Goal: Task Accomplishment & Management: Manage account settings

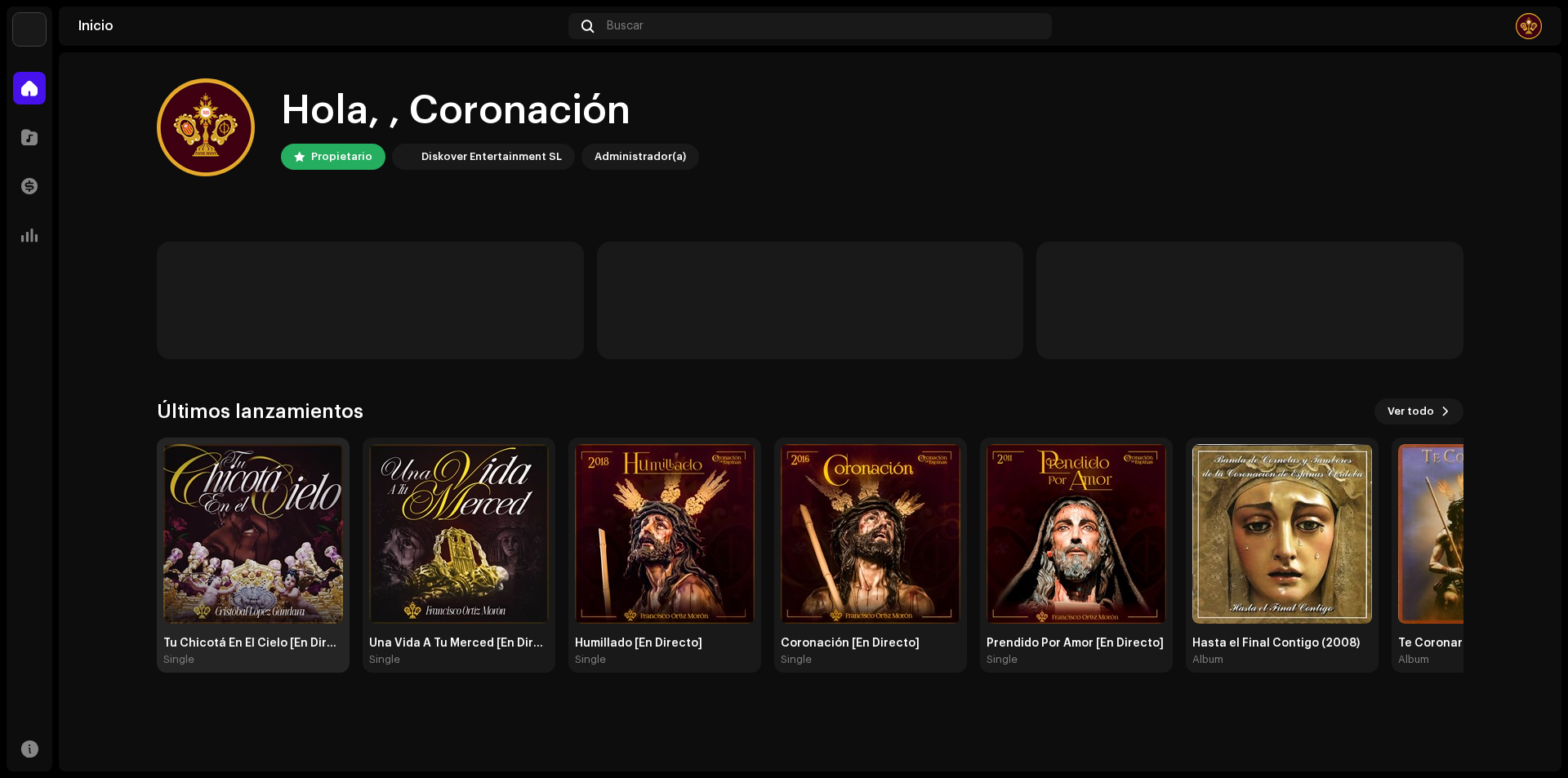
click at [289, 501] on img at bounding box center [252, 533] width 179 height 179
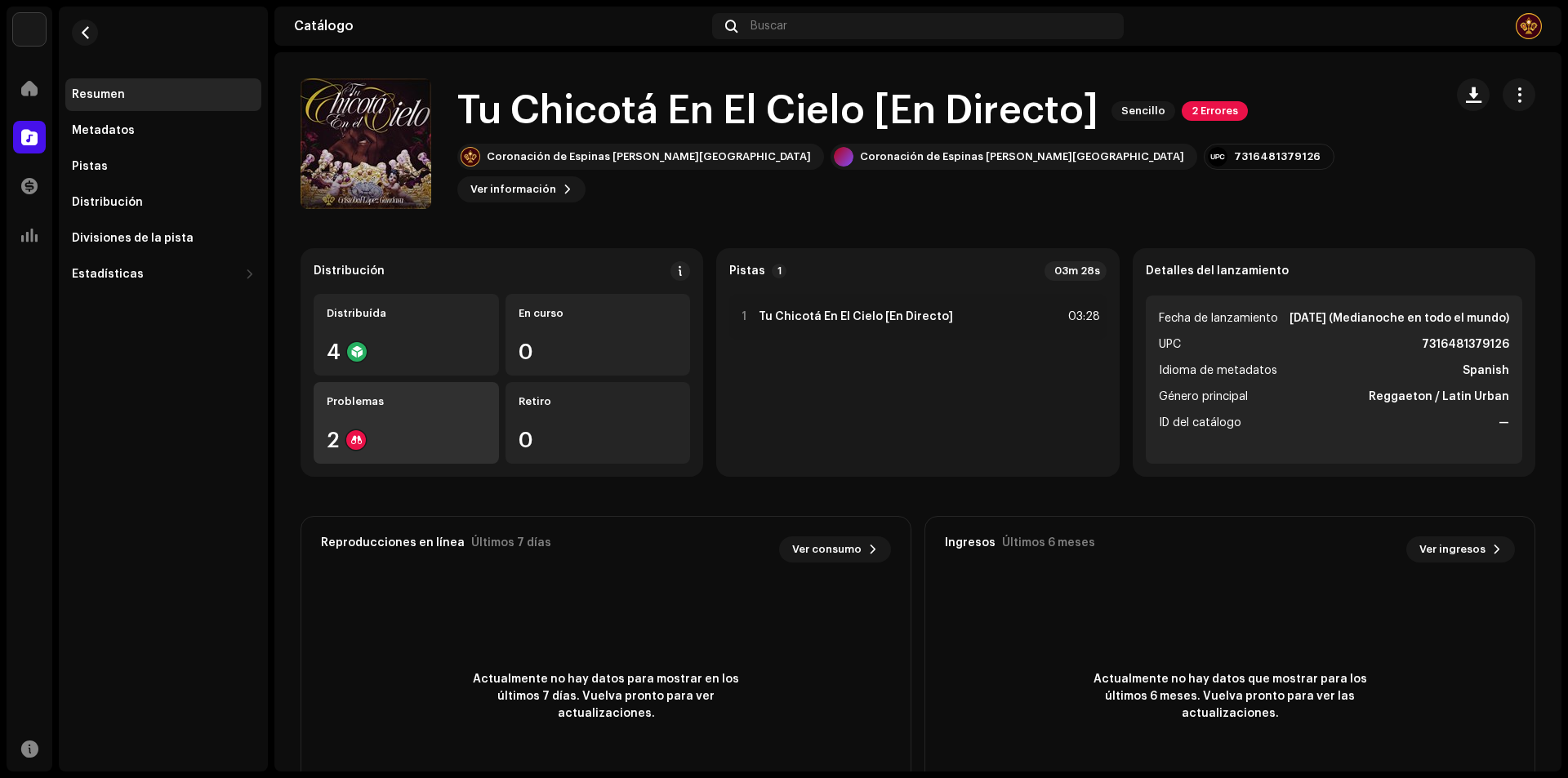
click at [427, 431] on div "2" at bounding box center [406, 440] width 159 height 21
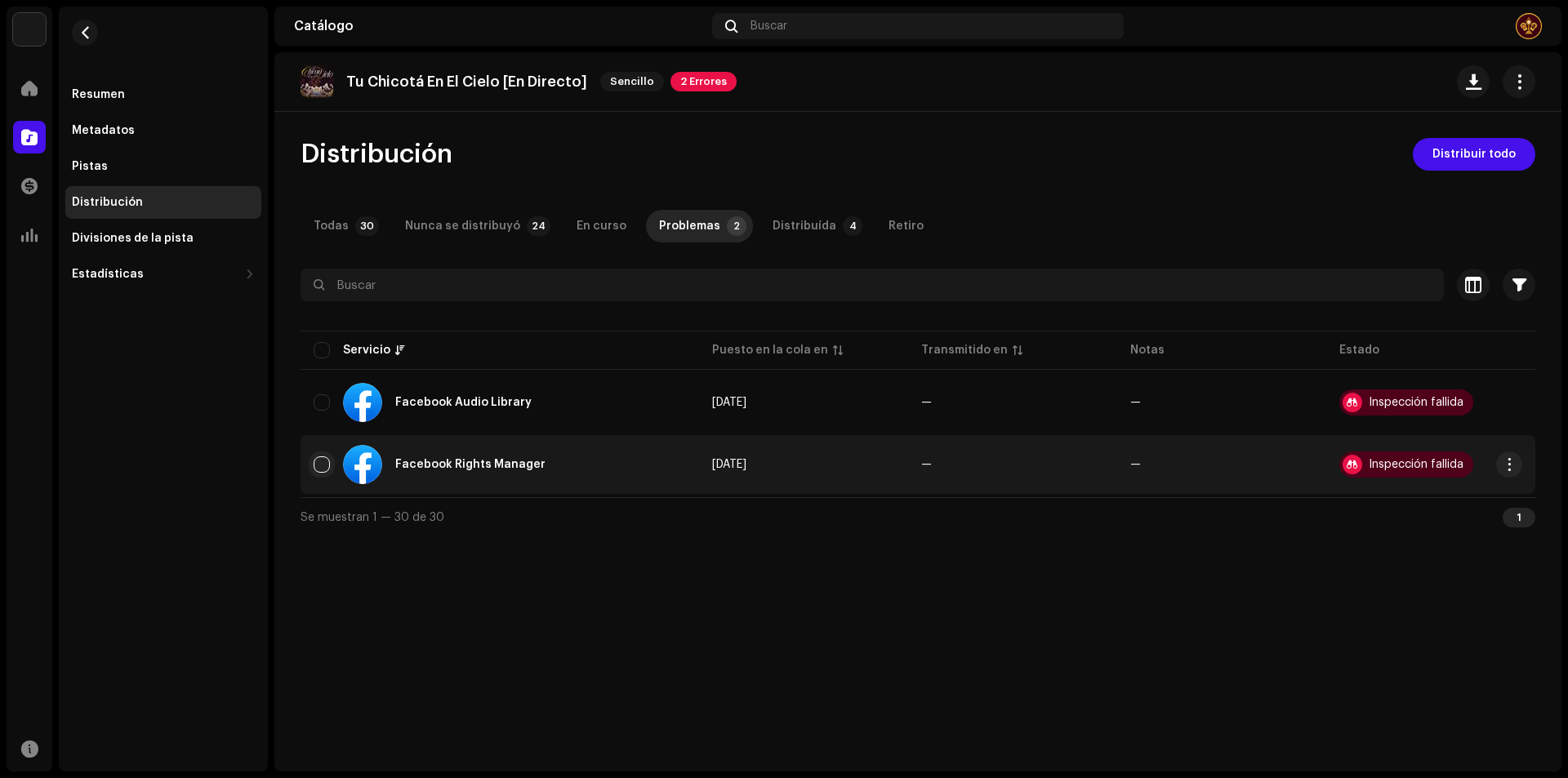
click at [321, 467] on input "checkbox" at bounding box center [321, 464] width 16 height 16
checkbox input "true"
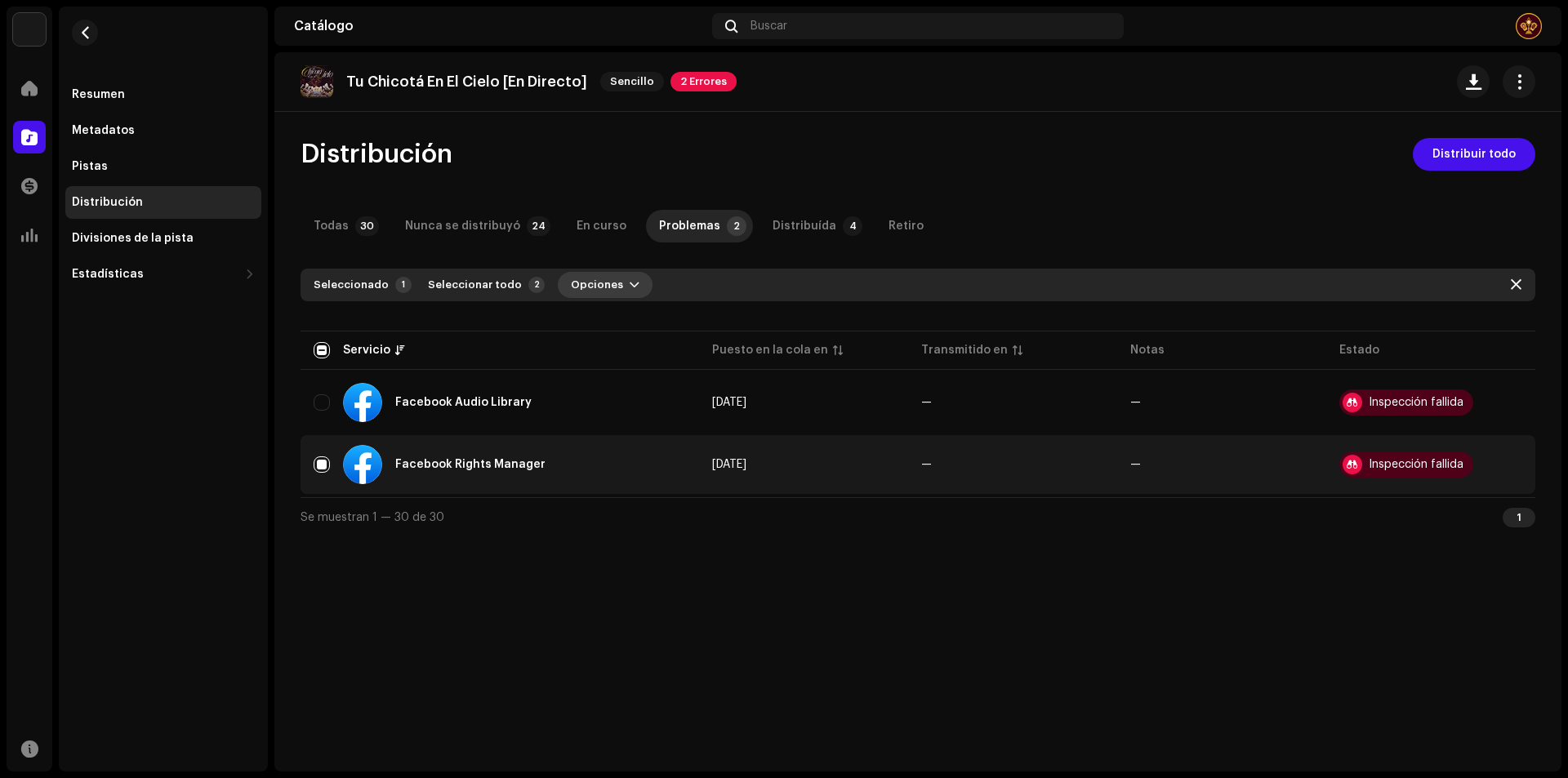
click at [601, 283] on span "Opciones" at bounding box center [597, 285] width 52 height 33
click at [655, 314] on div "Distribuir" at bounding box center [634, 321] width 165 height 33
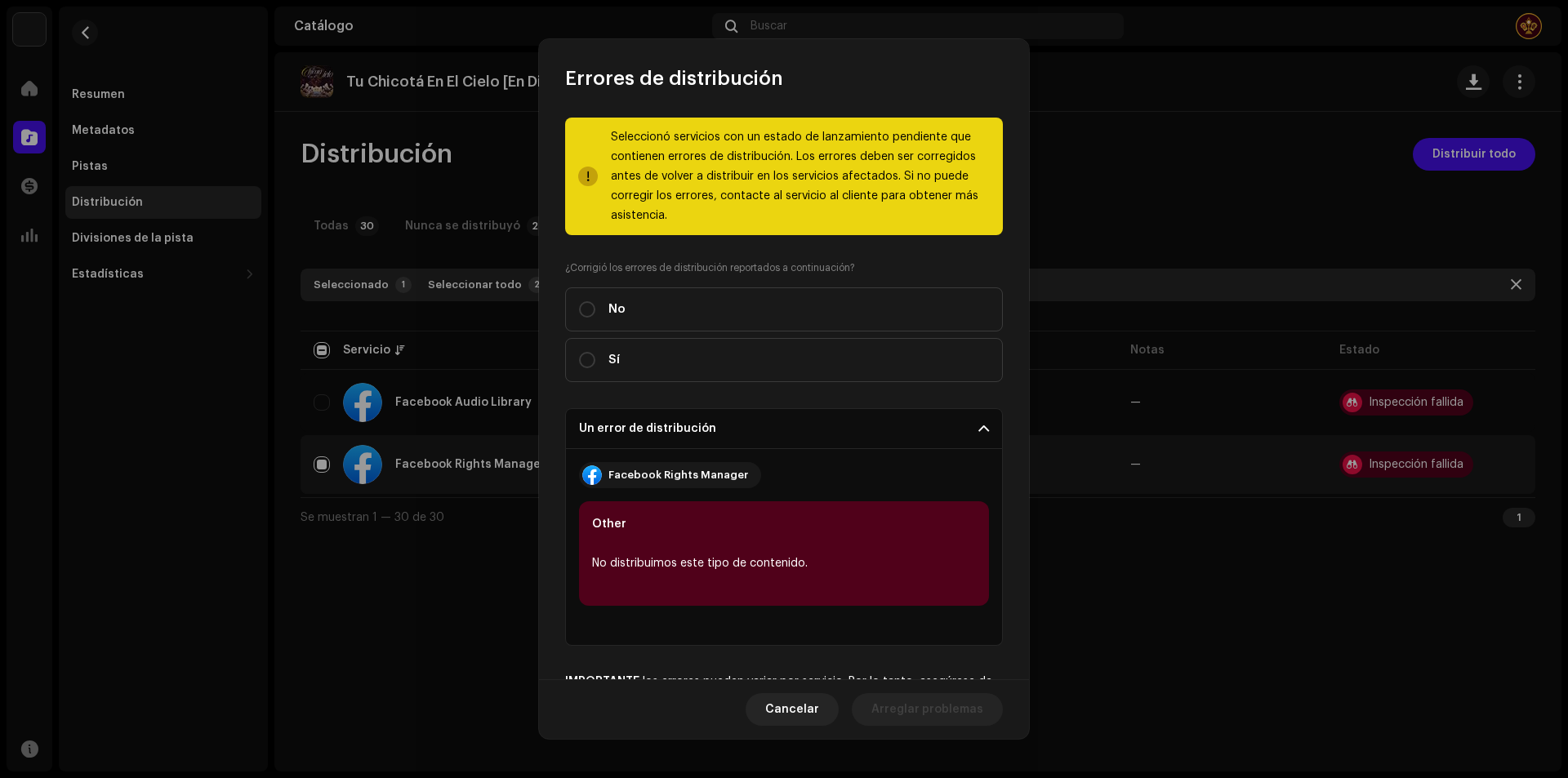
scroll to position [135, 0]
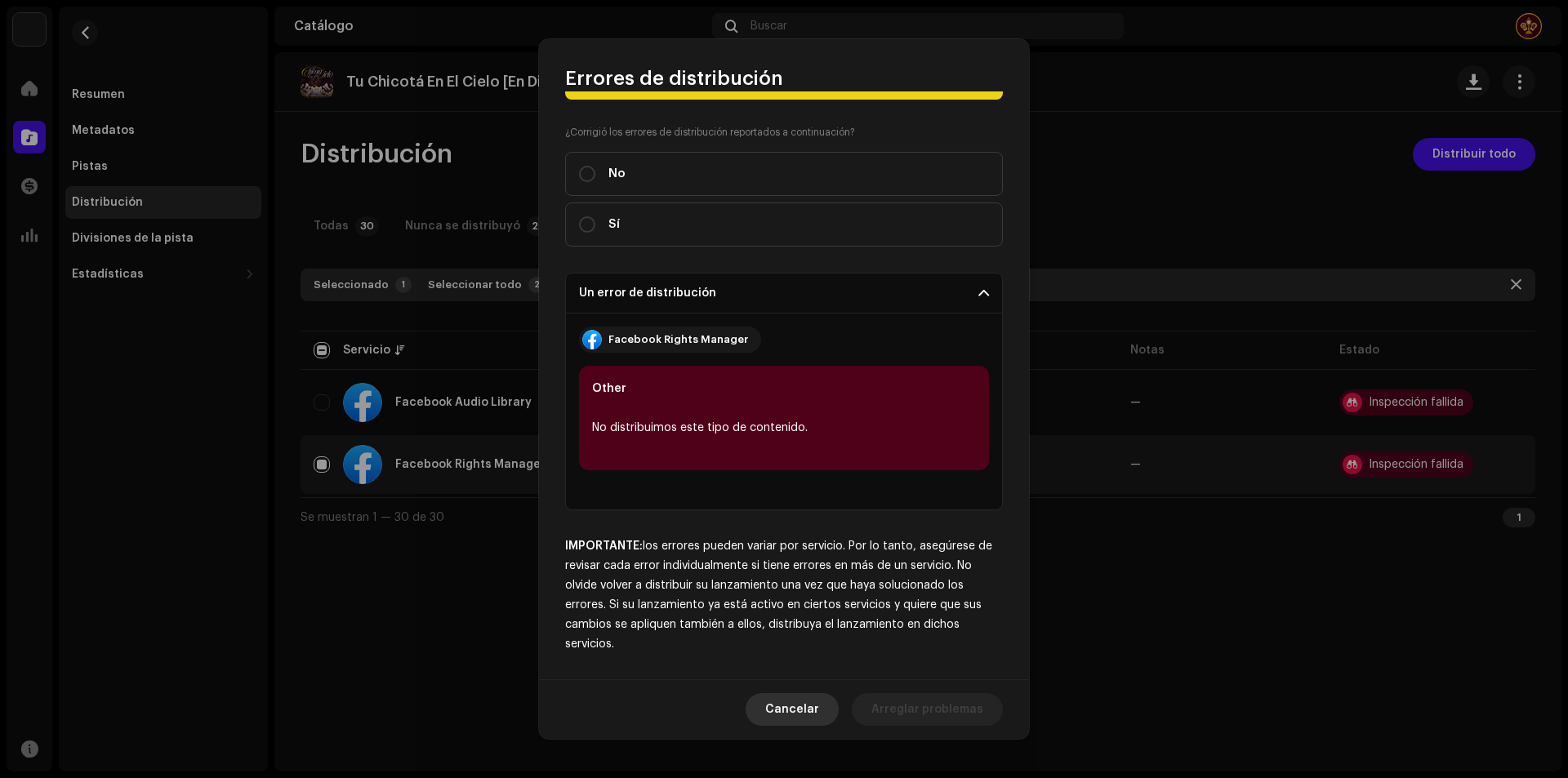
click at [808, 704] on span "Cancelar" at bounding box center [793, 710] width 54 height 33
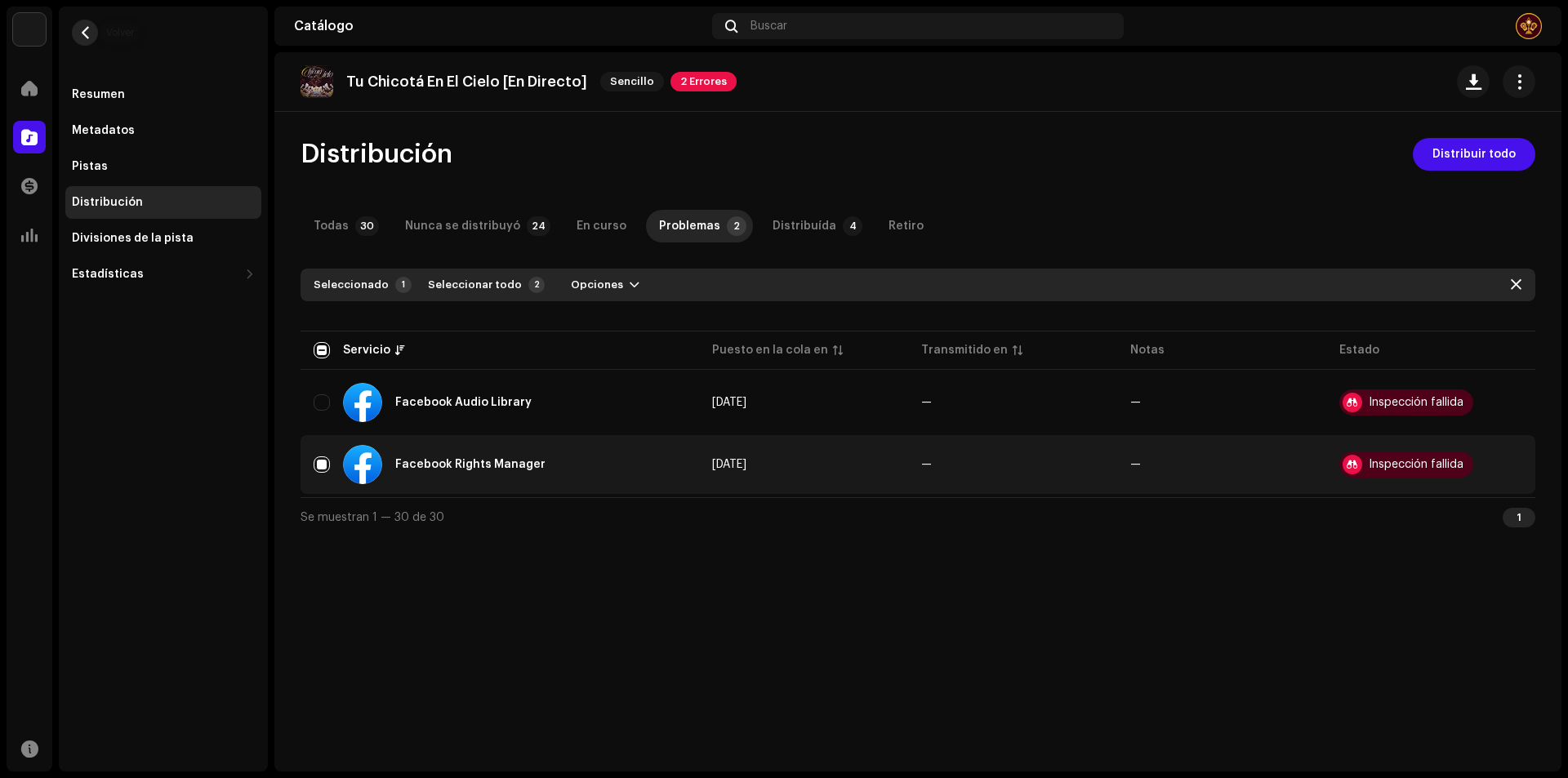
click at [85, 35] on span "button" at bounding box center [85, 33] width 12 height 13
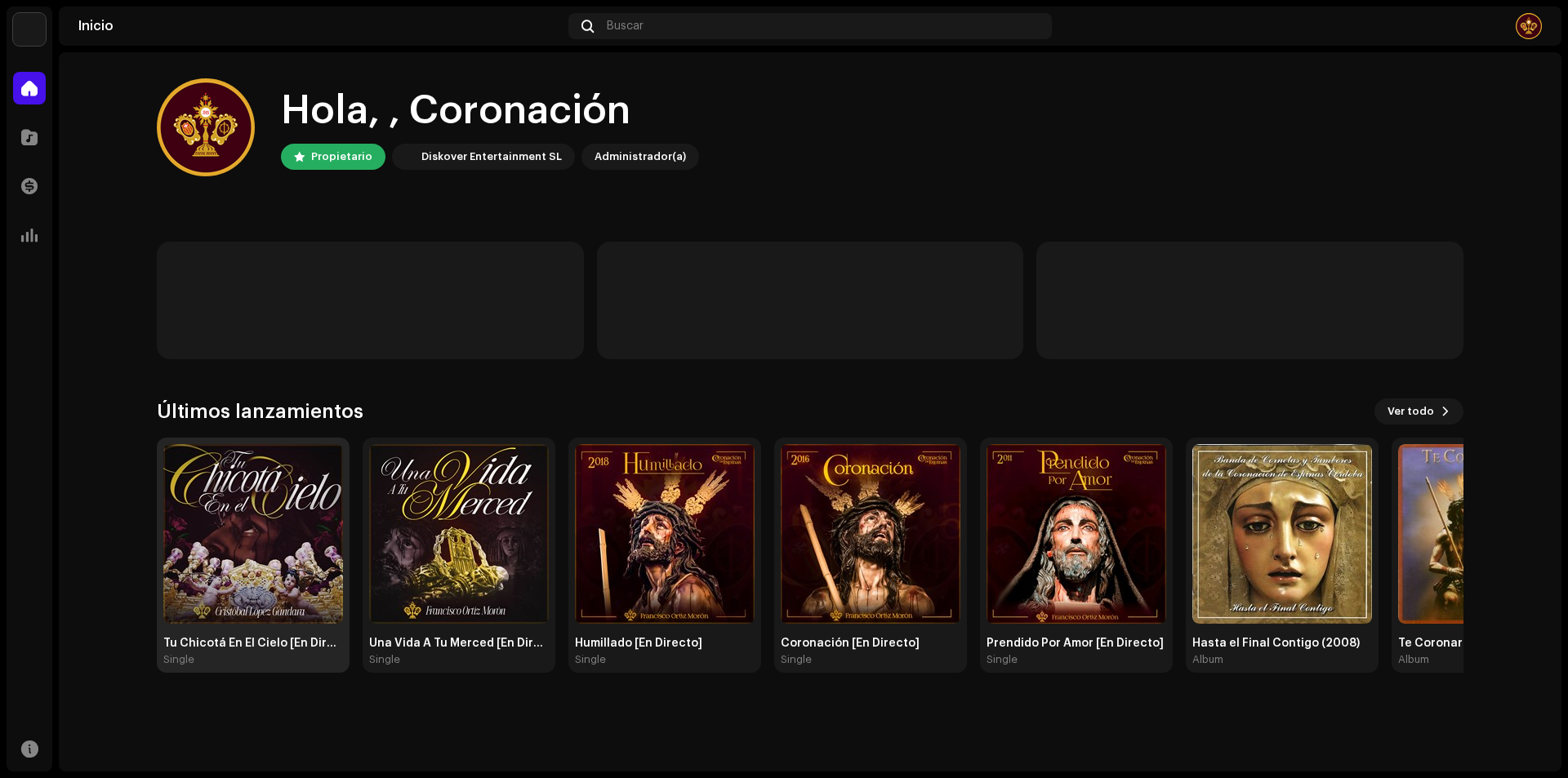
click at [255, 534] on img at bounding box center [252, 533] width 179 height 179
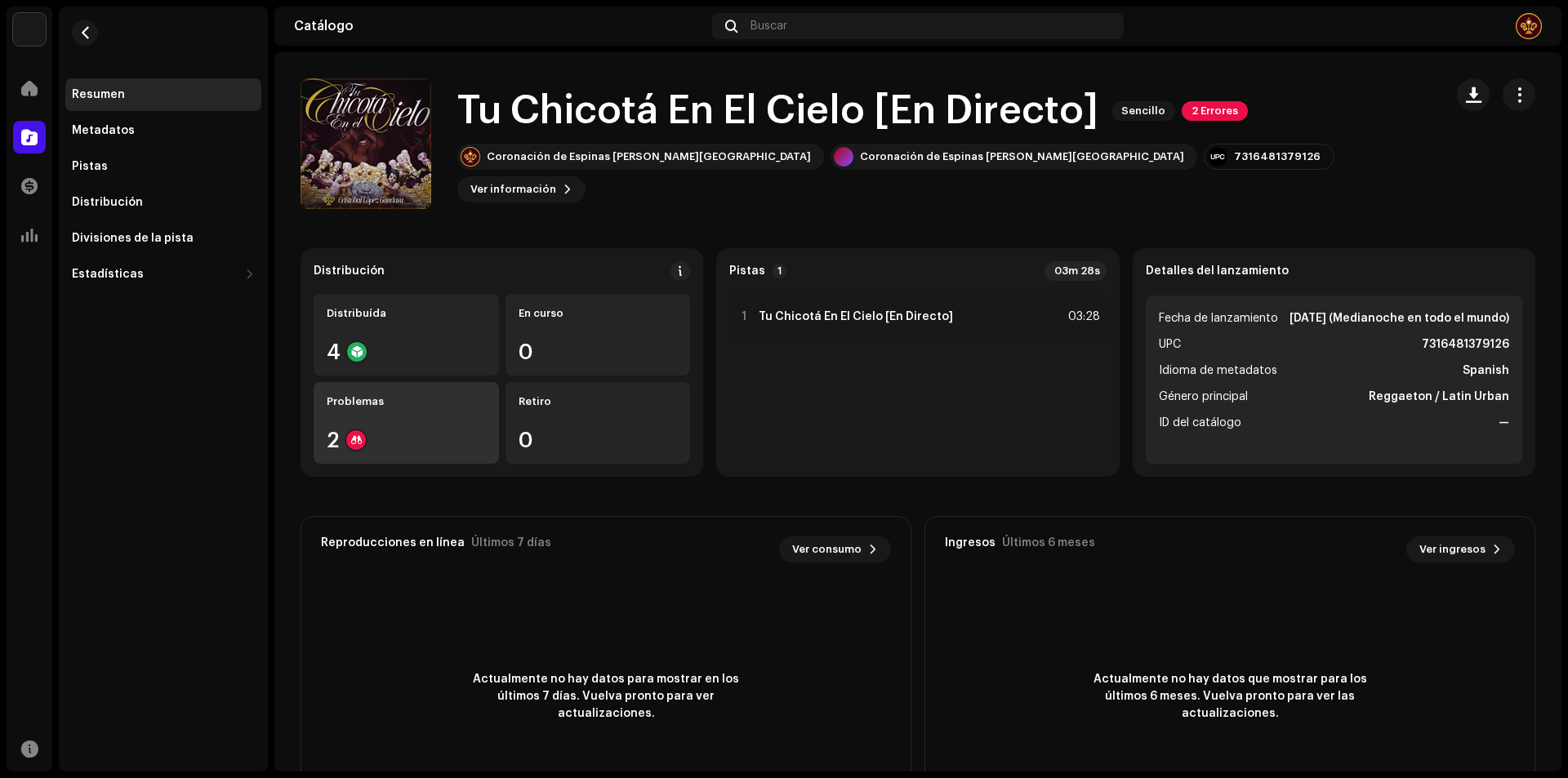
click at [436, 412] on div "Problemas 2" at bounding box center [406, 422] width 185 height 82
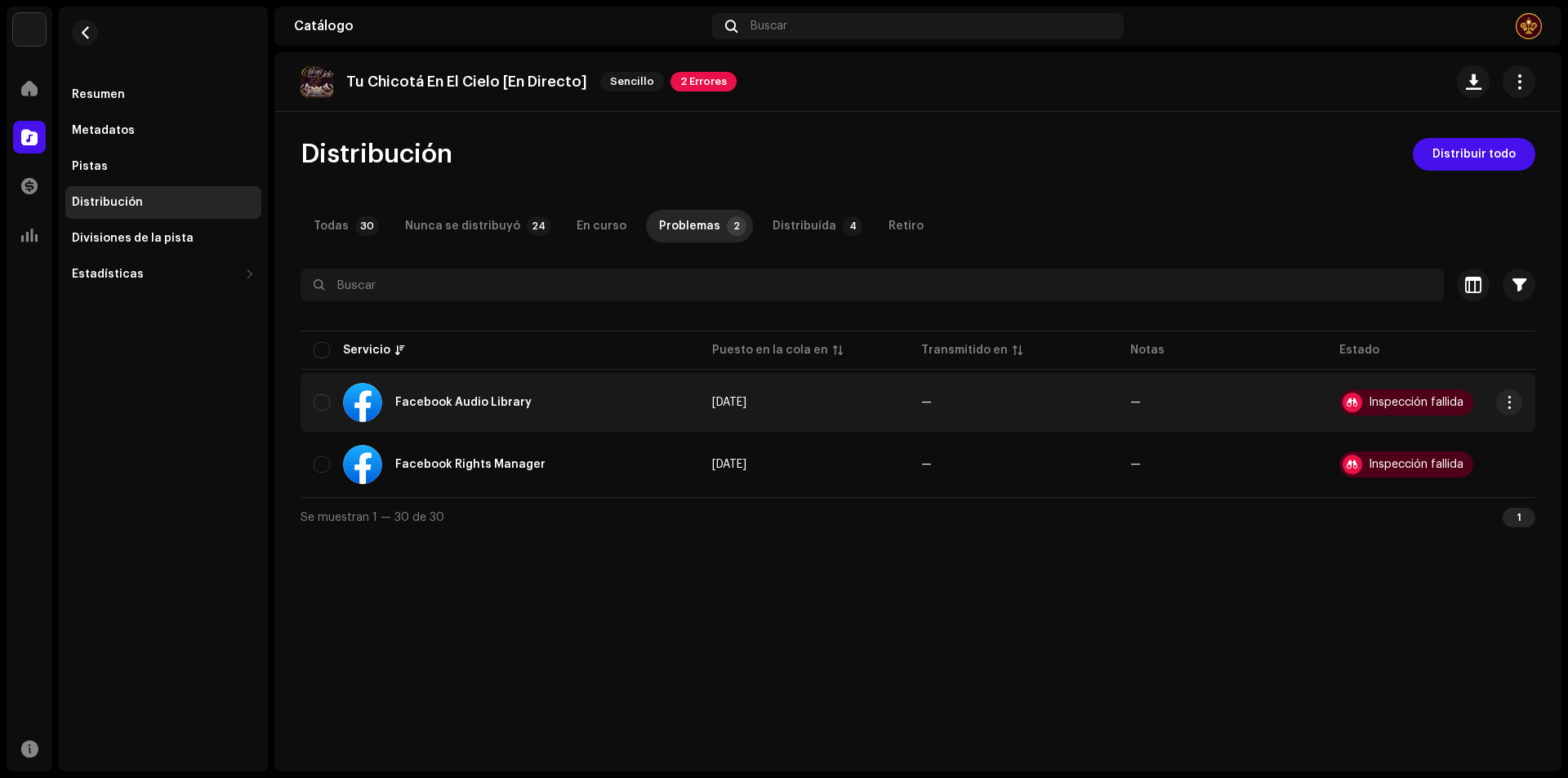
click at [1413, 401] on div "Inspección fallida" at bounding box center [1415, 403] width 95 height 12
click at [1511, 400] on span "button" at bounding box center [1509, 403] width 12 height 13
click at [1513, 403] on span "button" at bounding box center [1509, 403] width 12 height 13
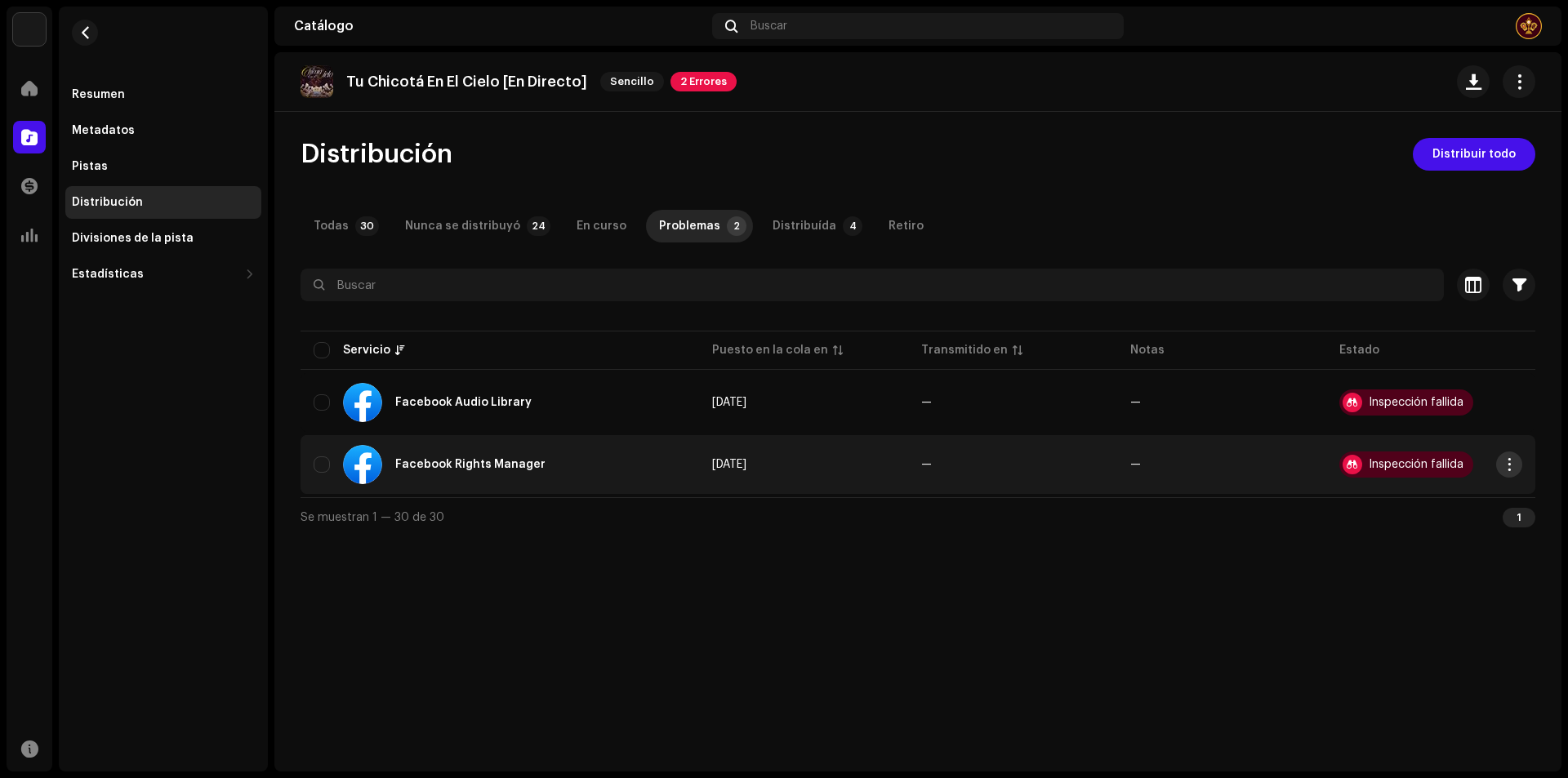
click at [1507, 465] on span "button" at bounding box center [1509, 464] width 12 height 13
click at [1479, 494] on div "Visualizar problemas" at bounding box center [1433, 502] width 165 height 33
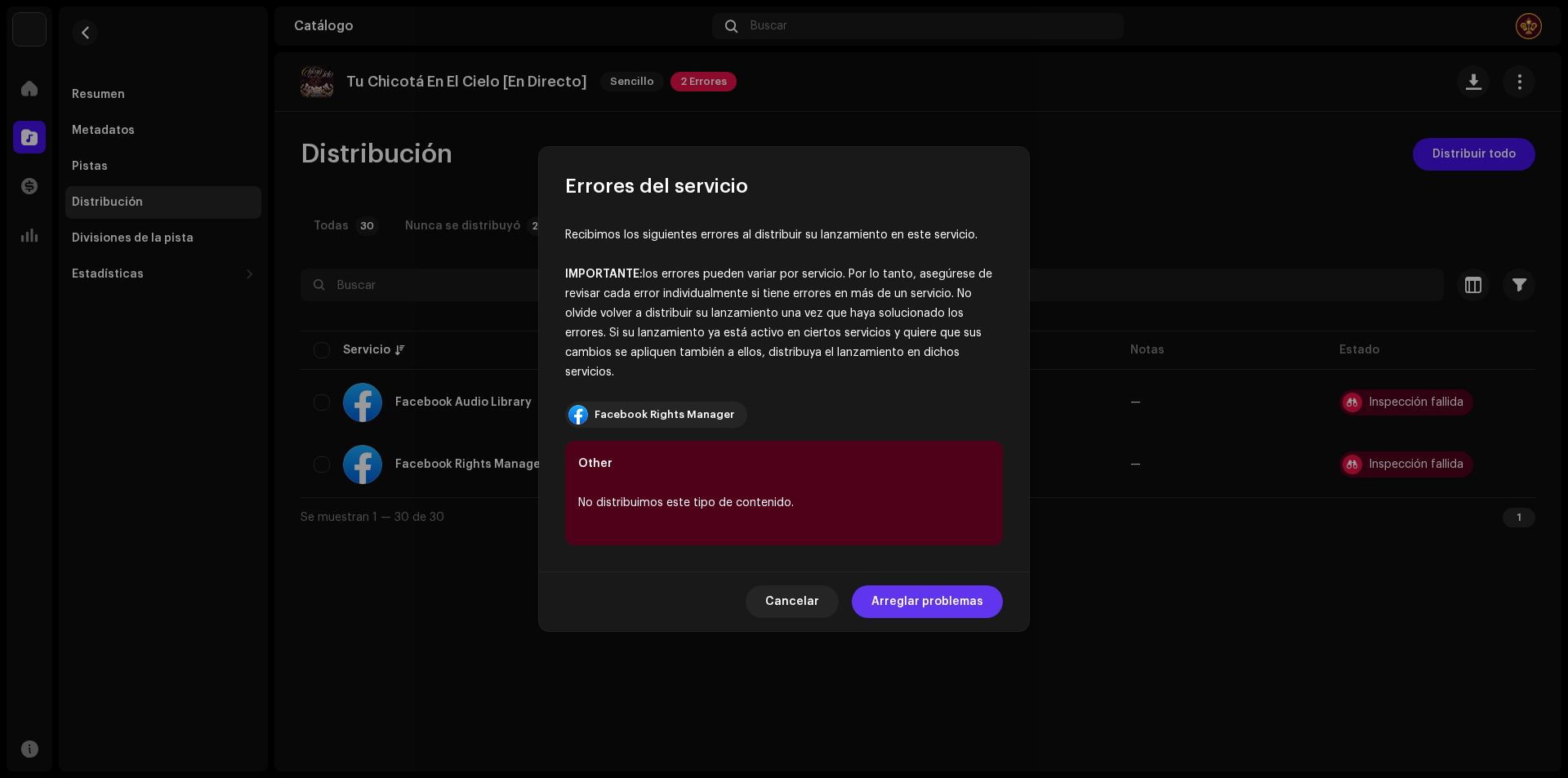
click at [908, 595] on span "Arreglar problemas" at bounding box center [927, 601] width 112 height 33
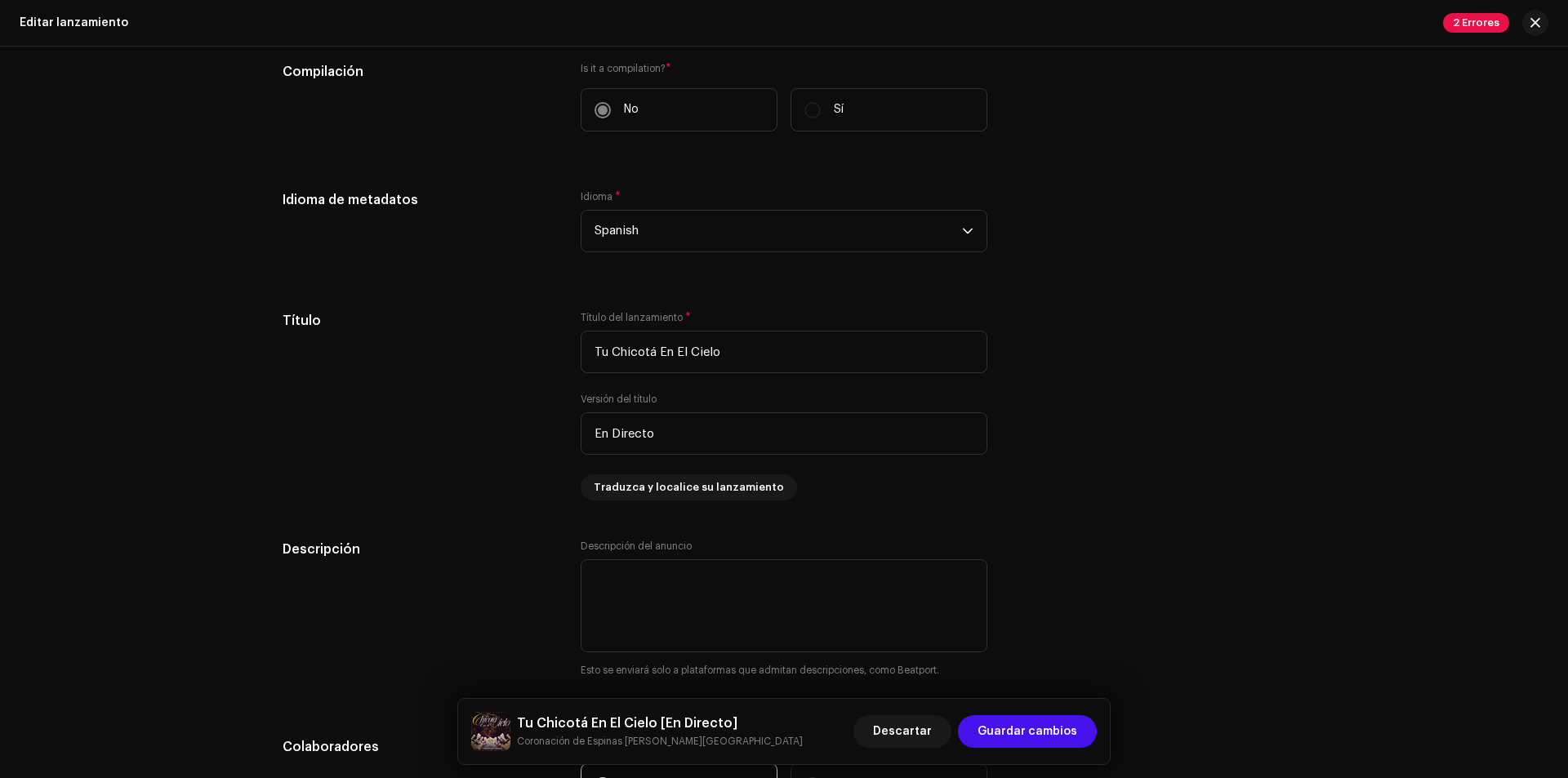
scroll to position [816, 0]
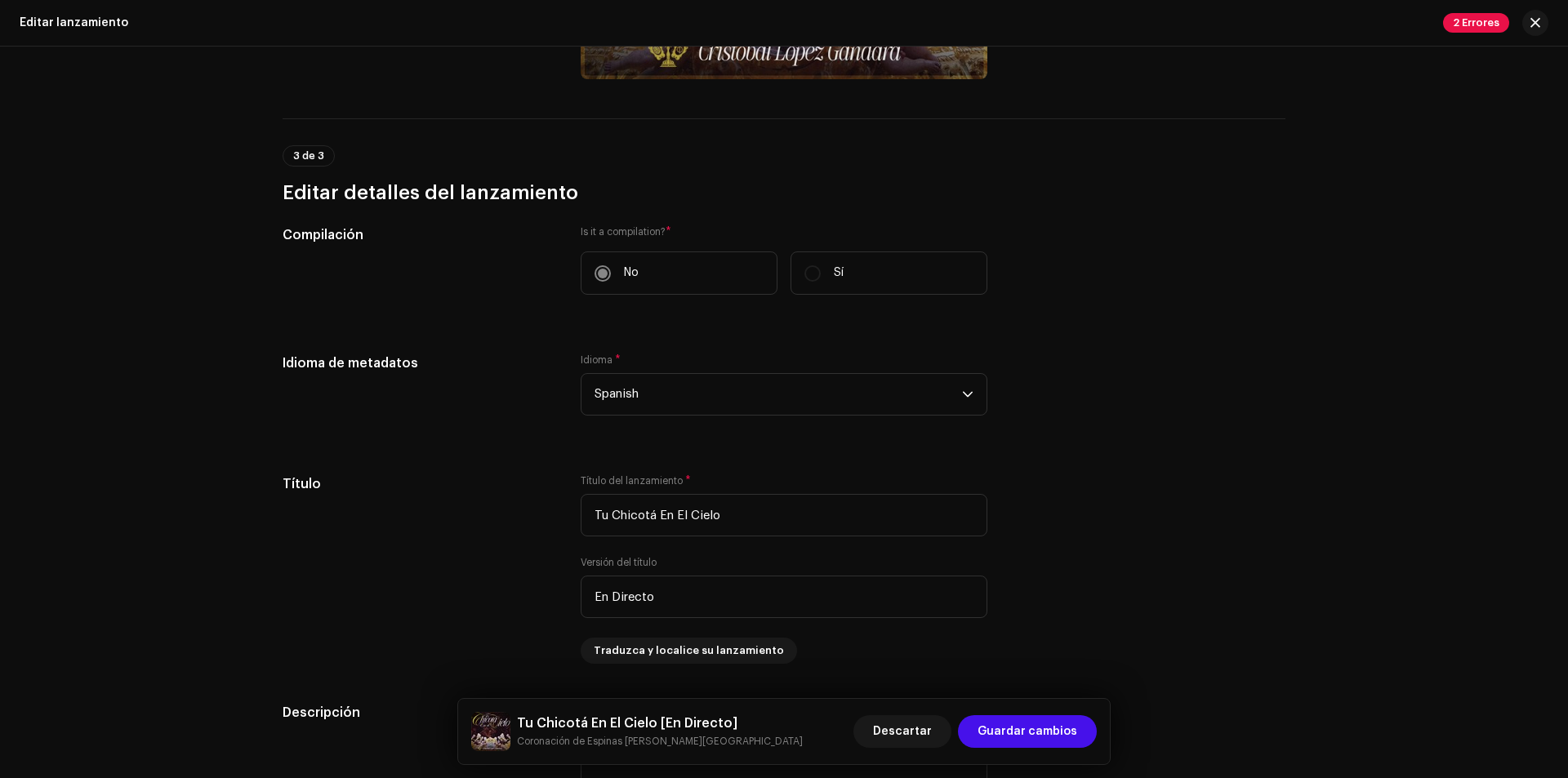
click at [813, 280] on label "Sí" at bounding box center [889, 272] width 197 height 43
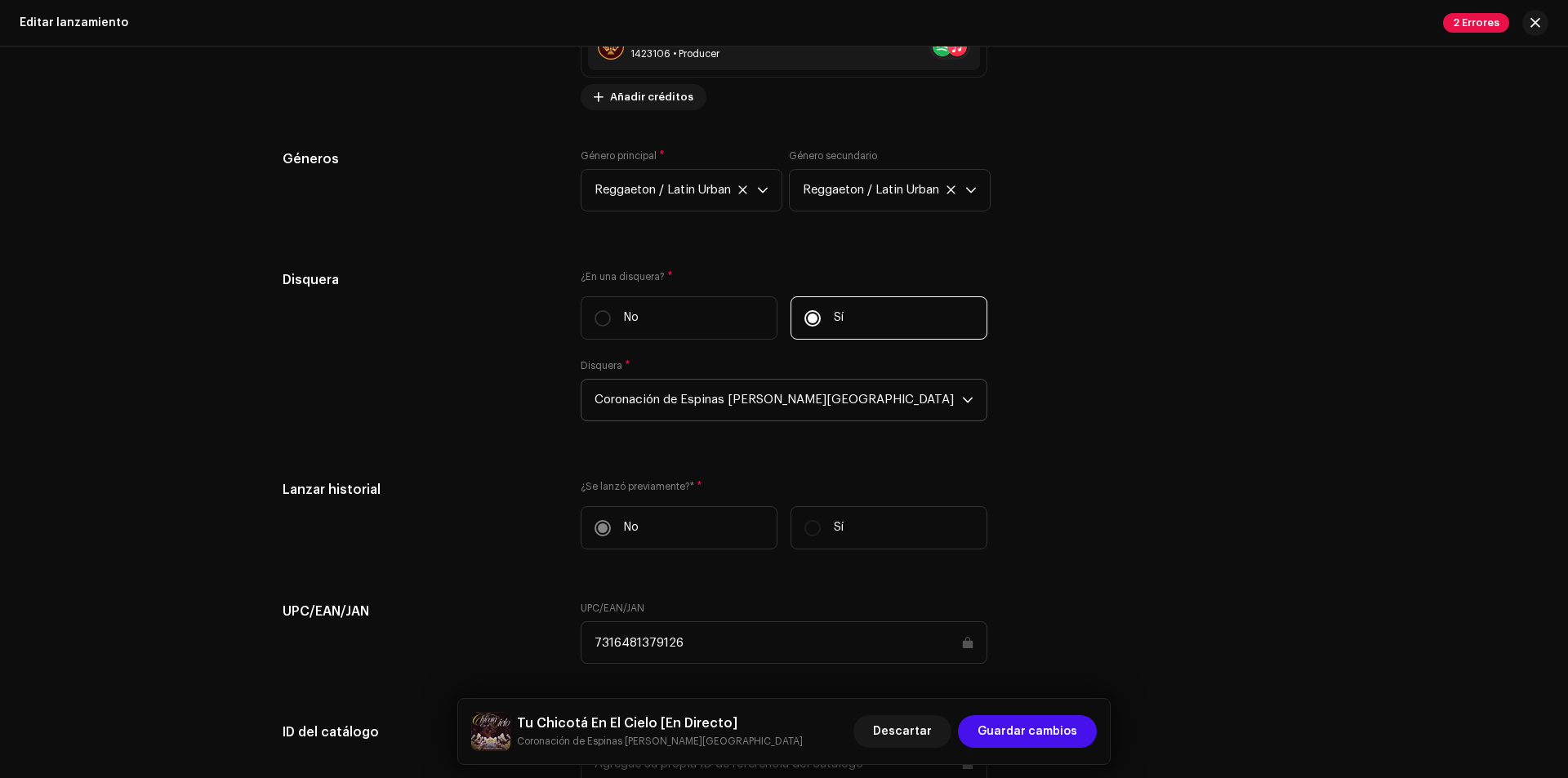
scroll to position [2123, 0]
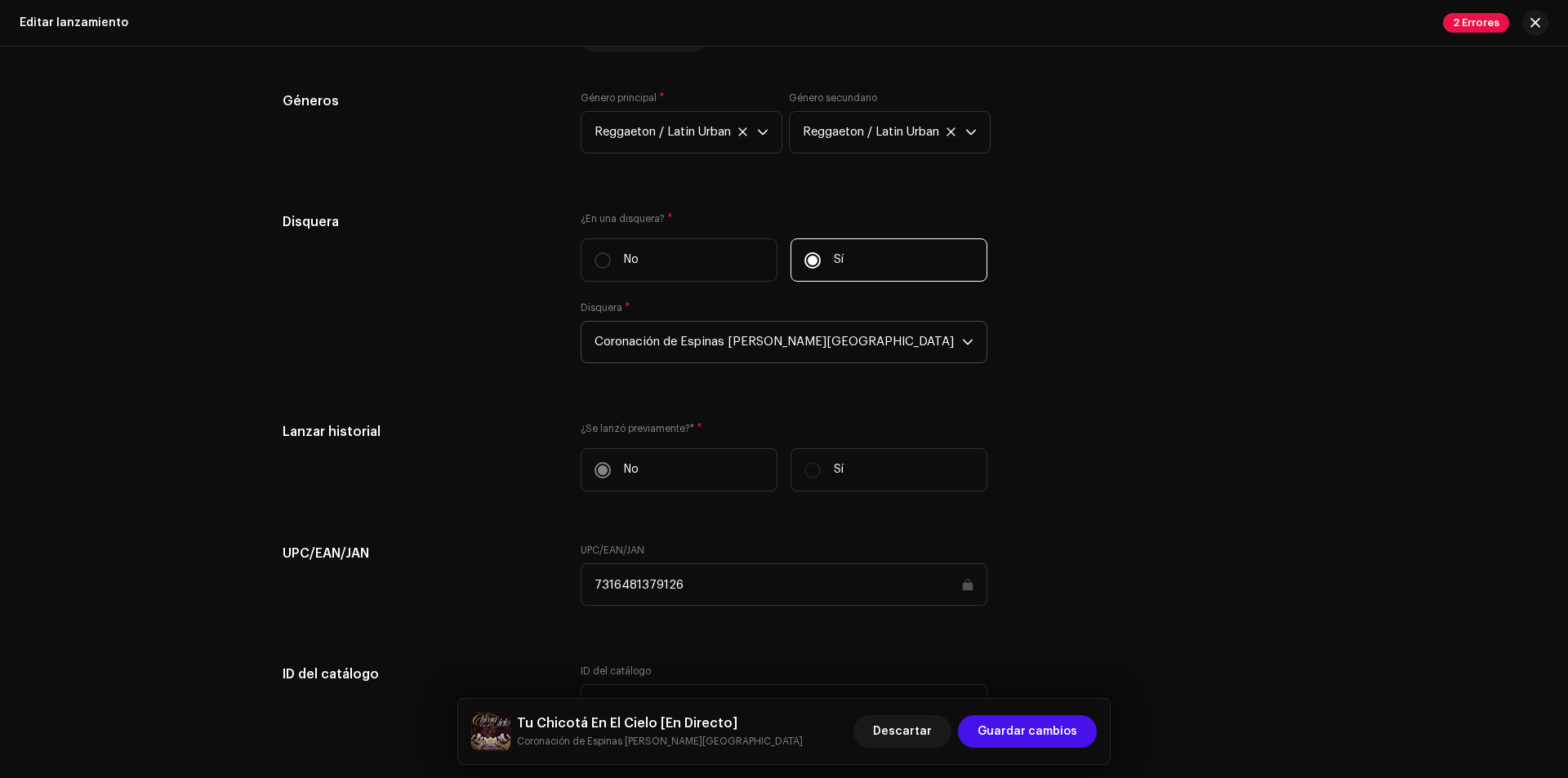
drag, startPoint x: 732, startPoint y: 354, endPoint x: 718, endPoint y: 336, distance: 22.8
click at [722, 345] on div "¿En una disquera? * No Sí Disquera * Coronación de Espinas [PERSON_NAME][GEOGRA…" at bounding box center [784, 297] width 407 height 171
click at [717, 321] on span "Coronación de Espinas [PERSON_NAME][GEOGRAPHIC_DATA]" at bounding box center [778, 342] width 368 height 41
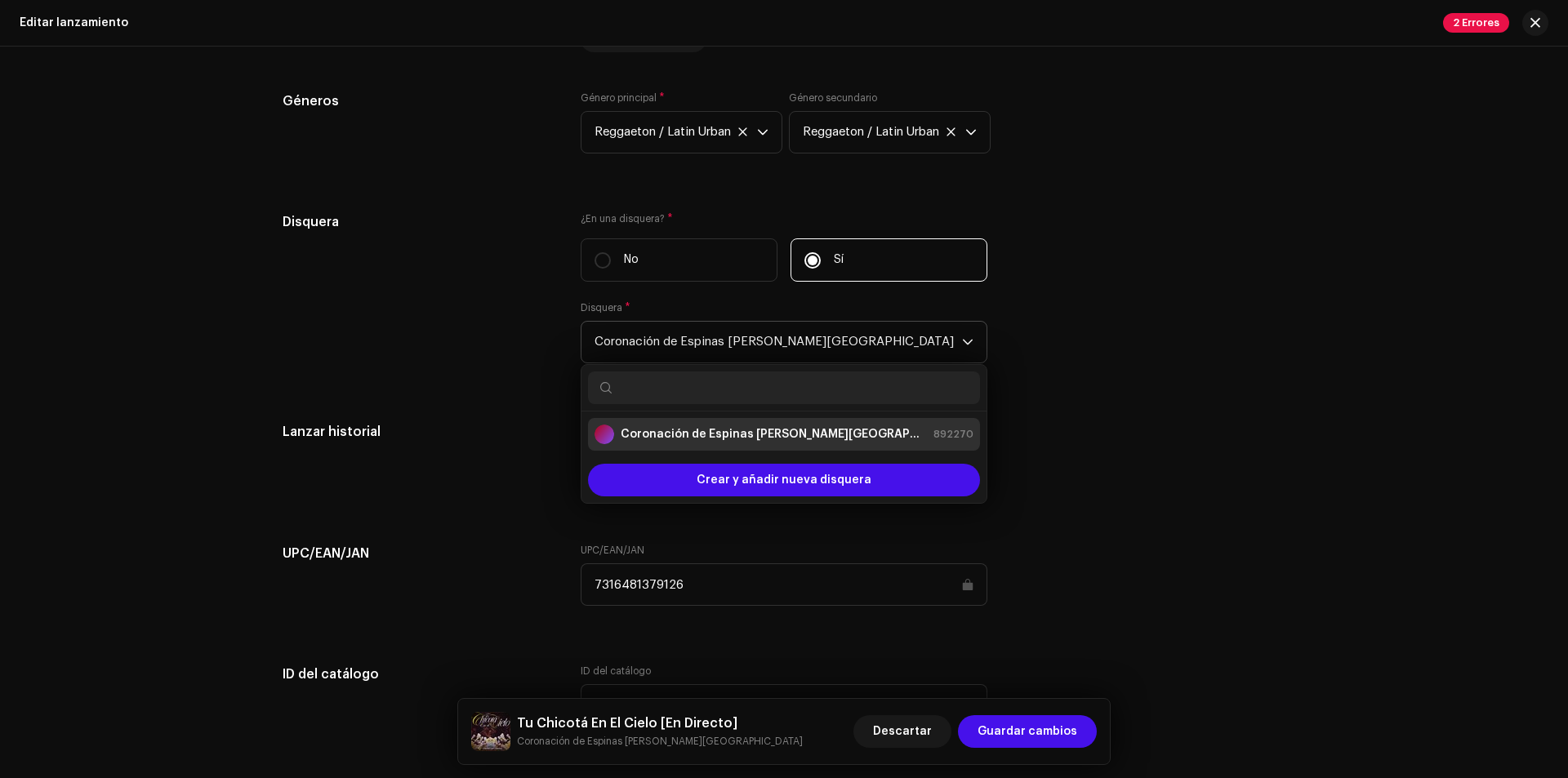
click at [717, 327] on span "Coronación de Espinas [PERSON_NAME][GEOGRAPHIC_DATA]" at bounding box center [778, 342] width 368 height 41
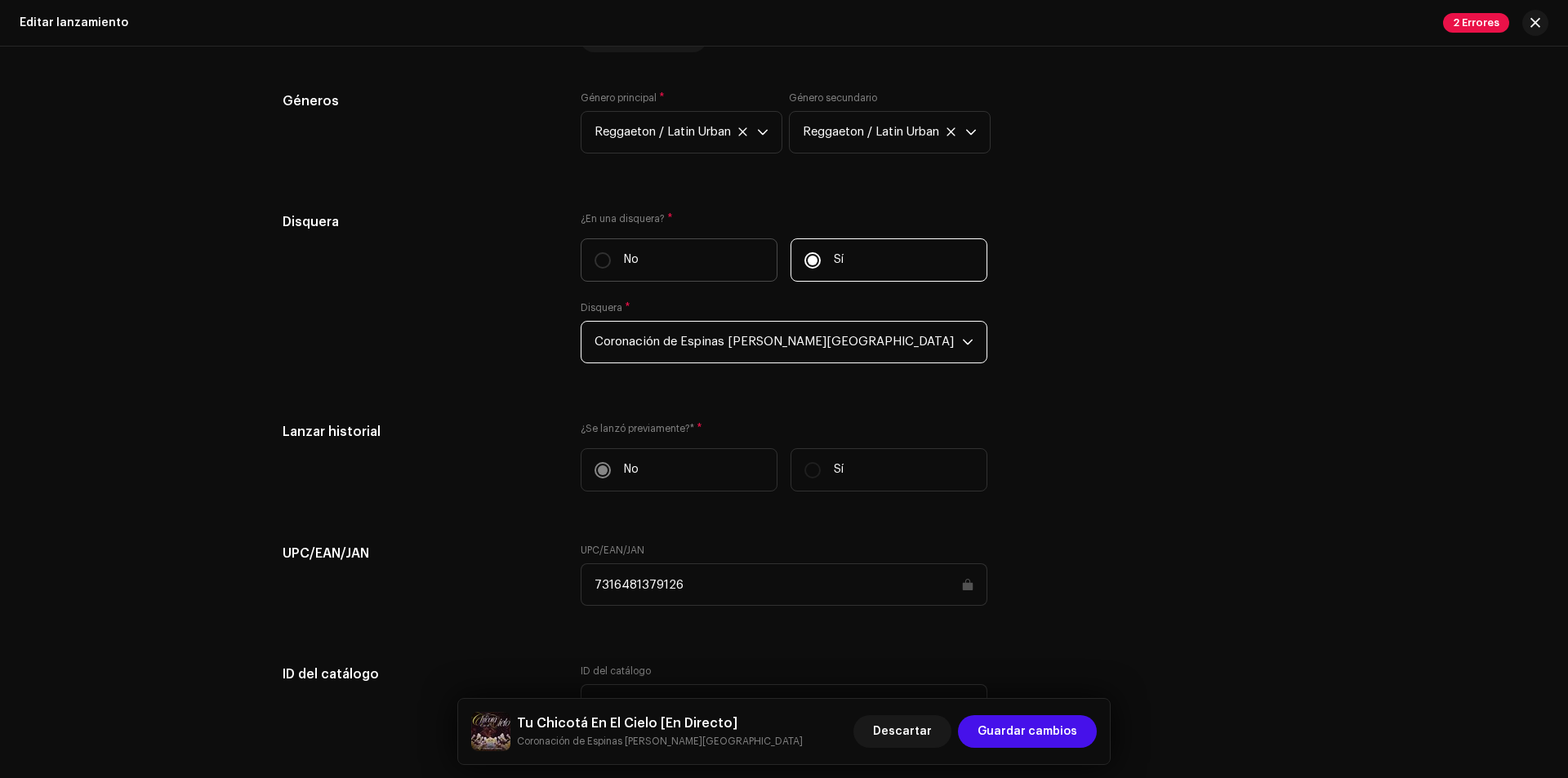
click at [694, 251] on label "No" at bounding box center [678, 260] width 197 height 43
click at [611, 252] on input "No" at bounding box center [603, 260] width 16 height 16
radio input "true"
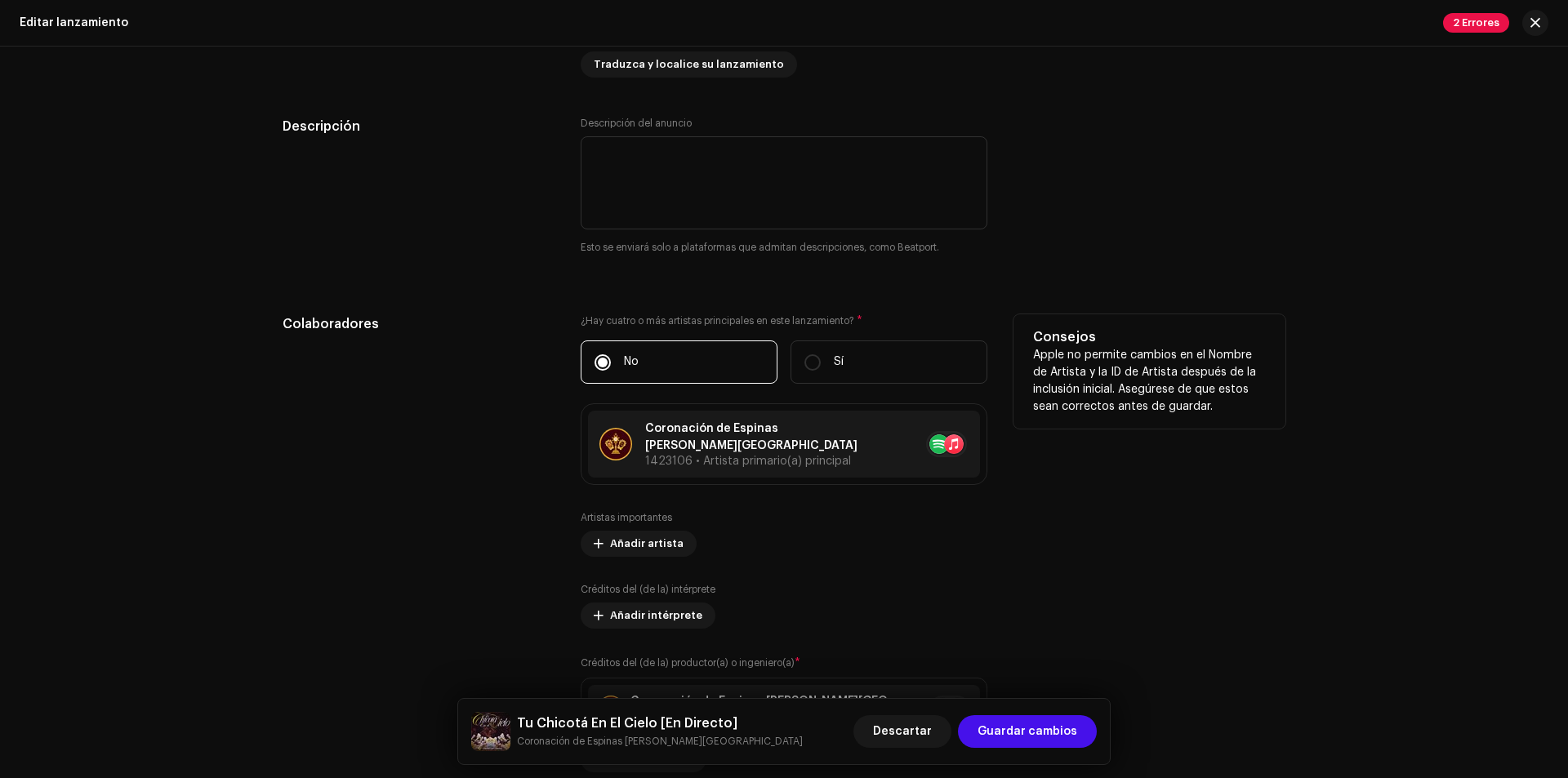
scroll to position [1368, 0]
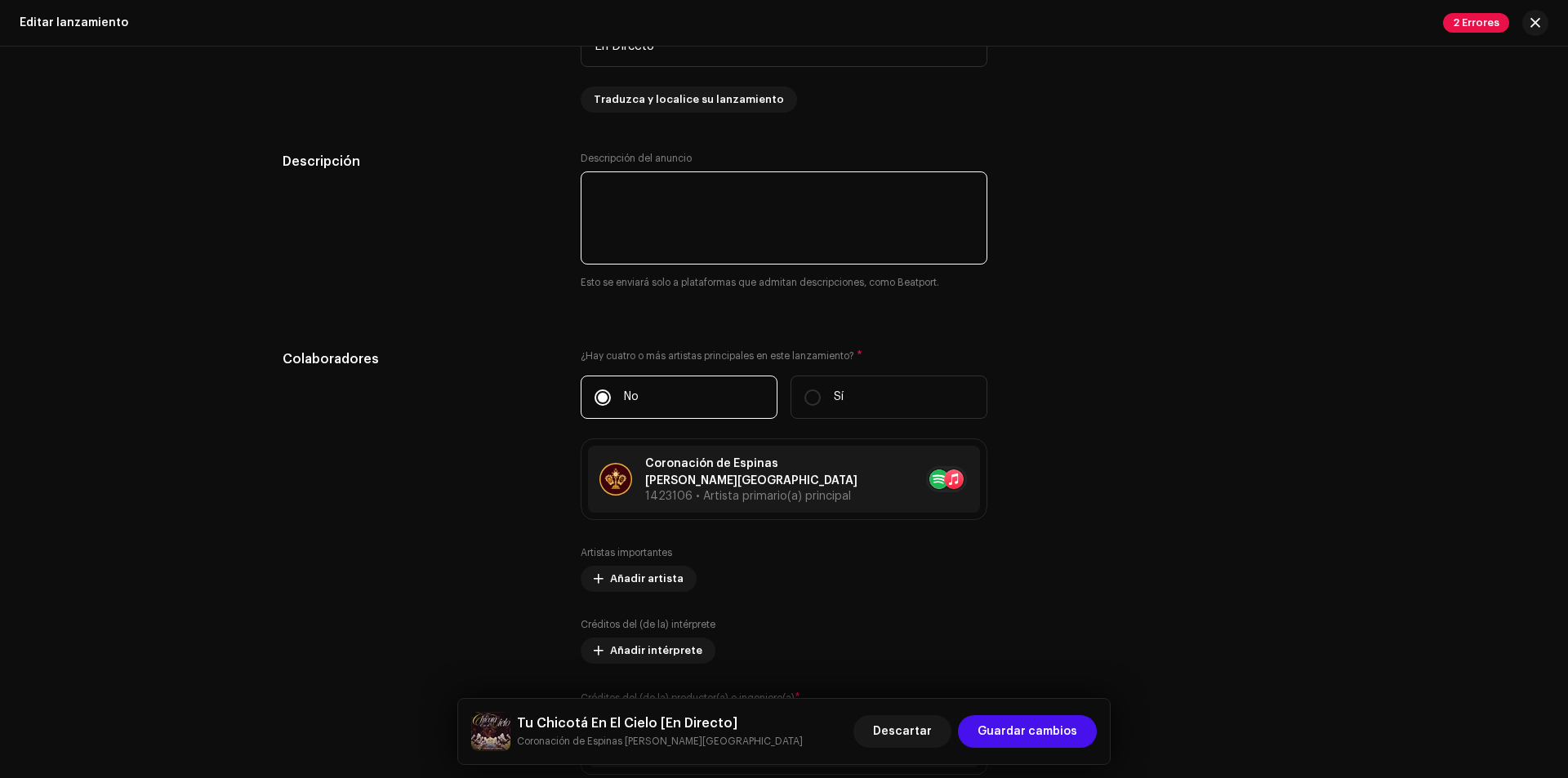
click at [709, 227] on textarea at bounding box center [784, 218] width 407 height 93
type textarea "E"
type textarea "u"
click at [707, 190] on textarea at bounding box center [784, 218] width 407 height 93
drag, startPoint x: 924, startPoint y: 191, endPoint x: 710, endPoint y: 196, distance: 214.1
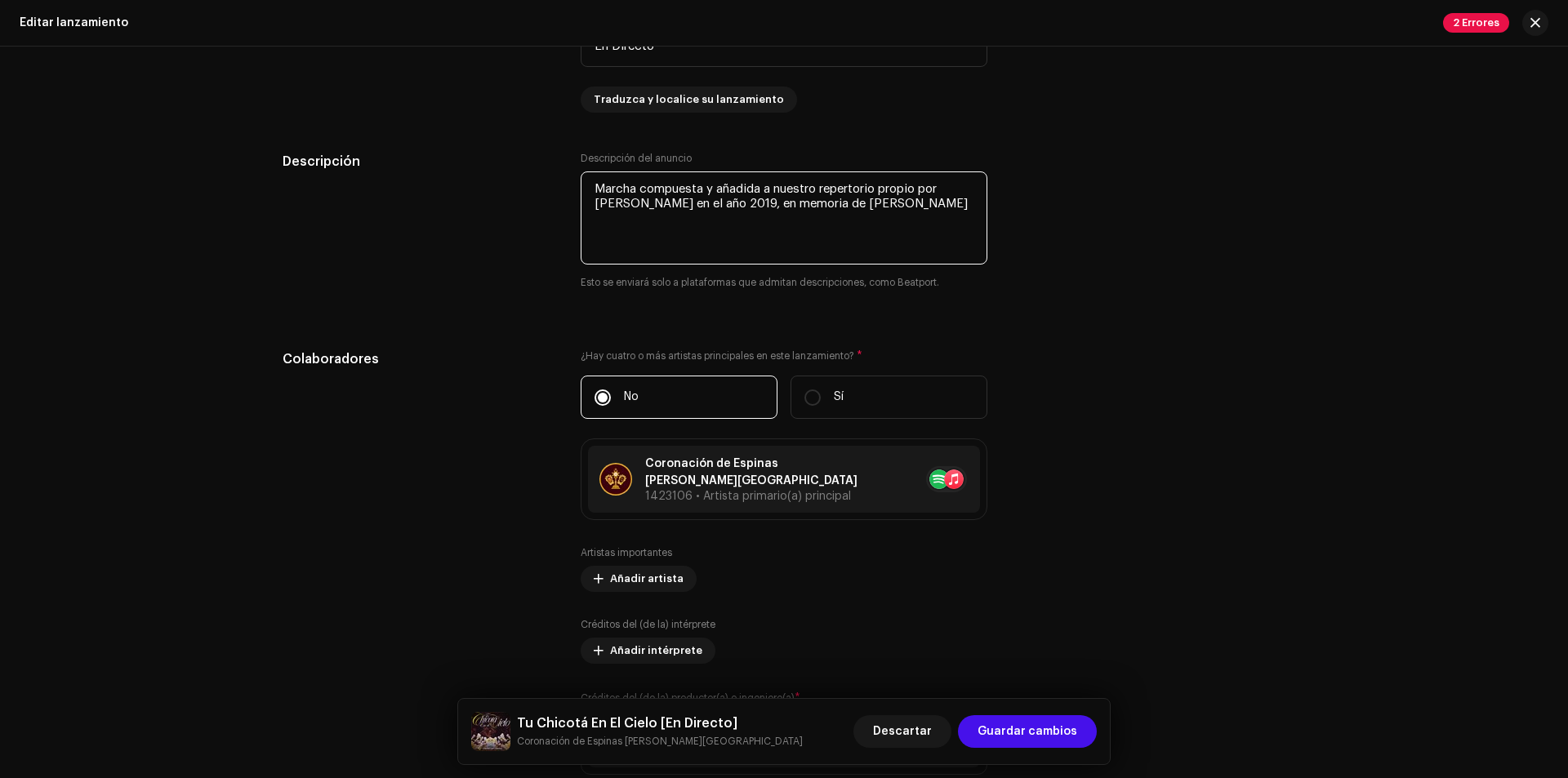
click at [710, 196] on textarea at bounding box center [784, 218] width 407 height 93
click at [951, 187] on textarea at bounding box center [784, 218] width 407 height 93
drag, startPoint x: 957, startPoint y: 187, endPoint x: 928, endPoint y: 189, distance: 29.1
click at [928, 189] on textarea at bounding box center [784, 218] width 407 height 93
click at [911, 206] on textarea at bounding box center [784, 218] width 407 height 93
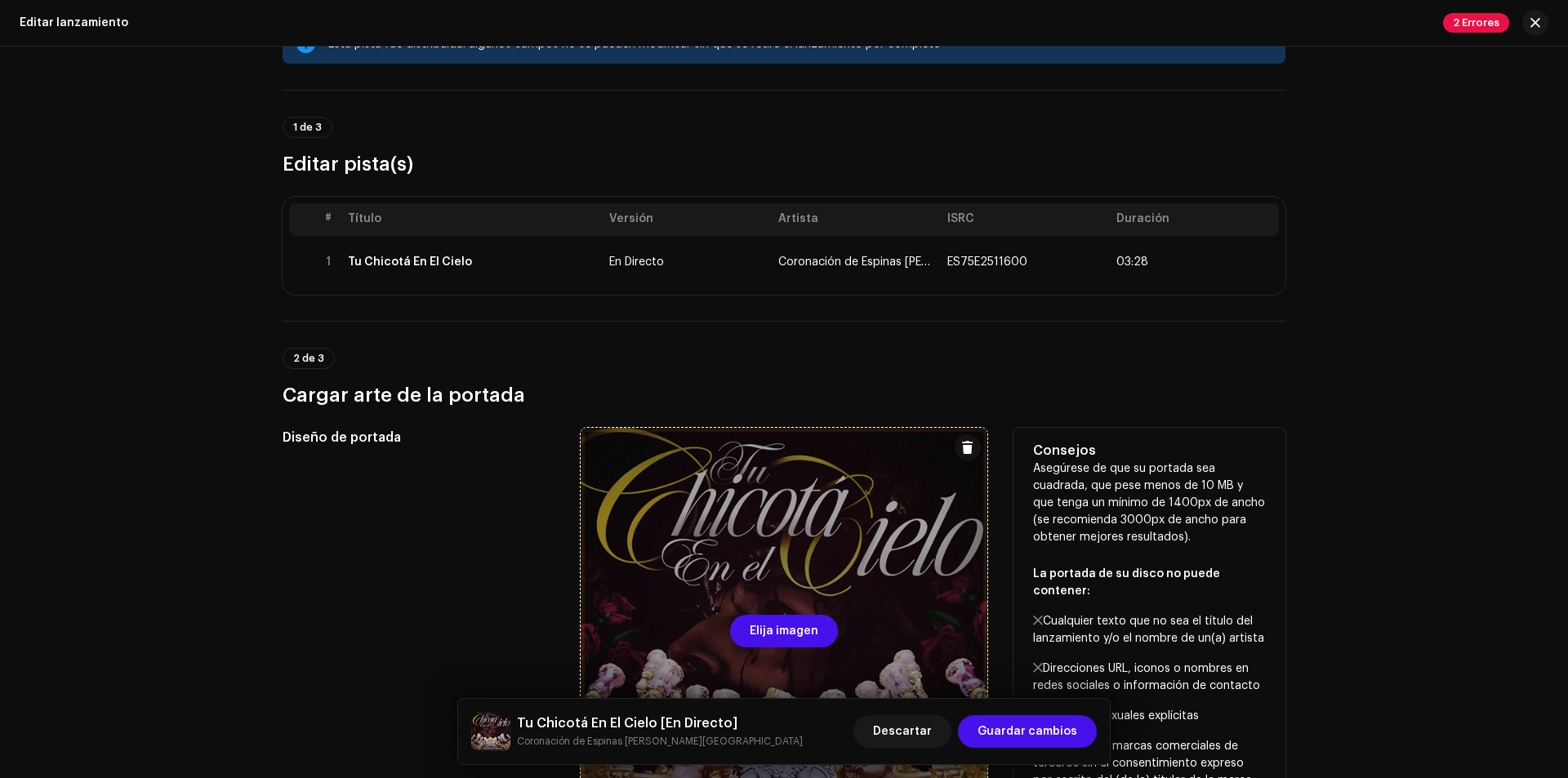
scroll to position [0, 0]
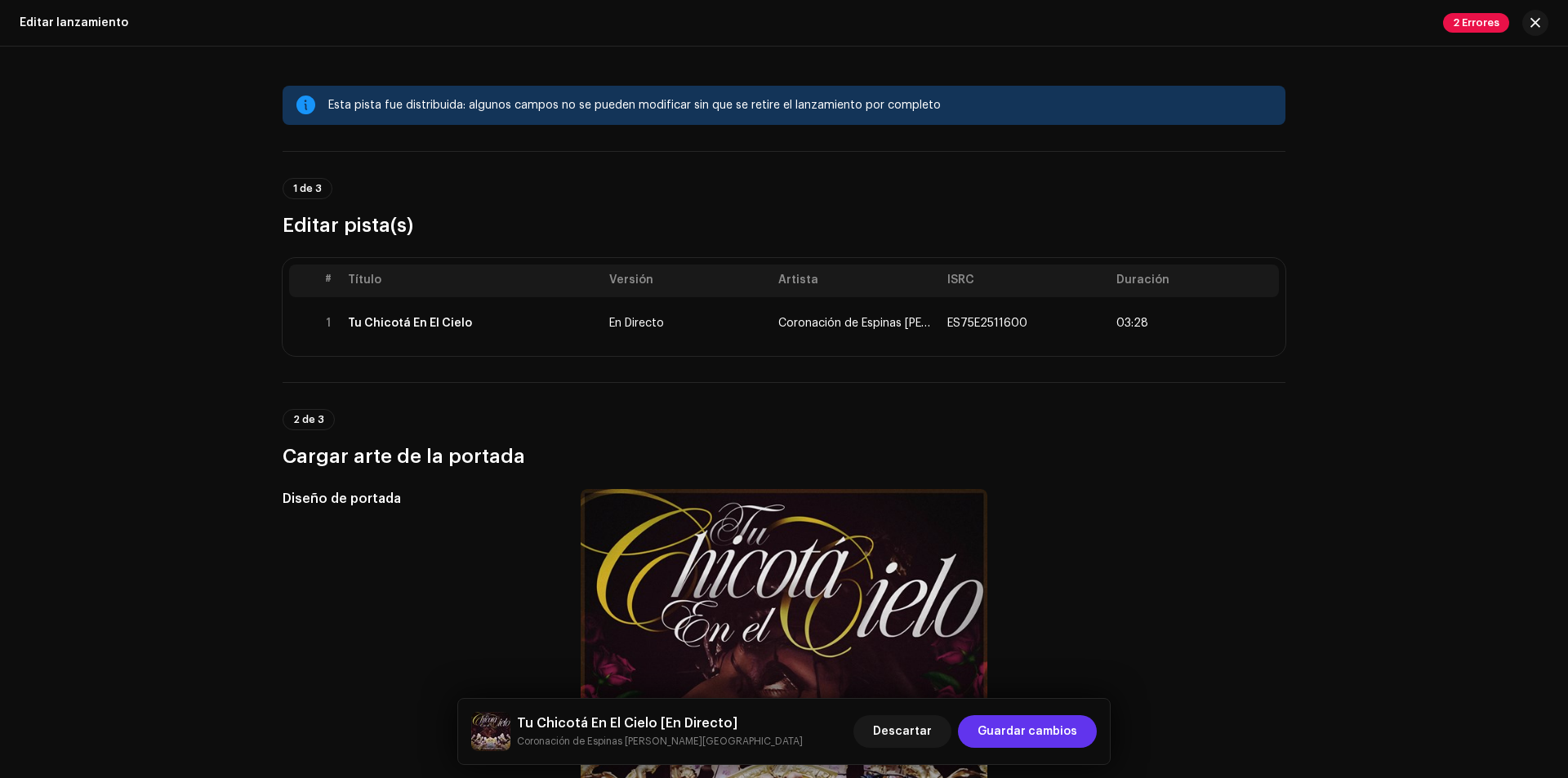
type textarea "Marcha compuesta por [PERSON_NAME] en el año 2019, en memoria de [PERSON_NAME]."
click at [1015, 725] on span "Guardar cambios" at bounding box center [1028, 732] width 100 height 33
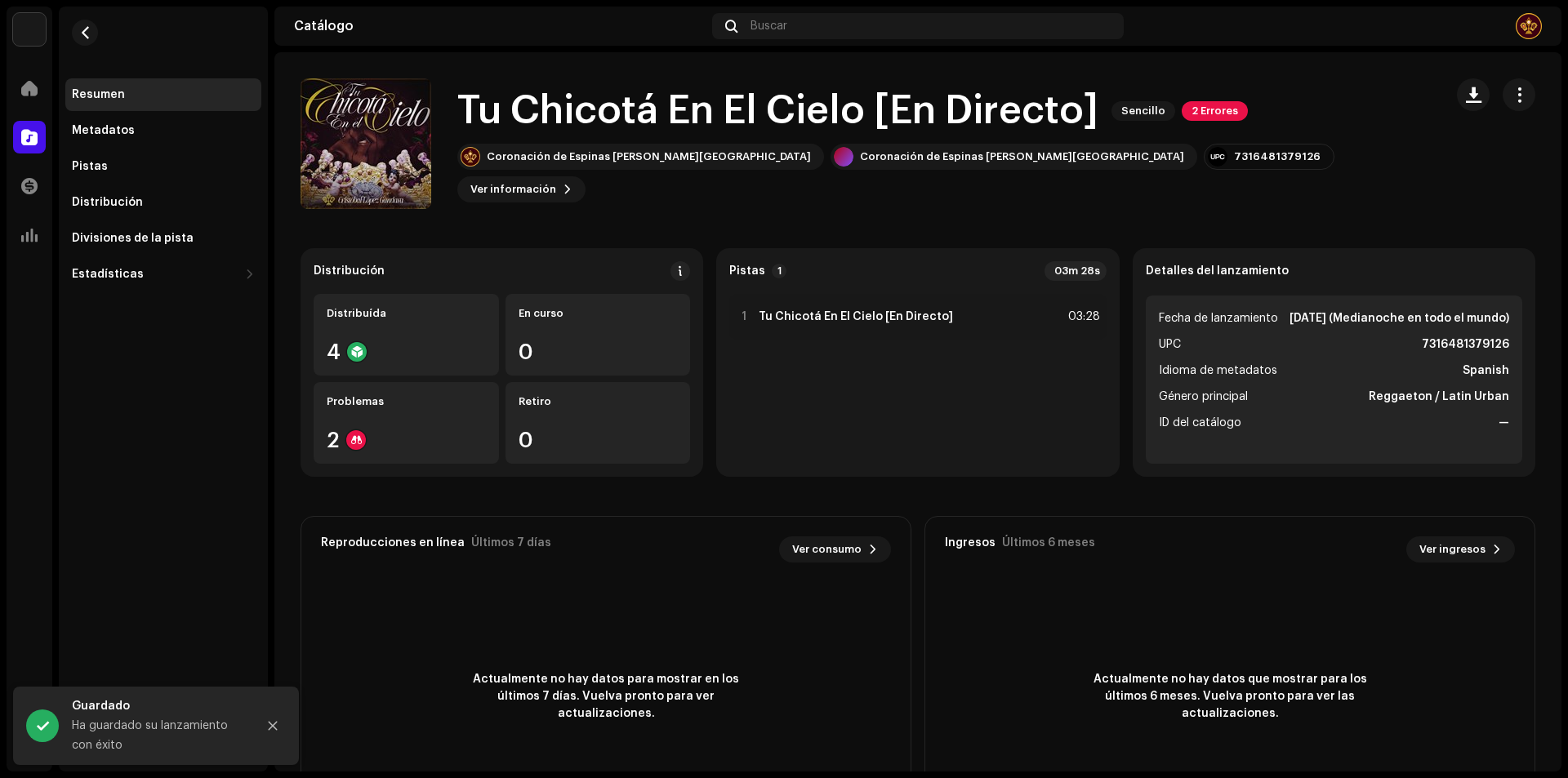
click at [1193, 137] on div "Tu Chicotá En El Cielo [En Directo] Sencillo 2 Errores" at bounding box center [944, 111] width 974 height 52
click at [1198, 121] on span "2 Errores" at bounding box center [1215, 111] width 66 height 19
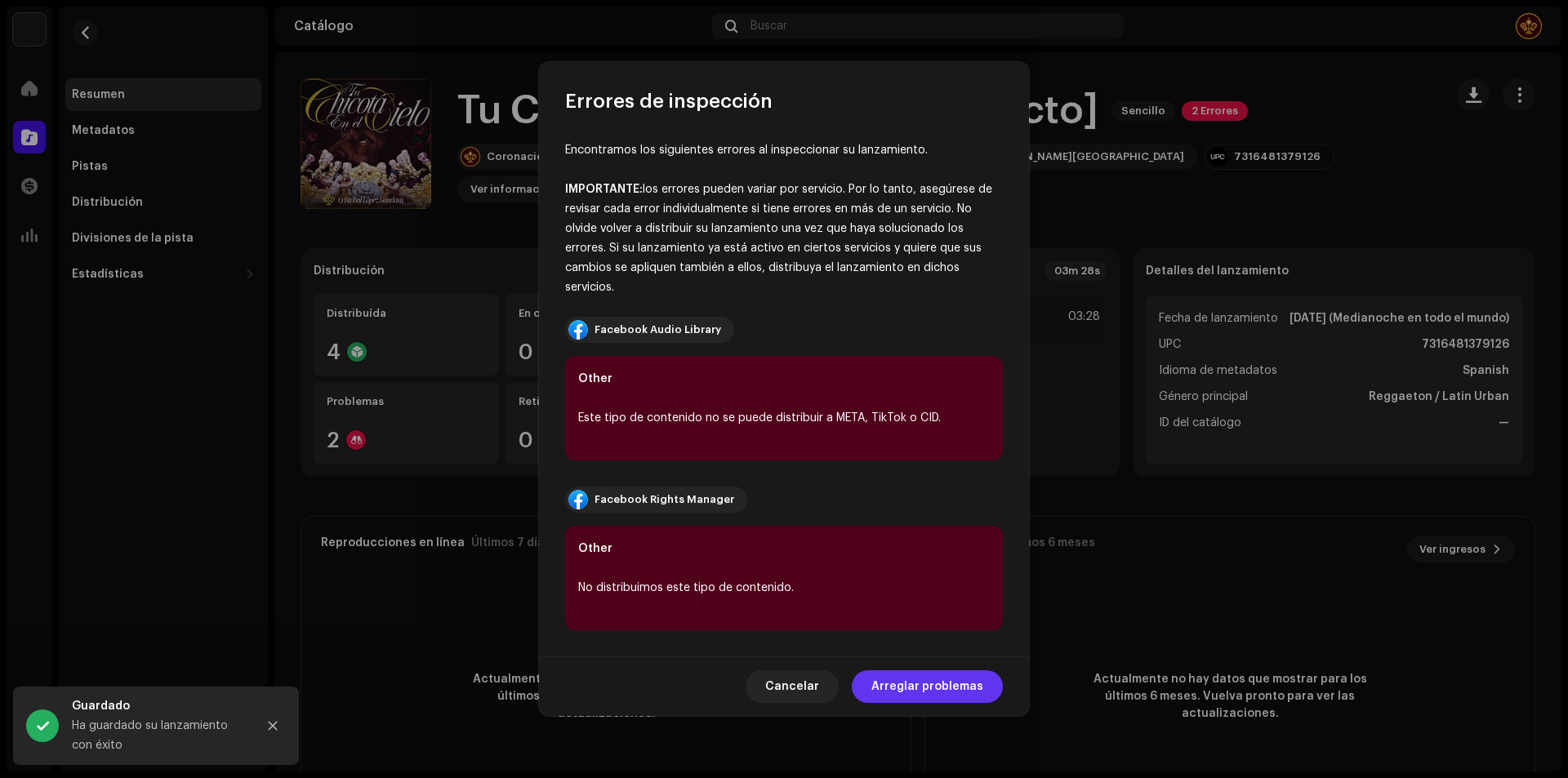
click at [965, 679] on span "Arreglar problemas" at bounding box center [927, 687] width 112 height 33
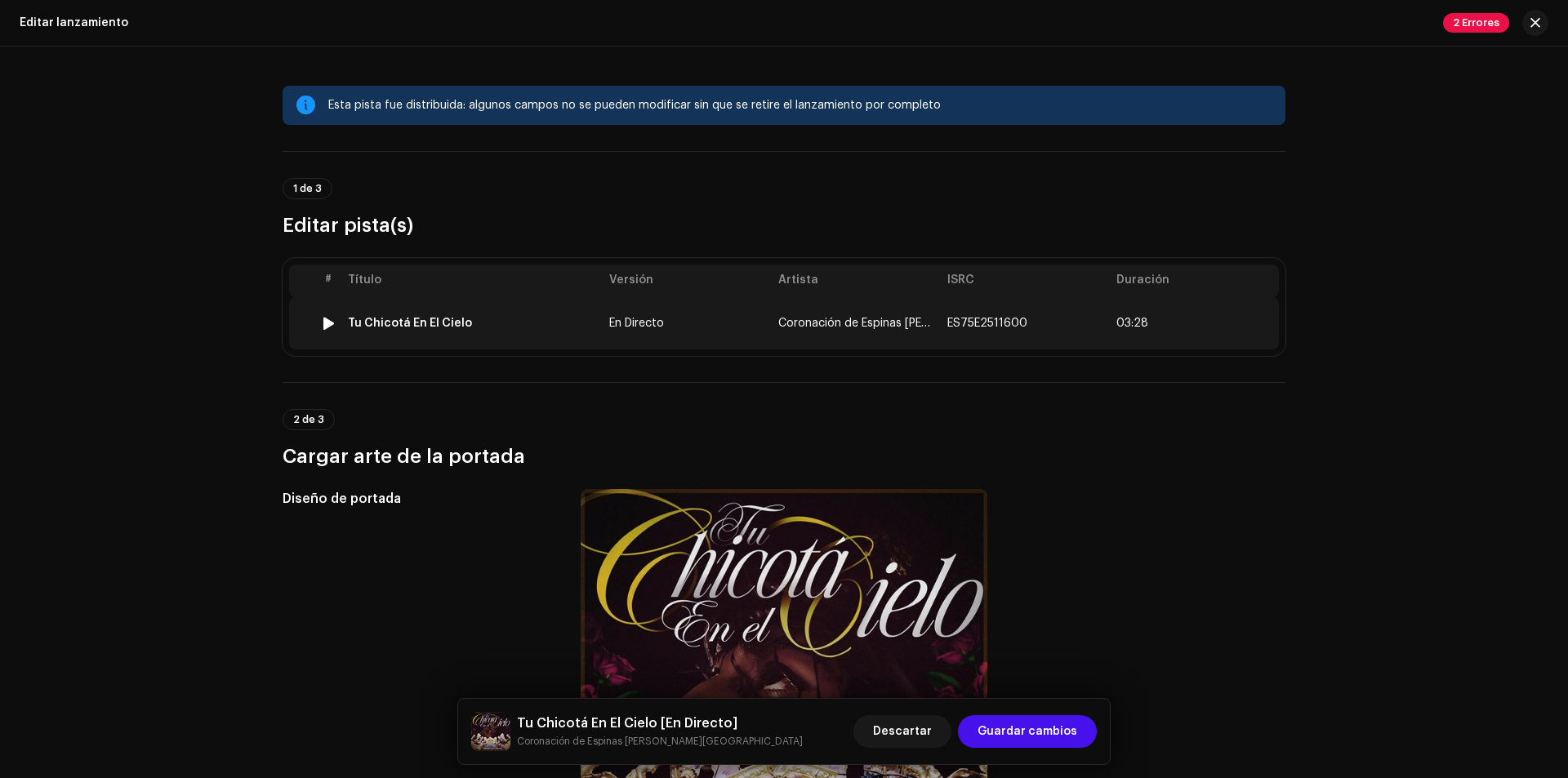
click at [748, 316] on td "En Directo" at bounding box center [687, 323] width 169 height 52
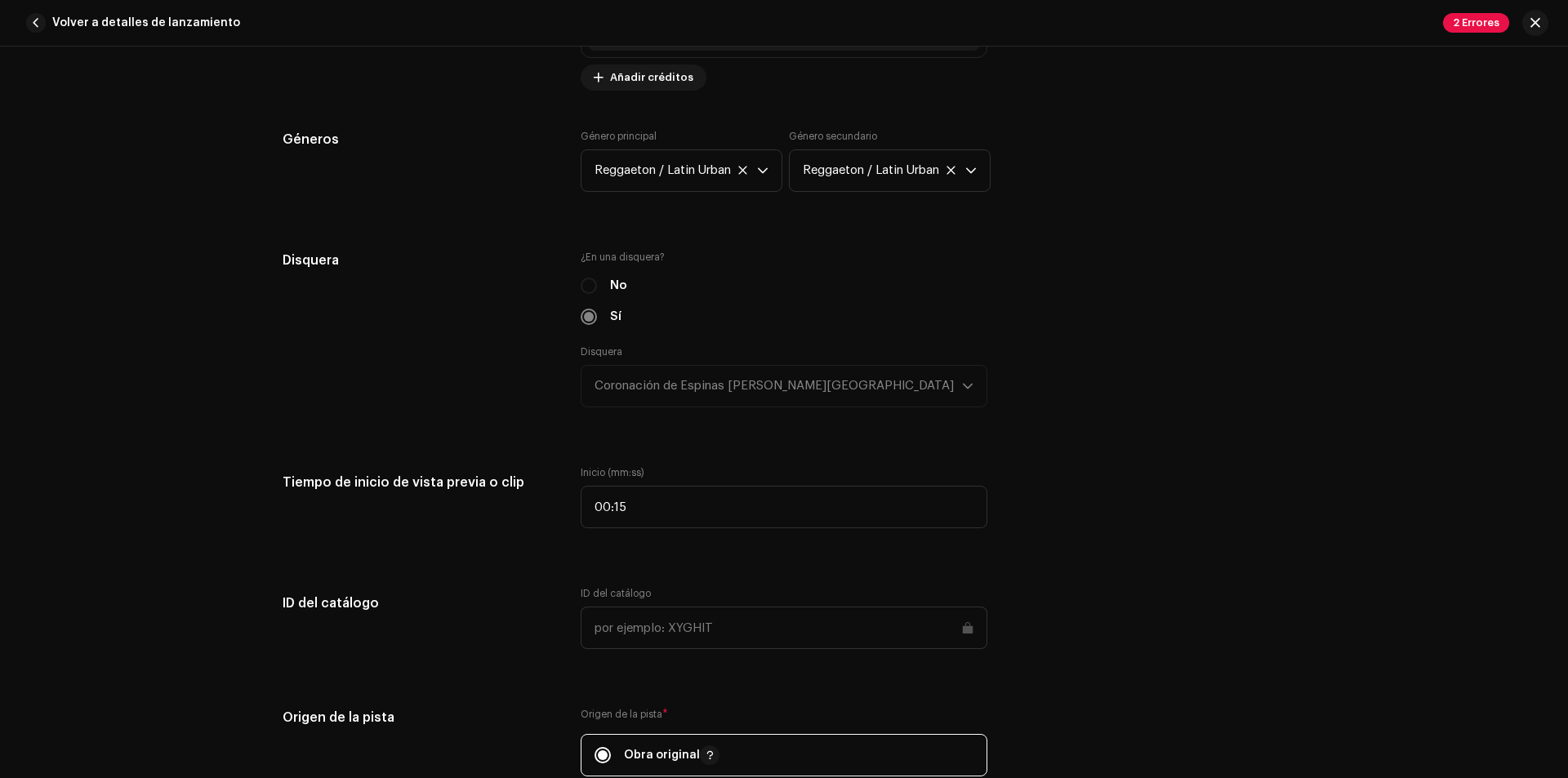
scroll to position [1470, 0]
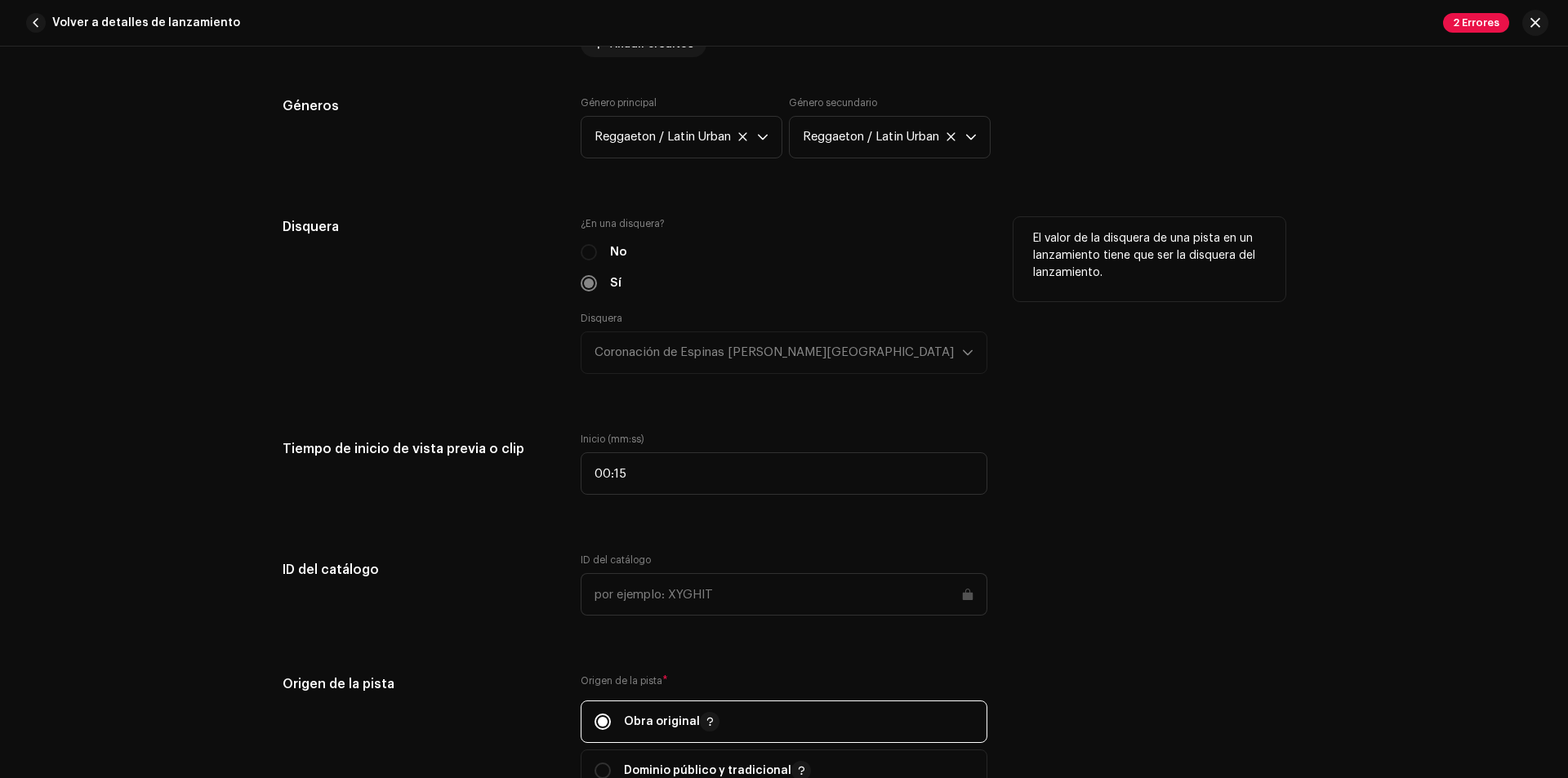
click at [611, 244] on label "No" at bounding box center [619, 252] width 17 height 18
click at [588, 244] on div "No" at bounding box center [784, 252] width 407 height 18
click at [711, 319] on div "Disquera Coronación de Espinas [PERSON_NAME][GEOGRAPHIC_DATA]" at bounding box center [784, 342] width 407 height 62
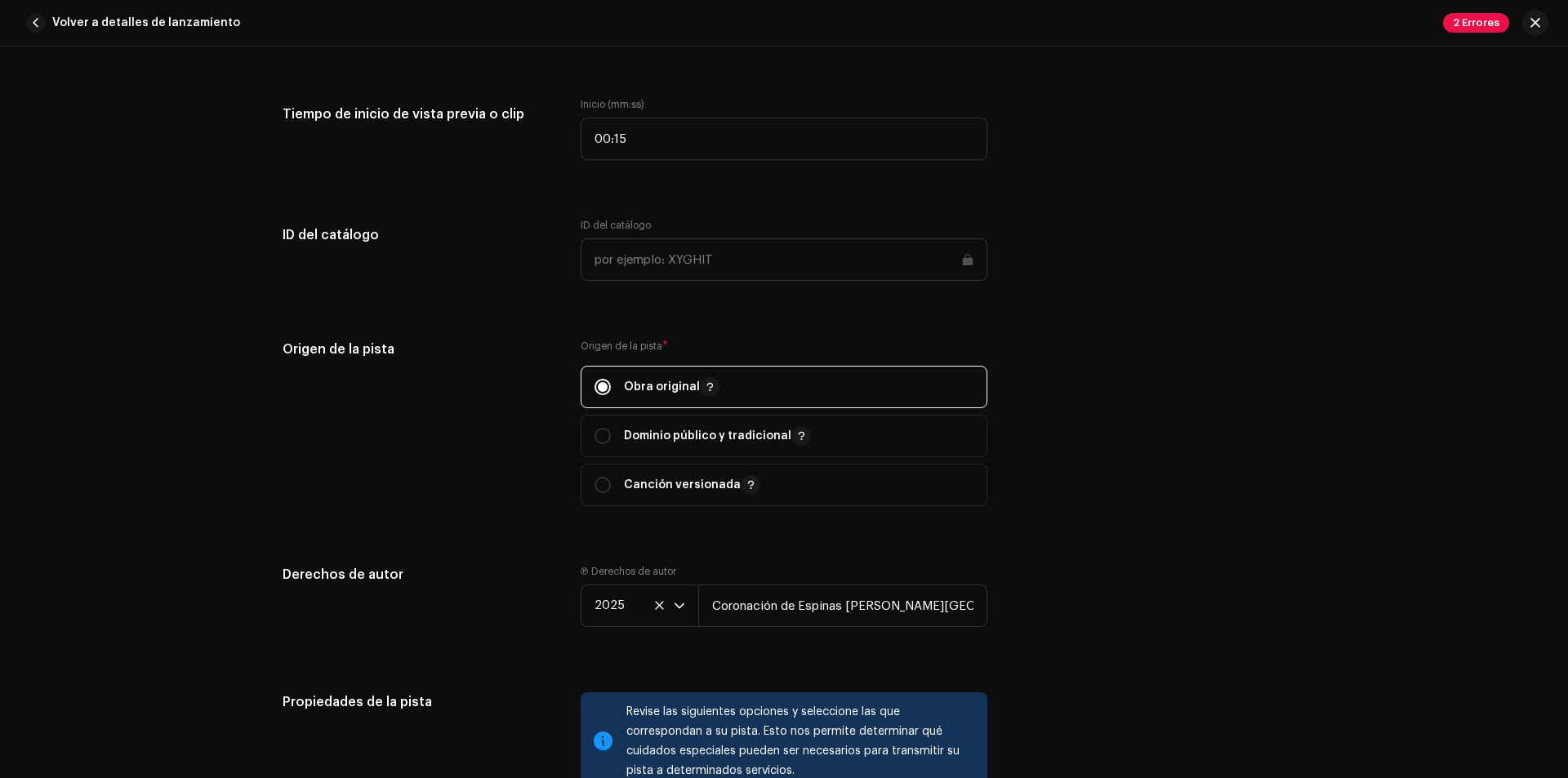
scroll to position [1960, 0]
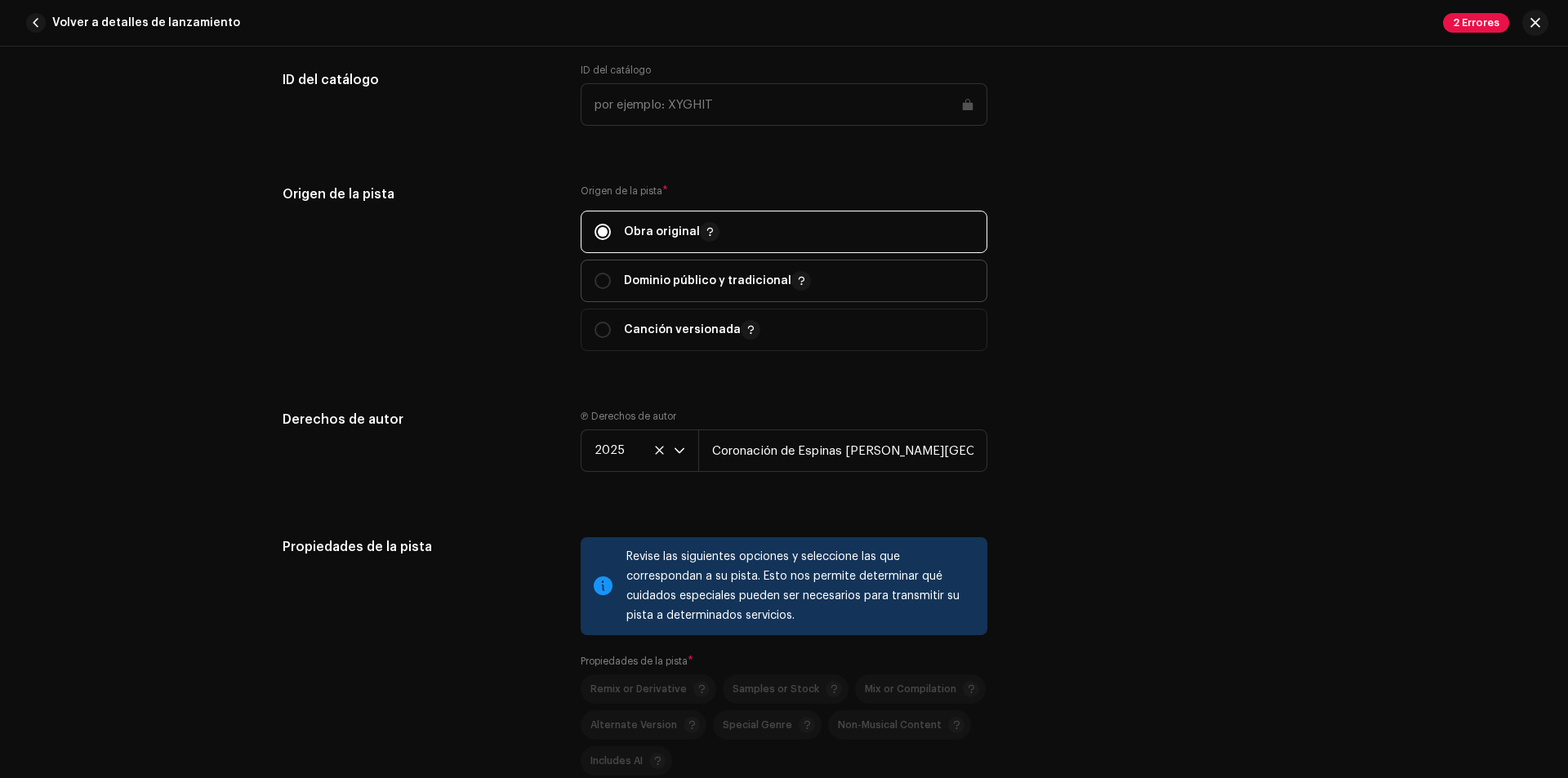
click at [678, 271] on p "Dominio público y tradicional" at bounding box center [717, 281] width 187 height 19
radio input "false"
radio input "true"
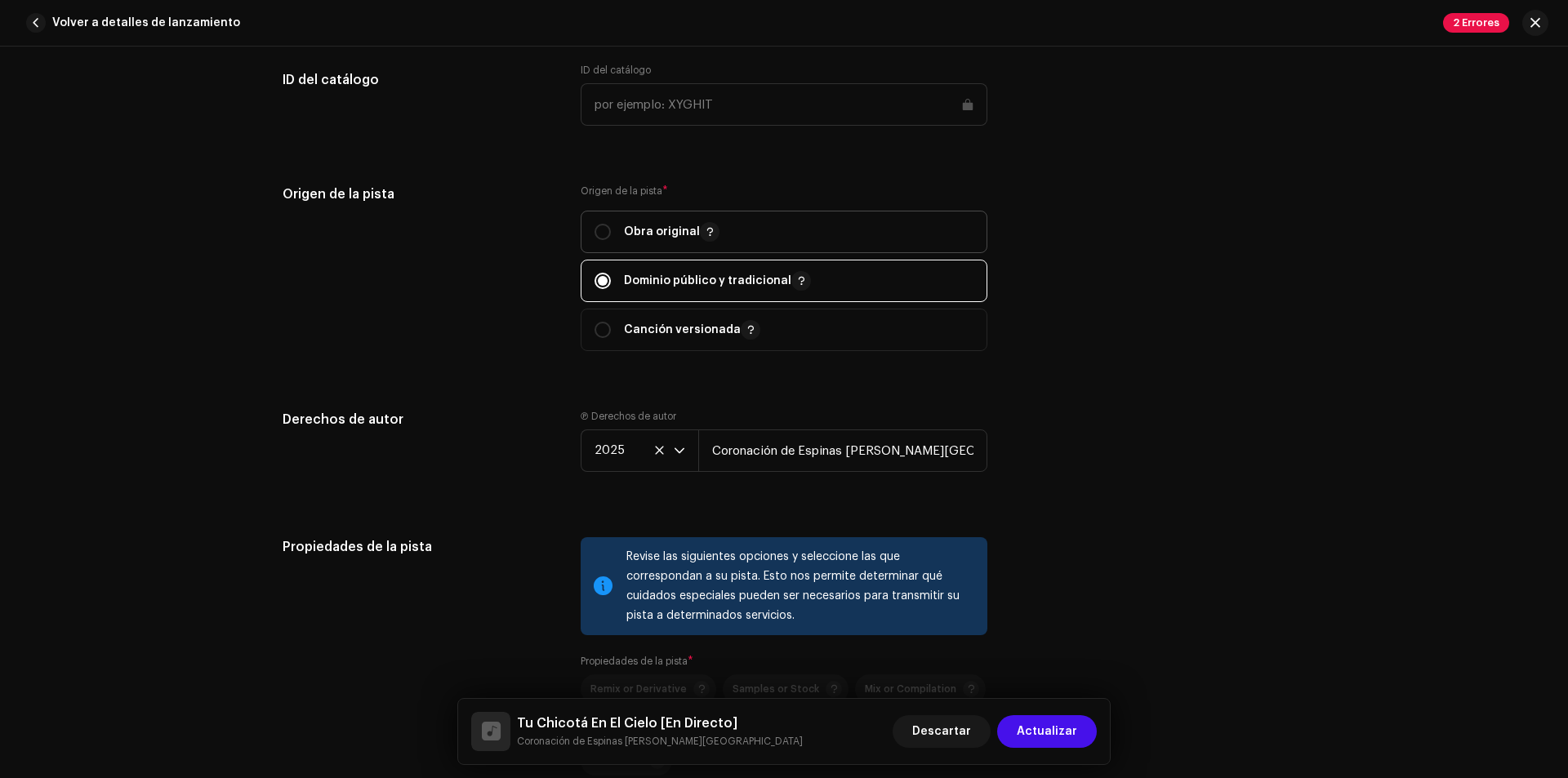
click at [676, 231] on span "Obra original" at bounding box center [784, 231] width 379 height 41
click at [681, 261] on span "Dominio público y tradicional" at bounding box center [784, 281] width 379 height 41
radio input "false"
radio input "true"
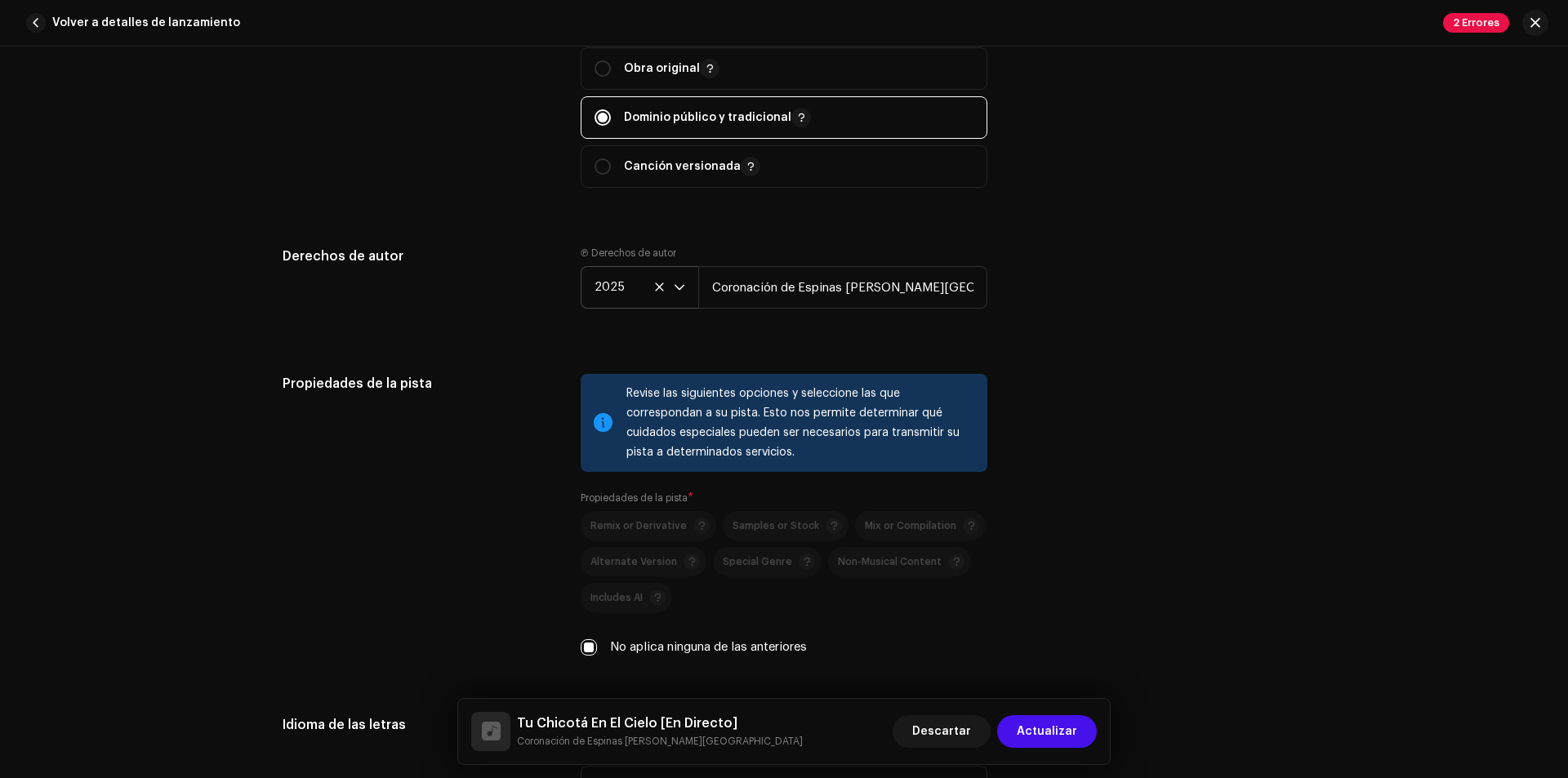
scroll to position [2286, 0]
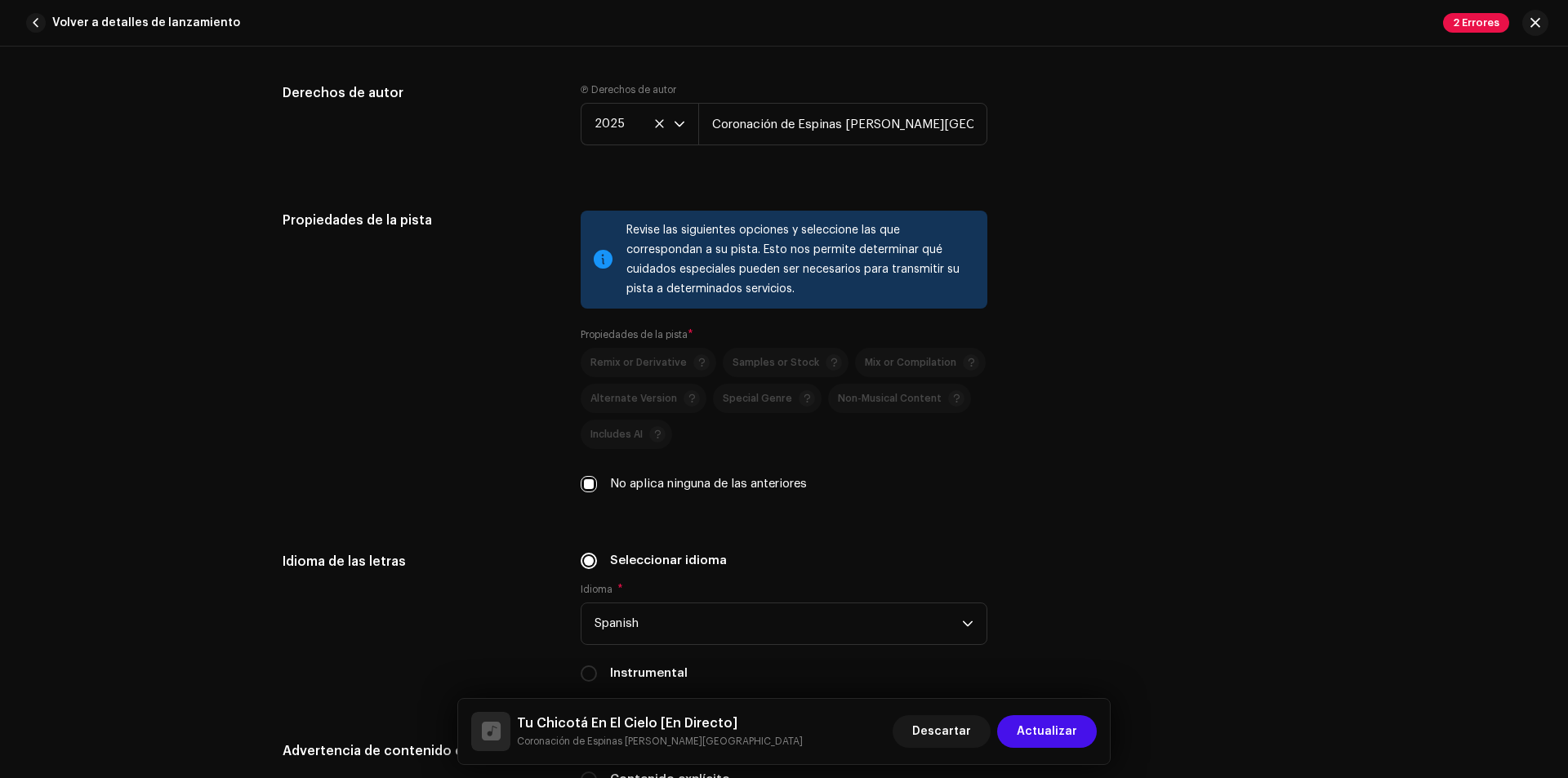
click at [647, 475] on label "No aplica ninguna de las anteriores" at bounding box center [708, 483] width 197 height 18
click at [597, 476] on input "No aplica ninguna de las anteriores" at bounding box center [588, 483] width 16 height 16
checkbox input "false"
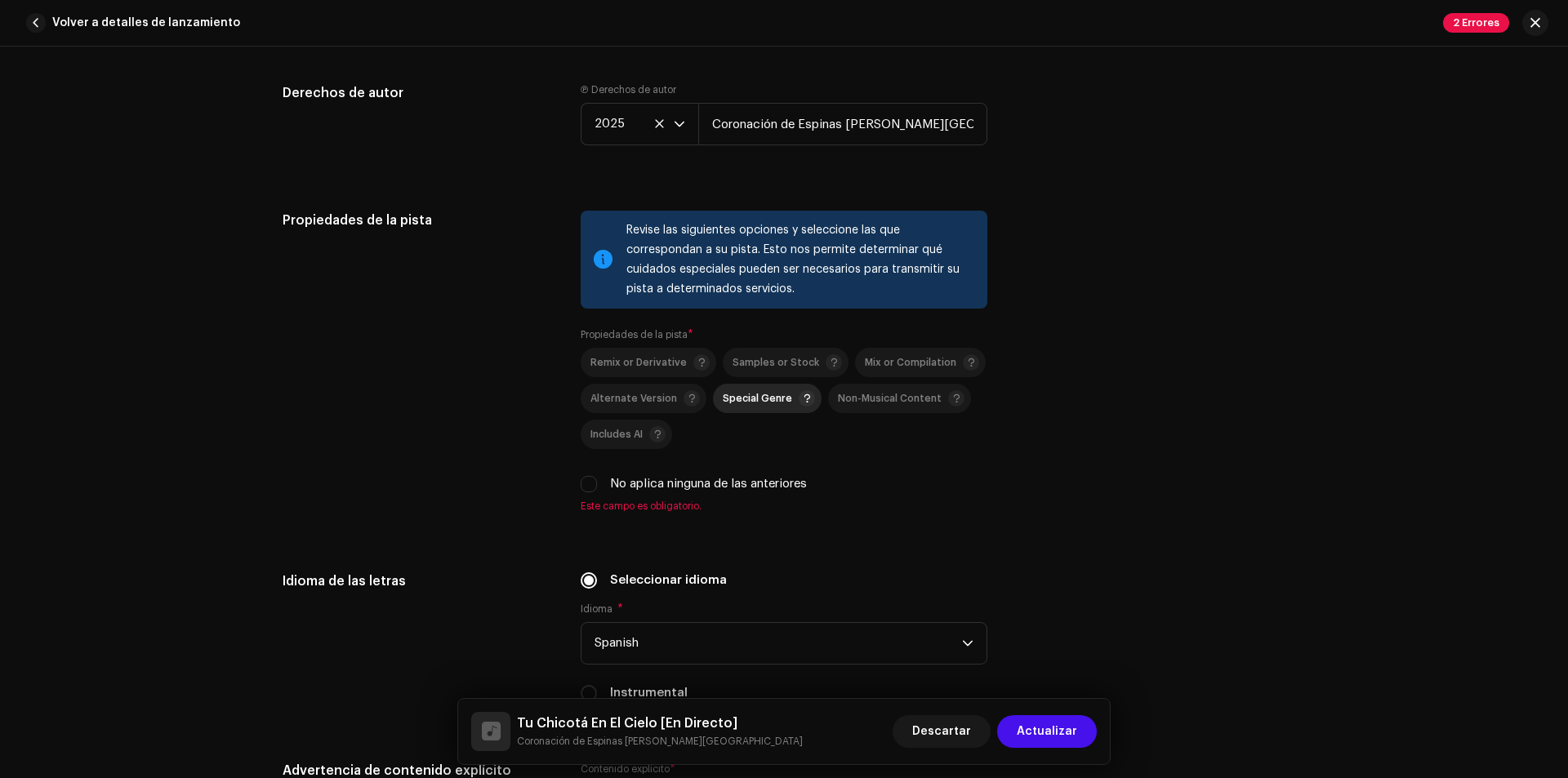
click at [753, 393] on span "Special Genre" at bounding box center [757, 398] width 69 height 11
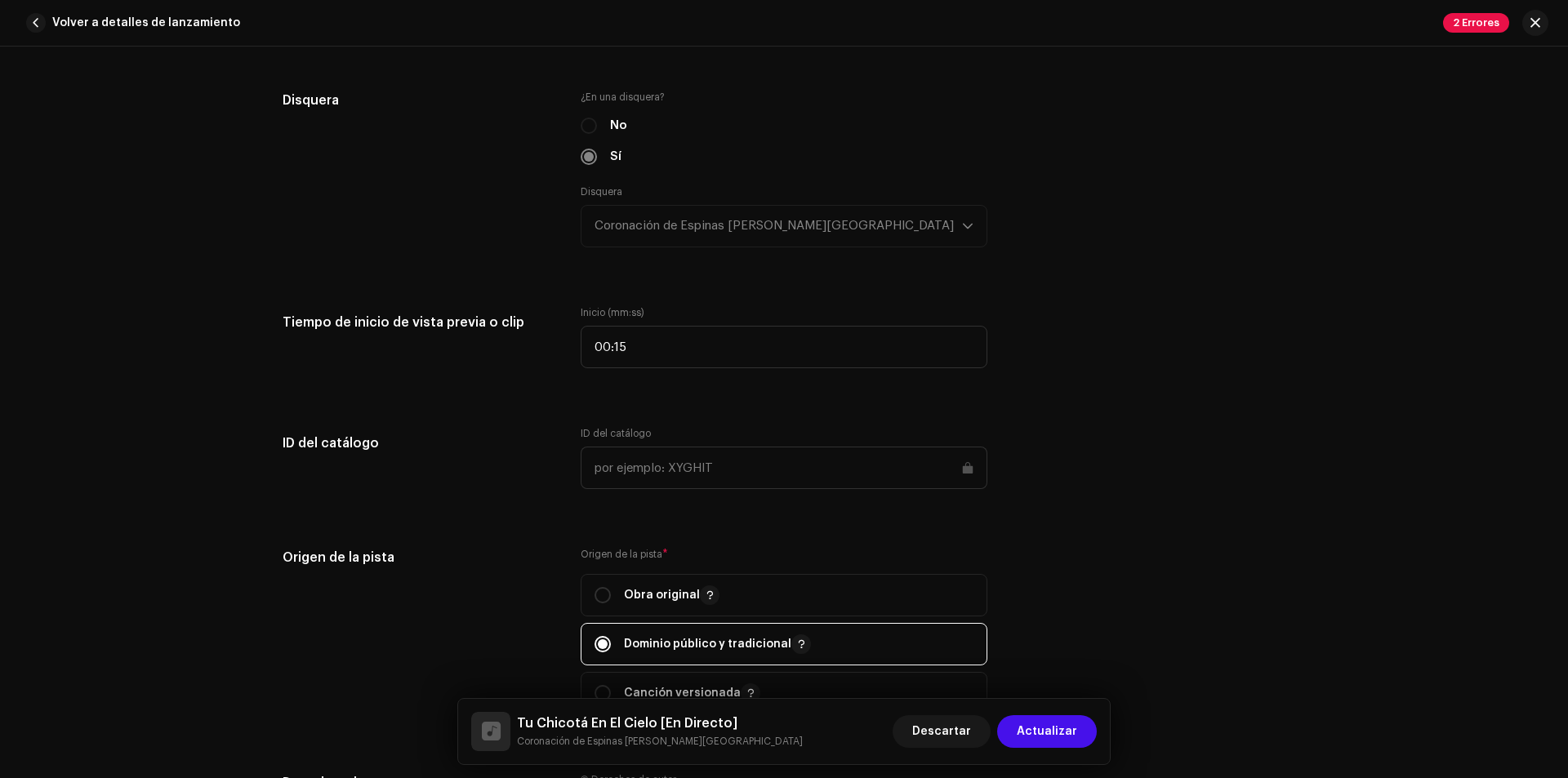
scroll to position [1595, 0]
click at [754, 589] on span "Obra original" at bounding box center [784, 596] width 379 height 41
click at [755, 635] on p "Dominio público y tradicional" at bounding box center [717, 645] width 187 height 19
radio input "false"
radio input "true"
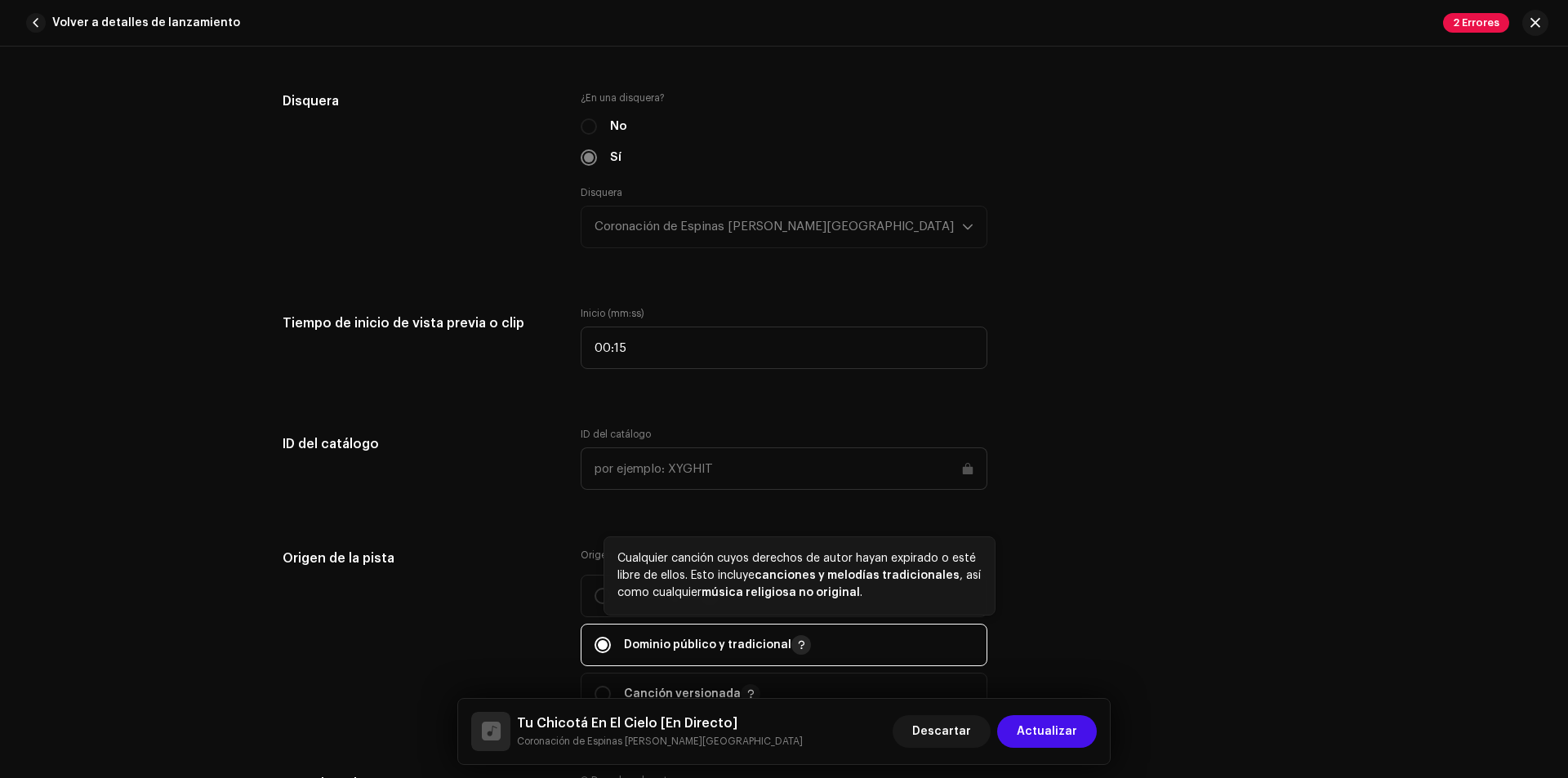
click at [797, 639] on span "button" at bounding box center [801, 646] width 9 height 13
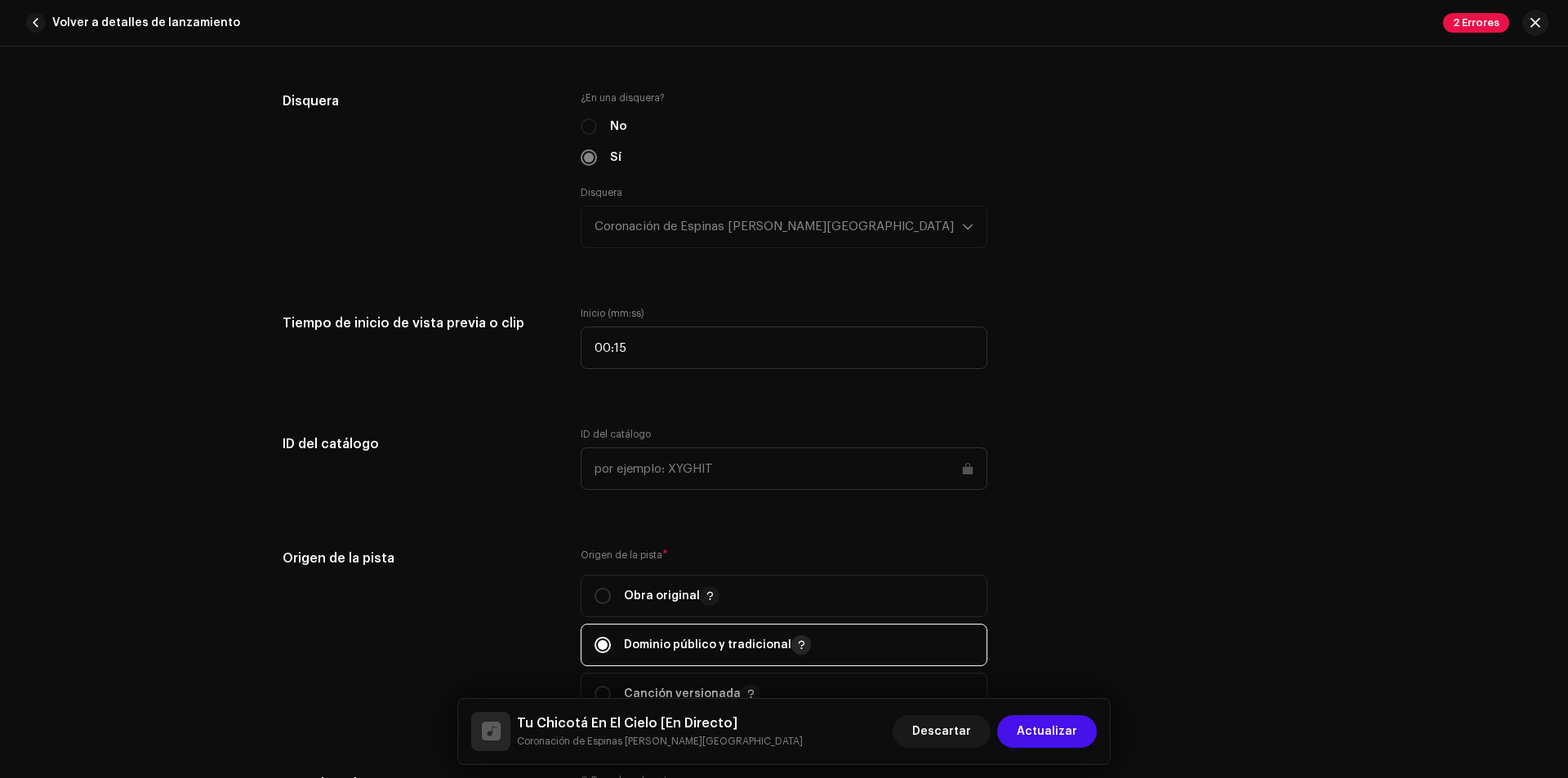
click at [797, 639] on span "button" at bounding box center [801, 646] width 9 height 13
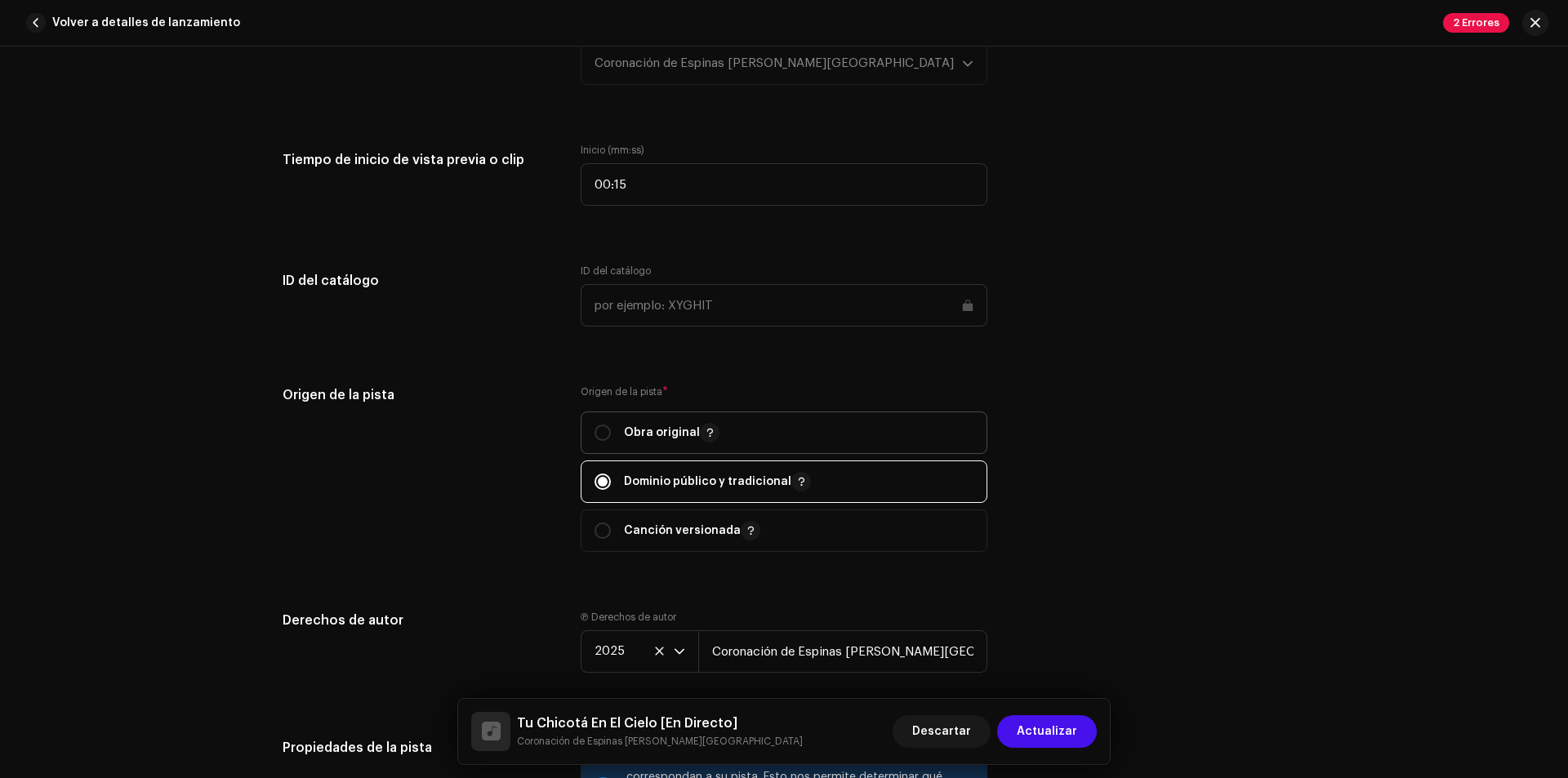
click at [648, 423] on p "Obra original" at bounding box center [672, 433] width 96 height 19
radio input "true"
click at [1042, 728] on span "Actualizar" at bounding box center [1047, 732] width 60 height 33
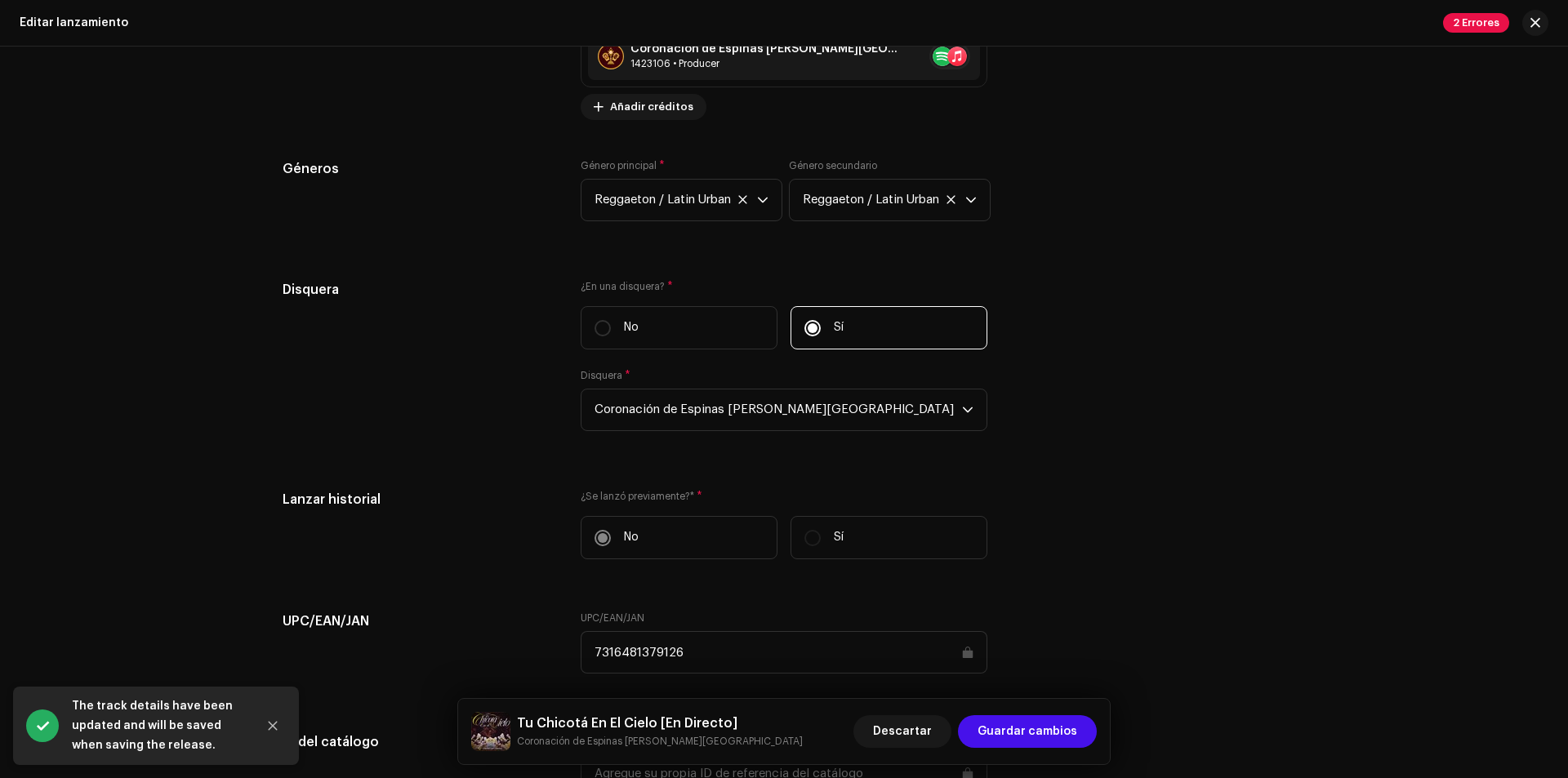
scroll to position [2123, 0]
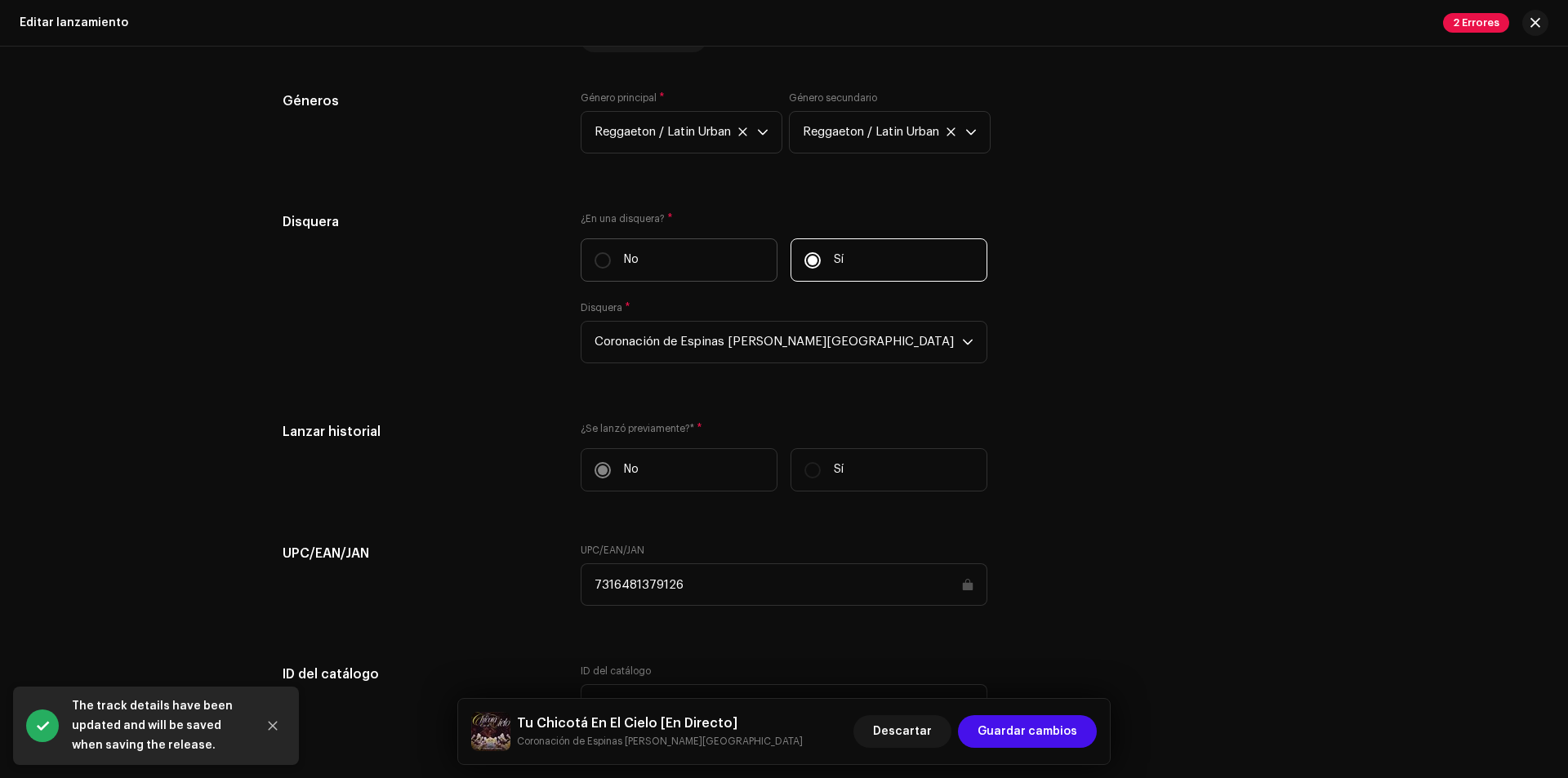
click at [666, 245] on label "No" at bounding box center [678, 260] width 197 height 43
click at [611, 252] on input "No" at bounding box center [603, 260] width 16 height 16
radio input "true"
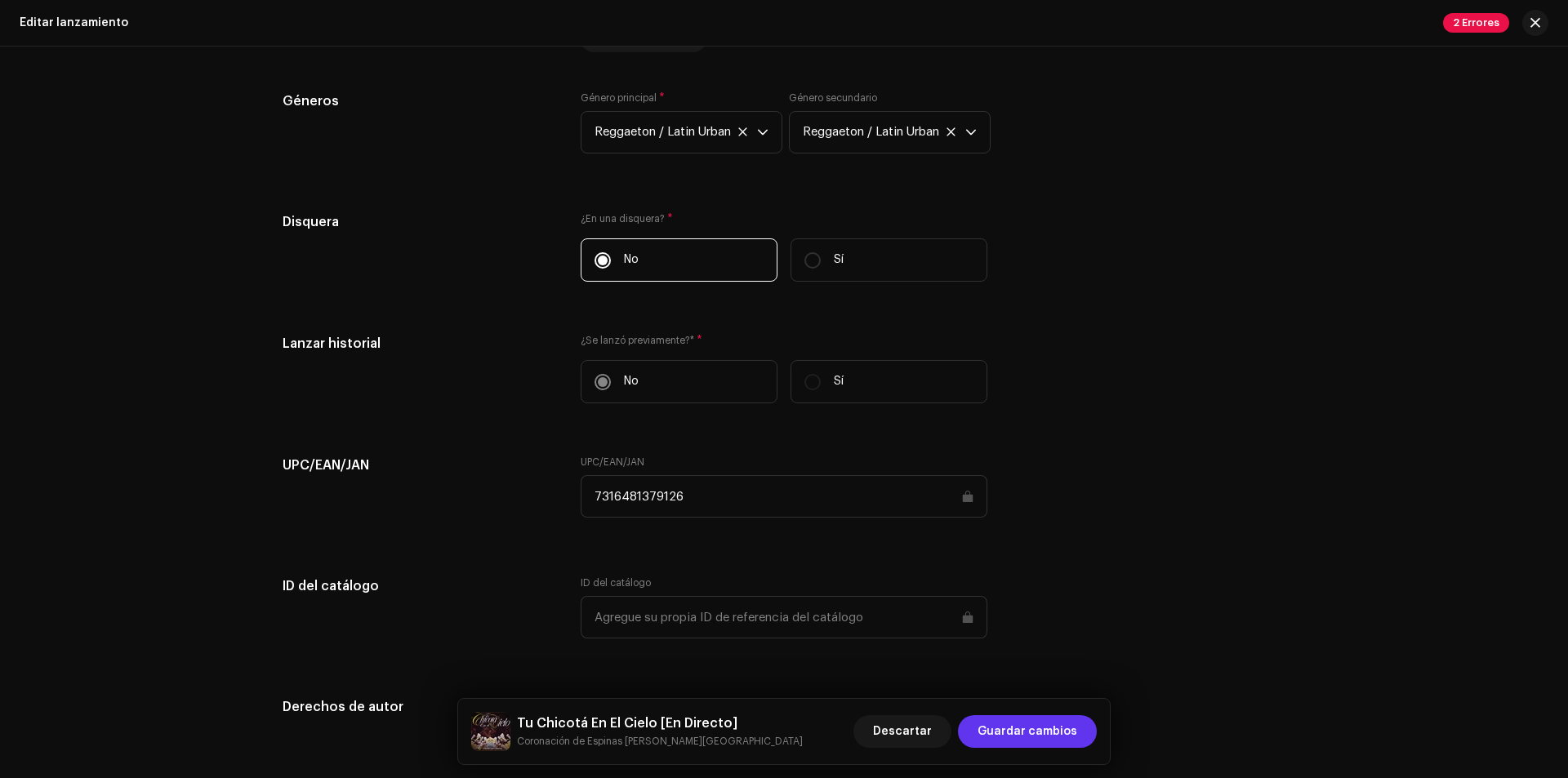
click at [1023, 743] on span "Guardar cambios" at bounding box center [1028, 732] width 100 height 33
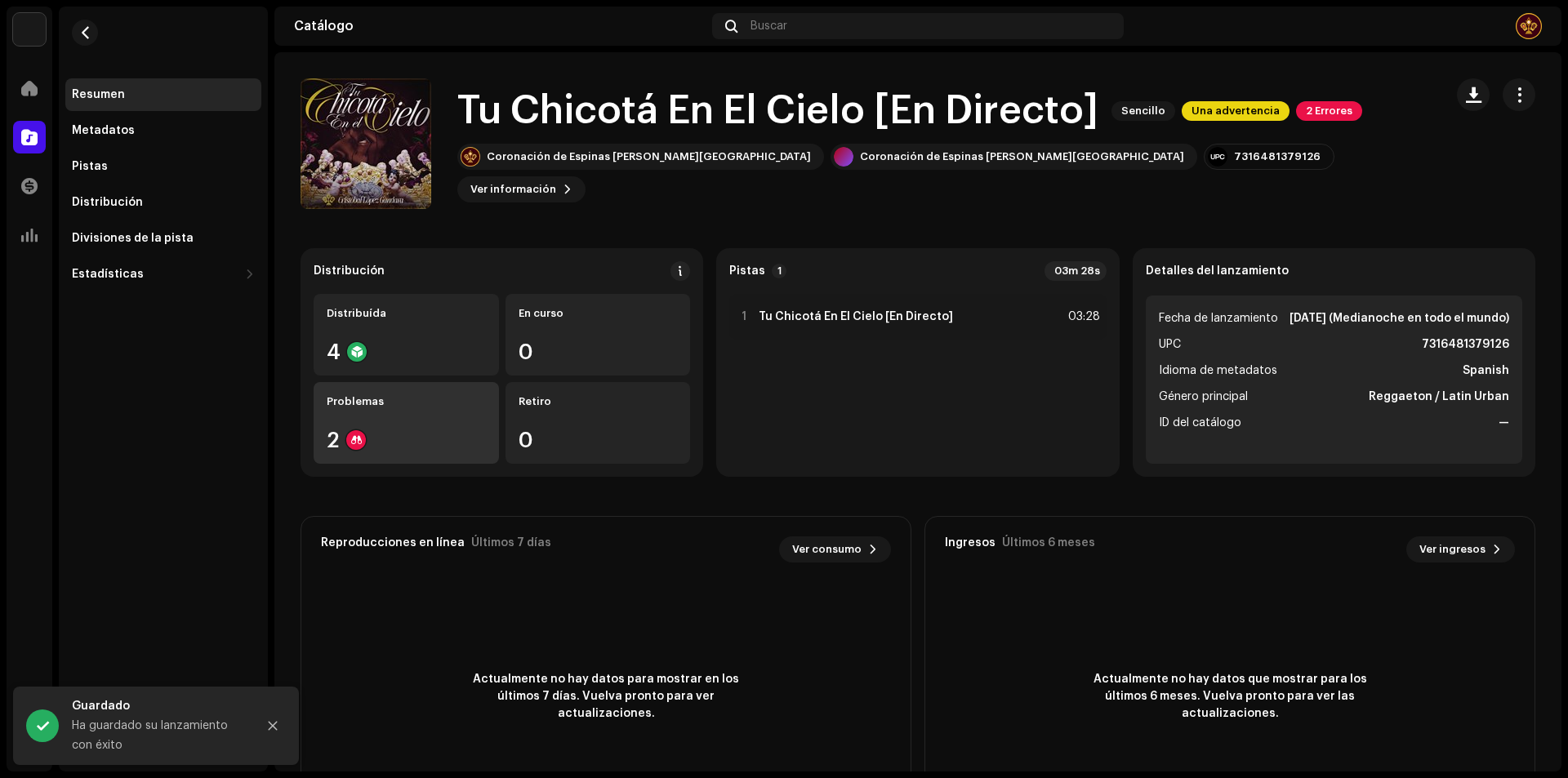
click at [407, 425] on div "Problemas 2" at bounding box center [406, 422] width 185 height 82
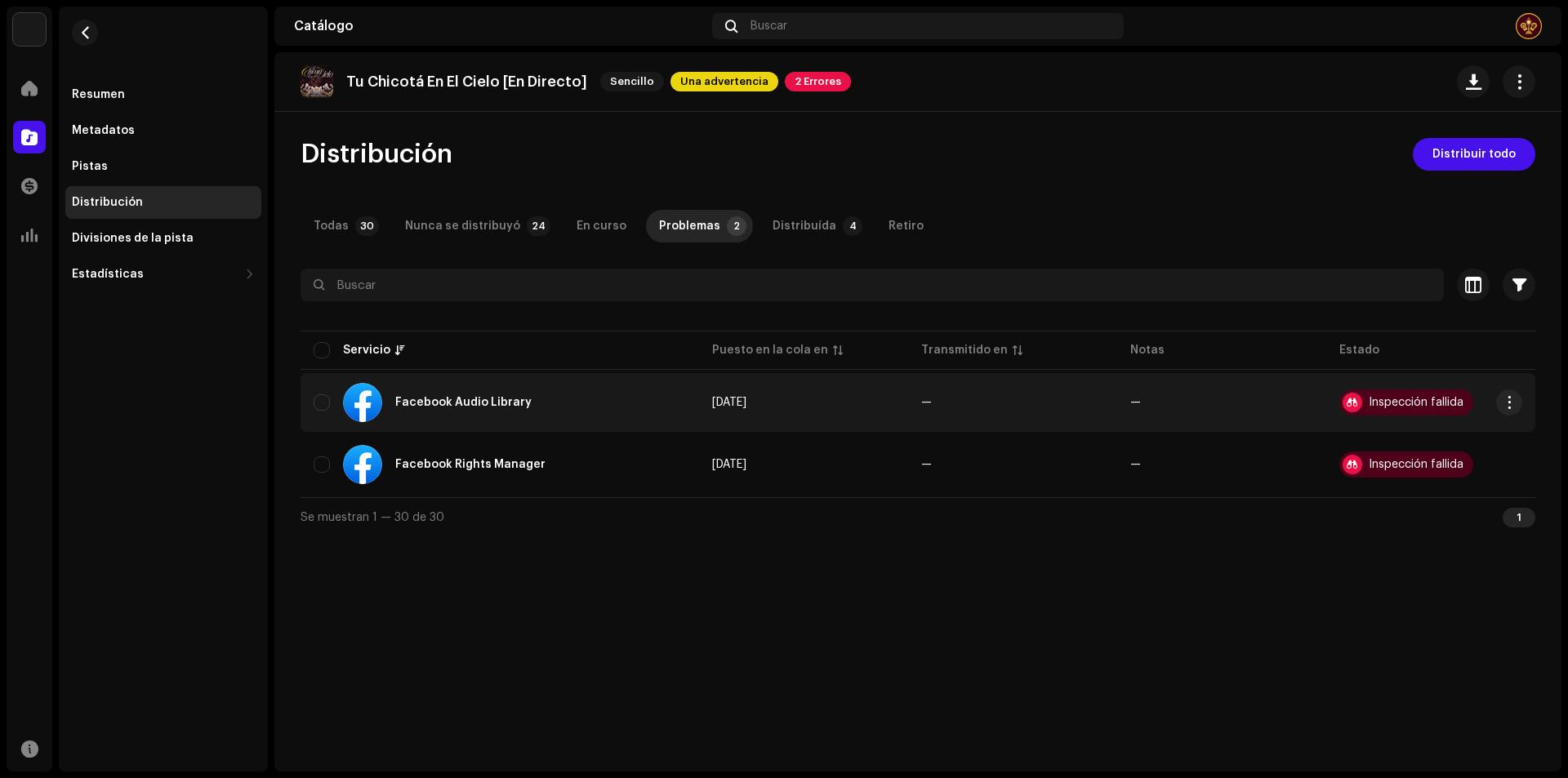
click at [725, 394] on td "[DATE]" at bounding box center [804, 402] width 209 height 59
click at [1517, 397] on button "button" at bounding box center [1509, 402] width 26 height 26
click at [1440, 475] on div "Distribuir" at bounding box center [1433, 472] width 152 height 13
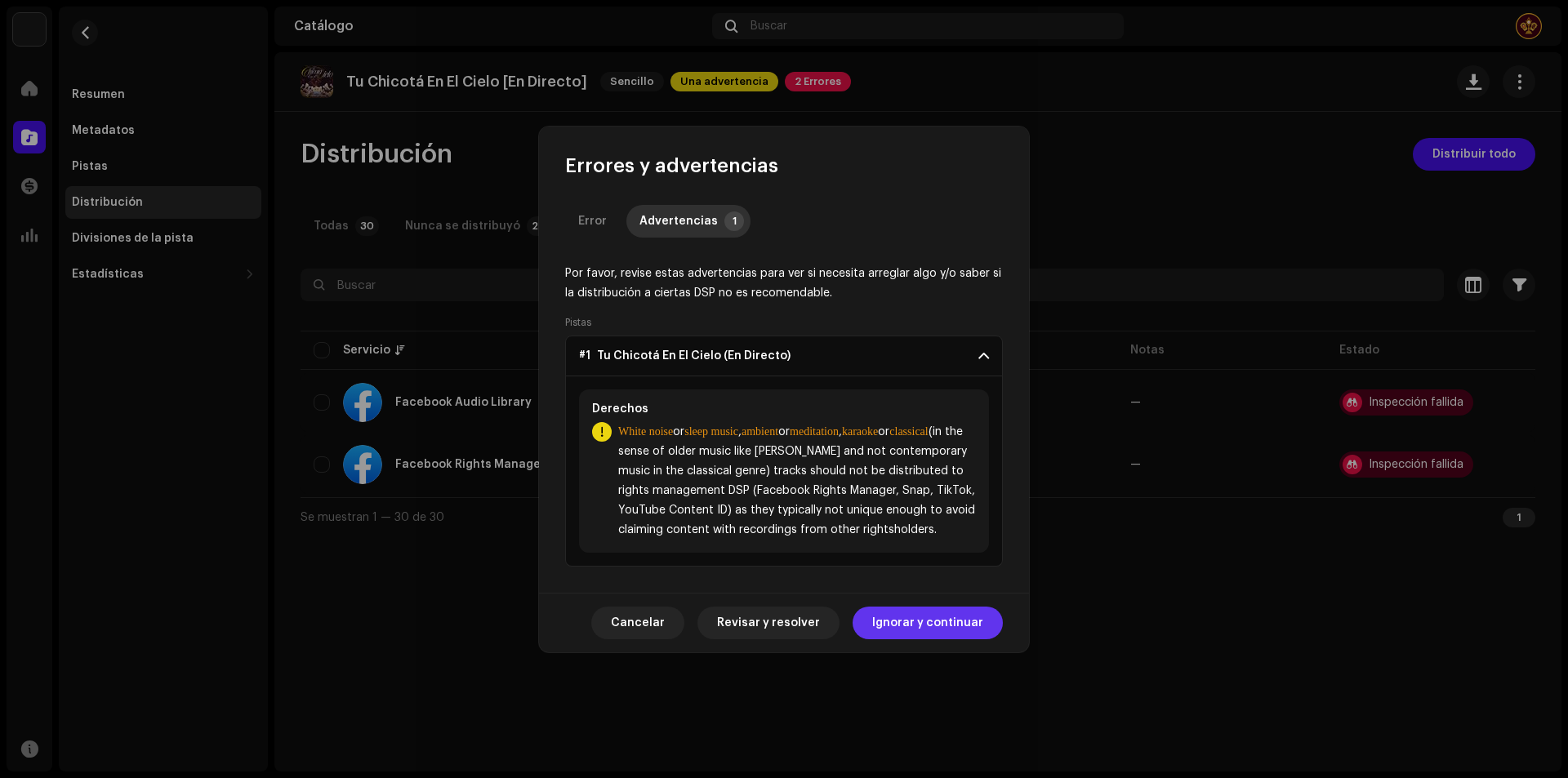
click at [925, 633] on span "Ignorar y continuar" at bounding box center [928, 623] width 111 height 33
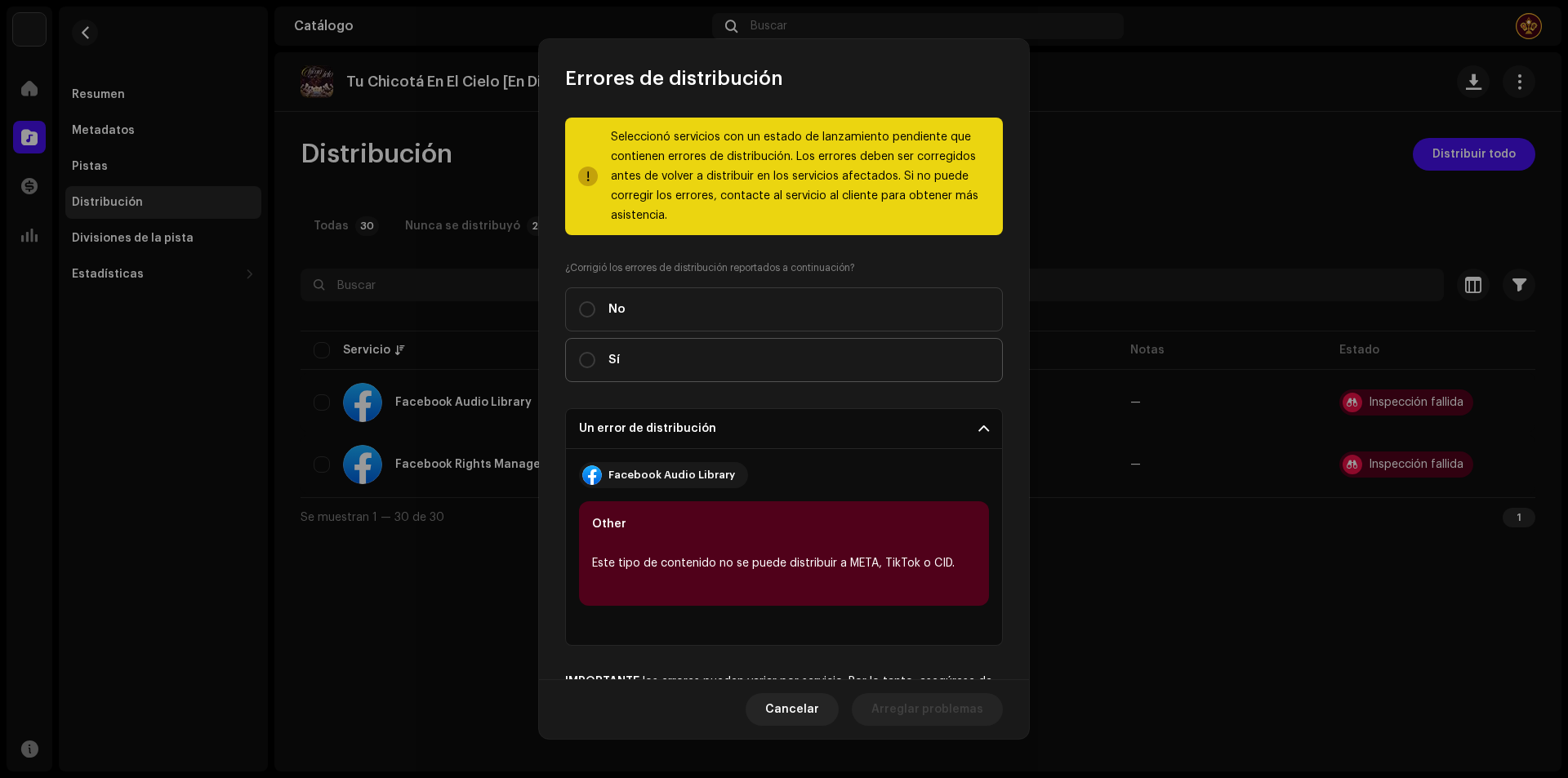
click at [700, 356] on label "Sí" at bounding box center [784, 360] width 438 height 44
click at [595, 356] on input "Sí" at bounding box center [586, 360] width 16 height 16
radio input "true"
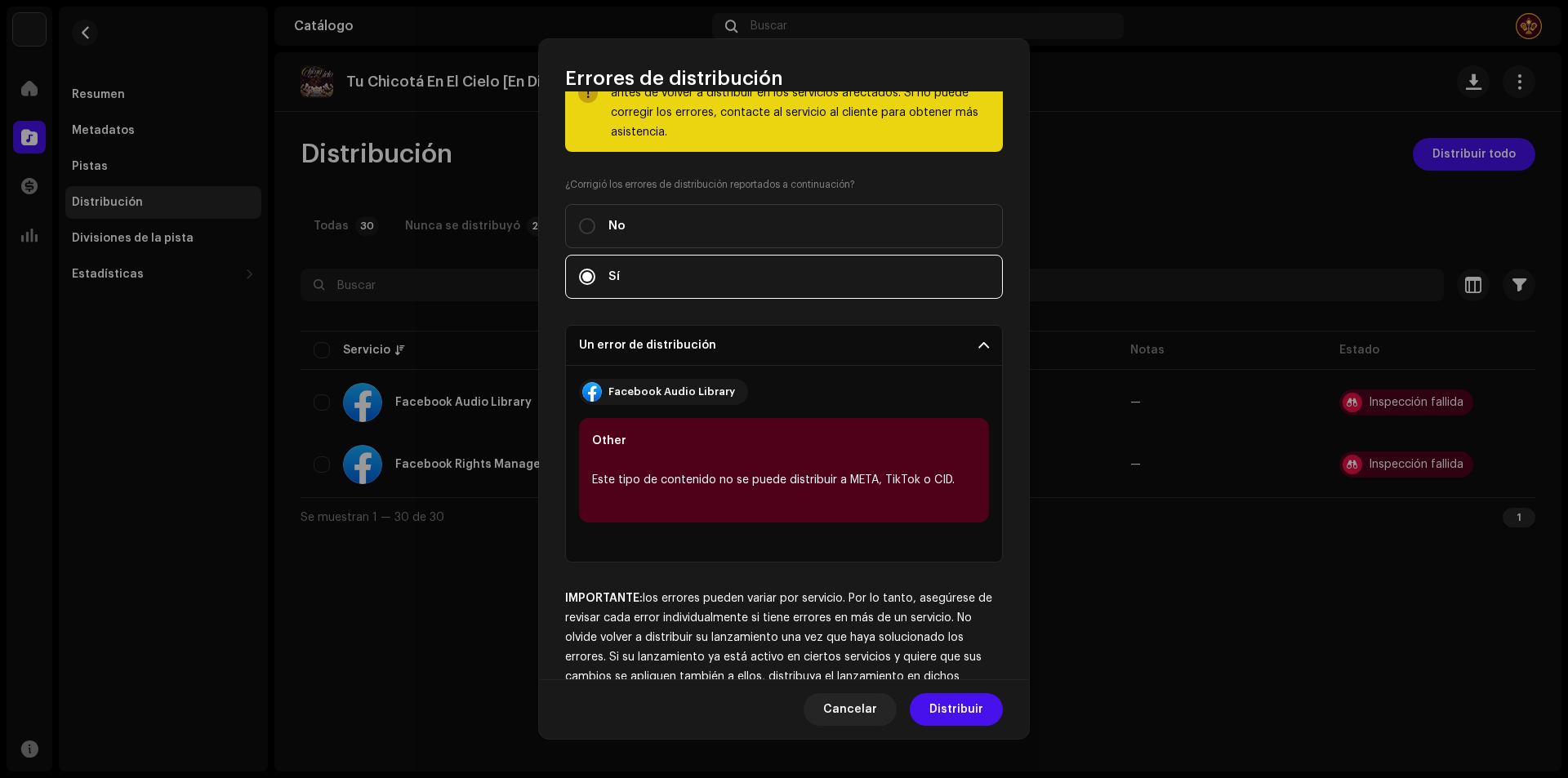
scroll to position [135, 0]
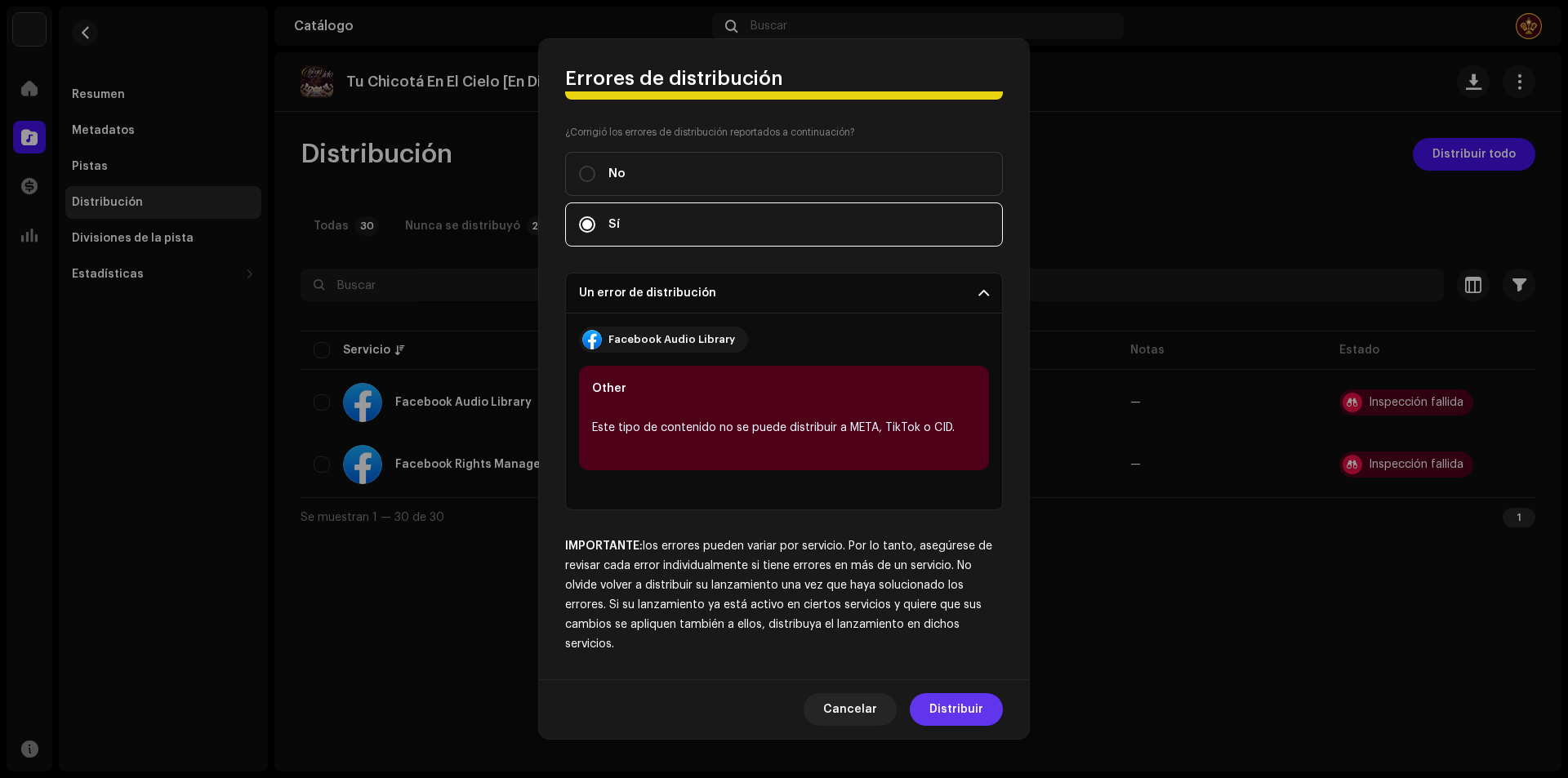
click at [955, 713] on span "Distribuir" at bounding box center [957, 710] width 54 height 33
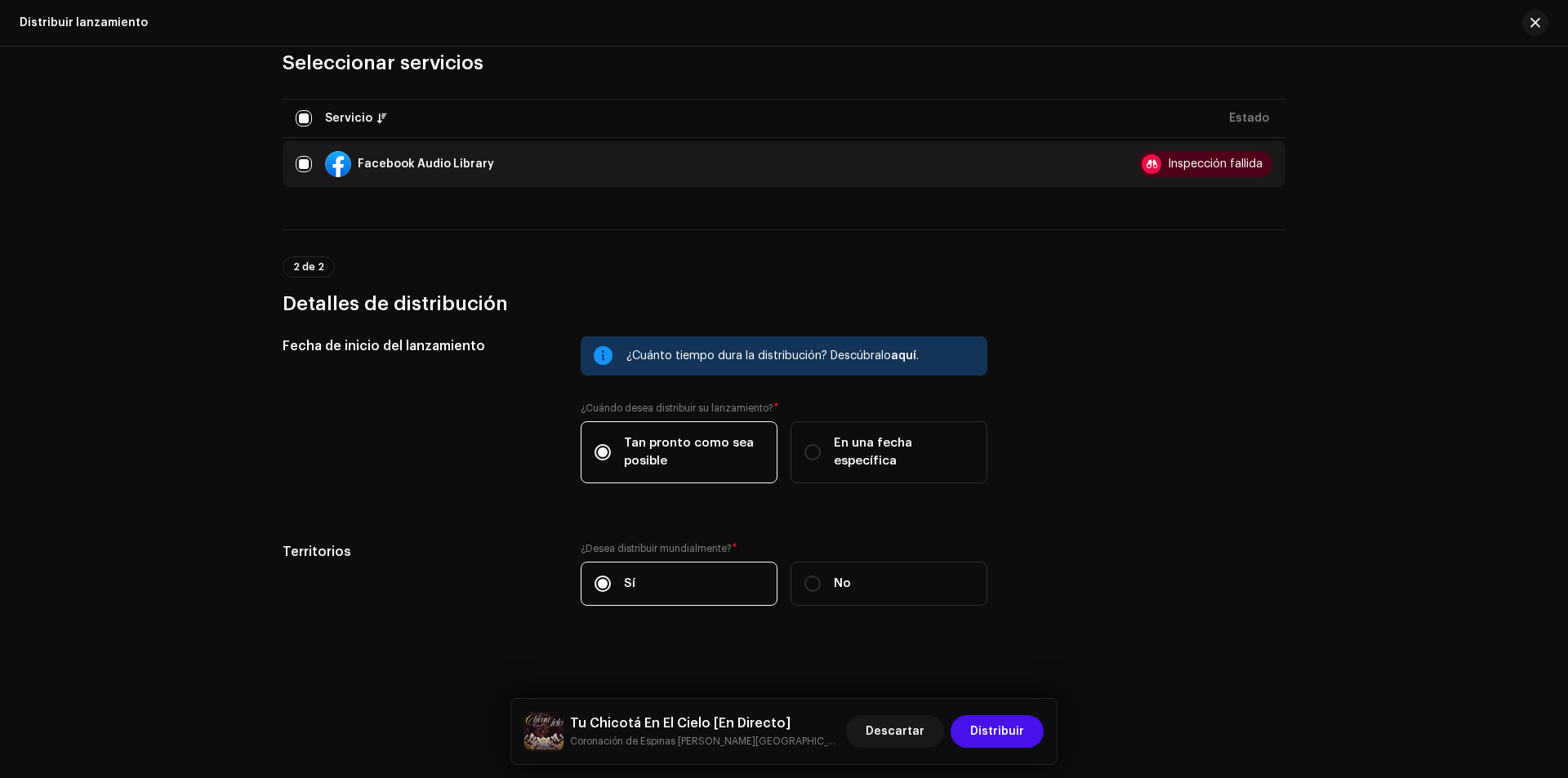
scroll to position [186, 0]
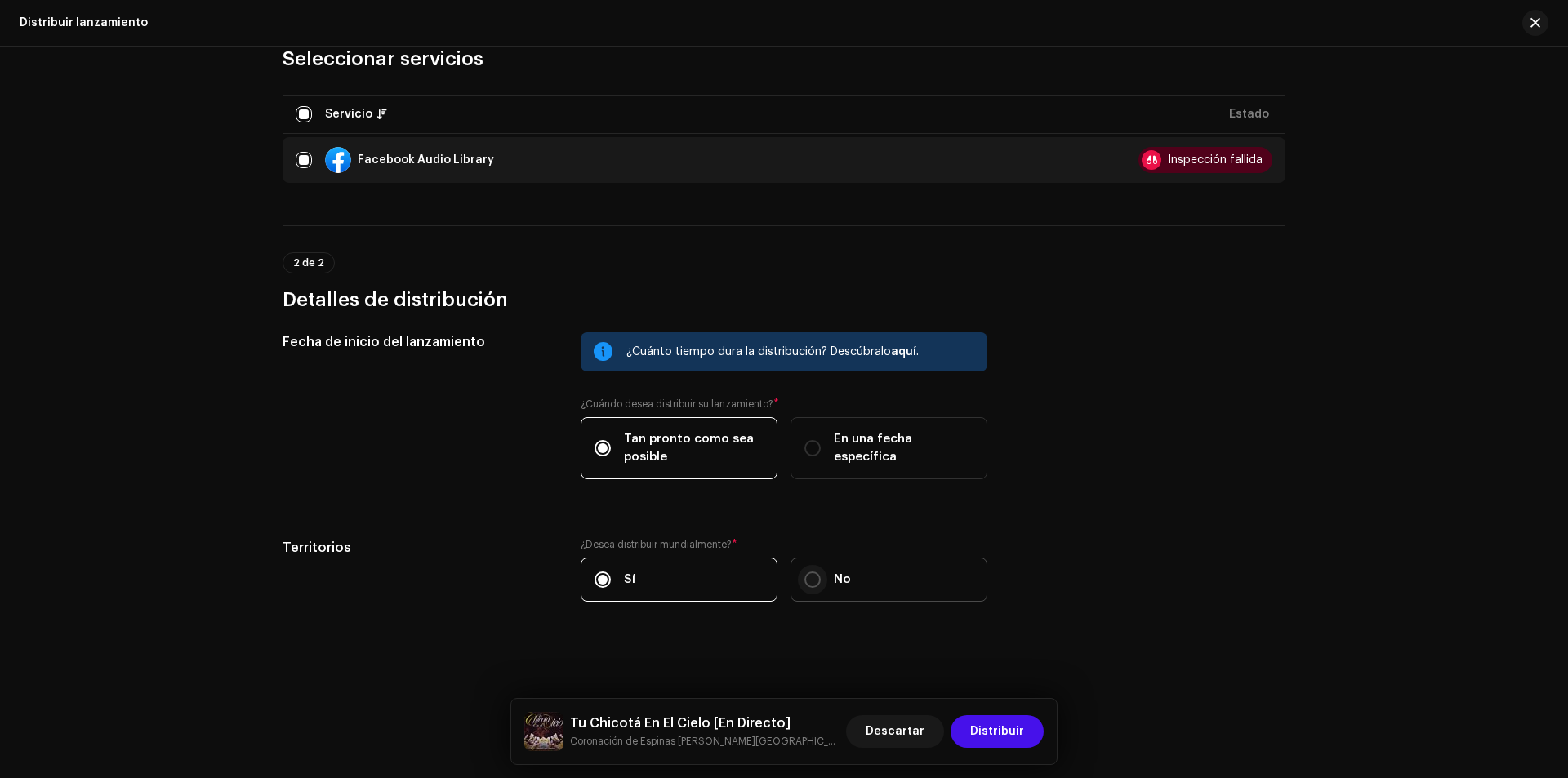
click at [816, 584] on input "No" at bounding box center [812, 579] width 16 height 16
radio input "true"
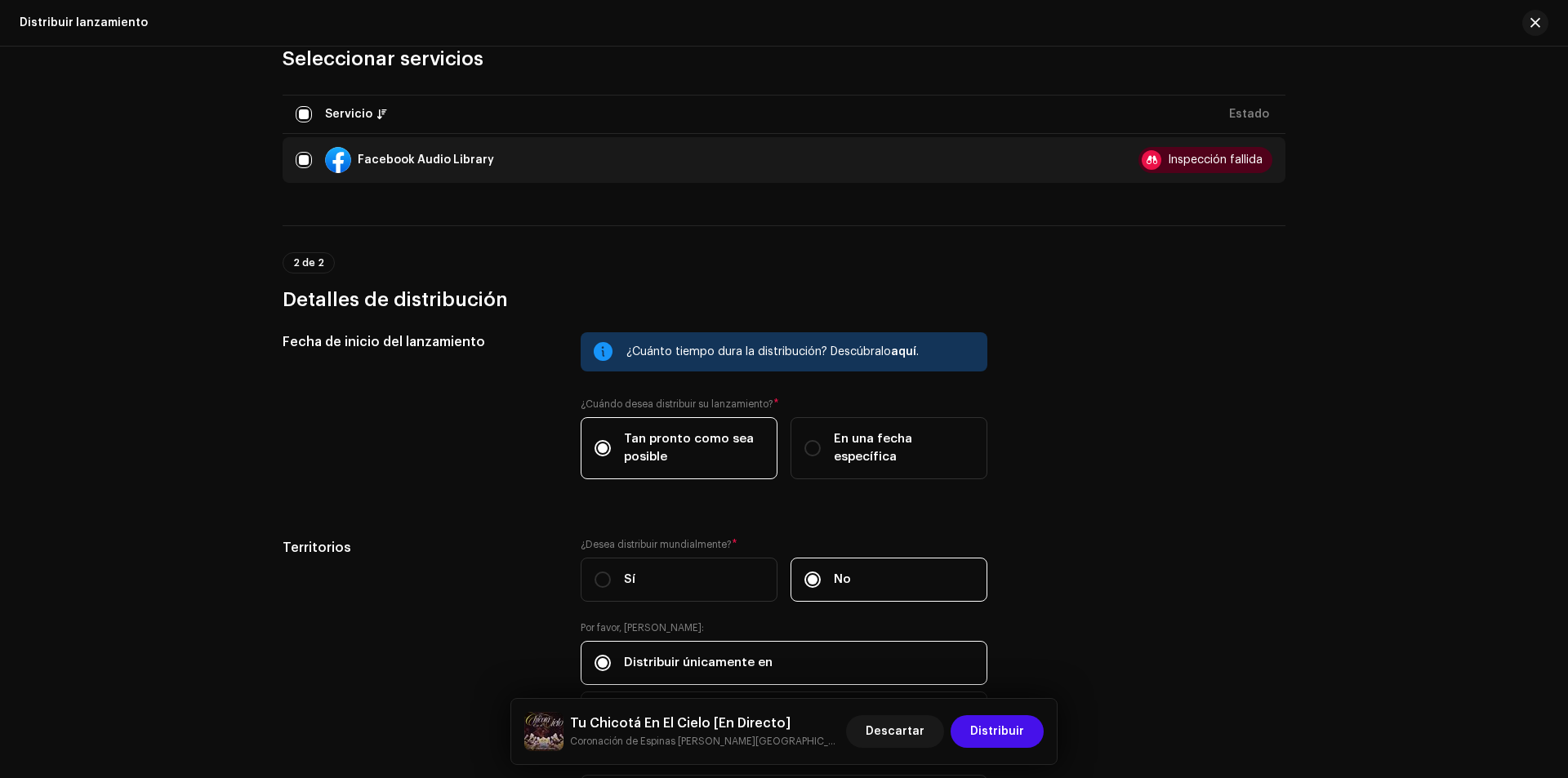
scroll to position [402, 0]
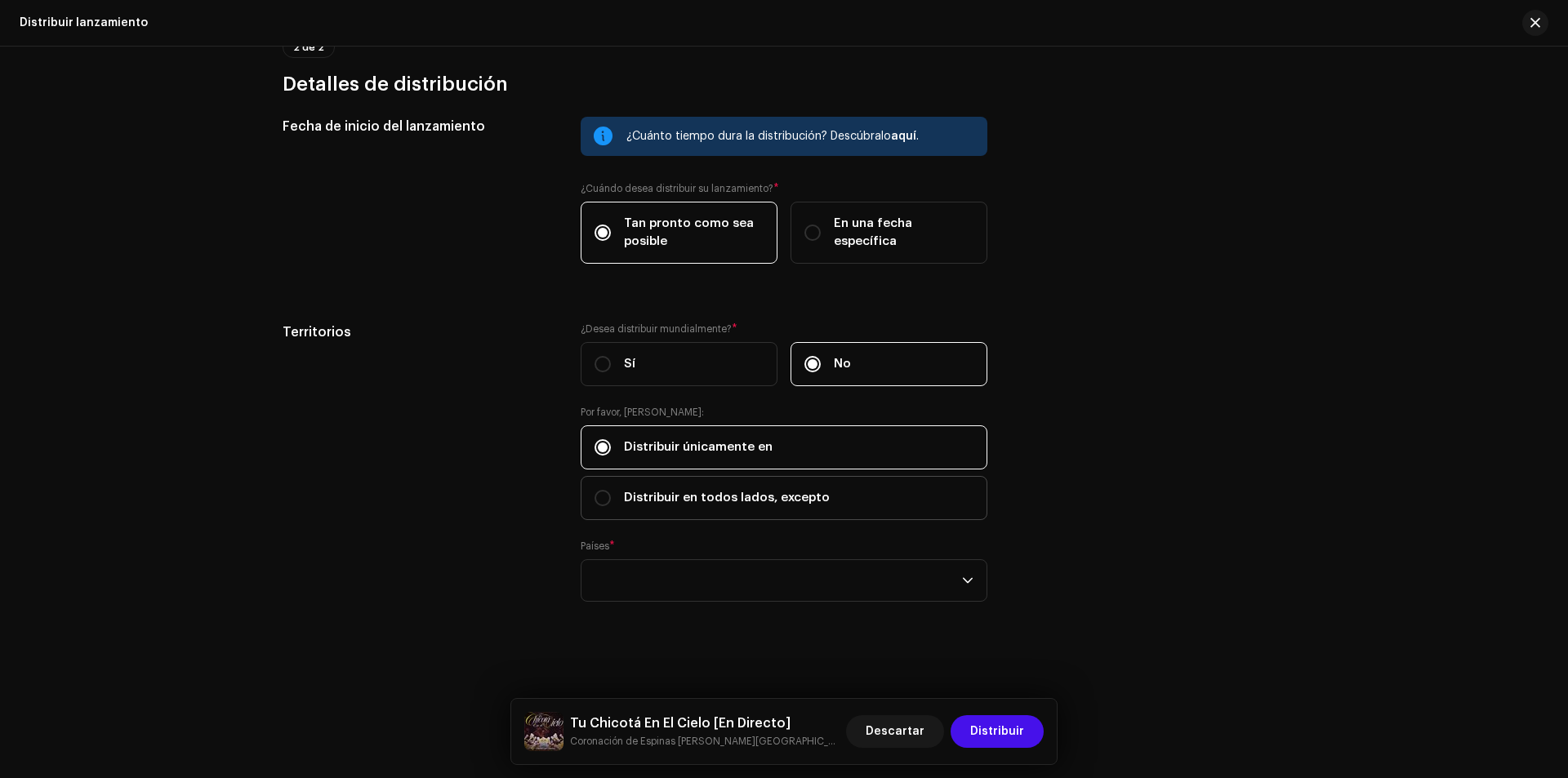
click at [757, 507] on label "Distribuir en todos lados, excepto" at bounding box center [784, 498] width 407 height 44
click at [611, 507] on input "Distribuir en todos lados, excepto" at bounding box center [603, 498] width 16 height 16
radio input "true"
click at [765, 458] on label "Distribuir únicamente en" at bounding box center [784, 447] width 407 height 44
click at [611, 456] on input "Distribuir únicamente en" at bounding box center [603, 447] width 16 height 16
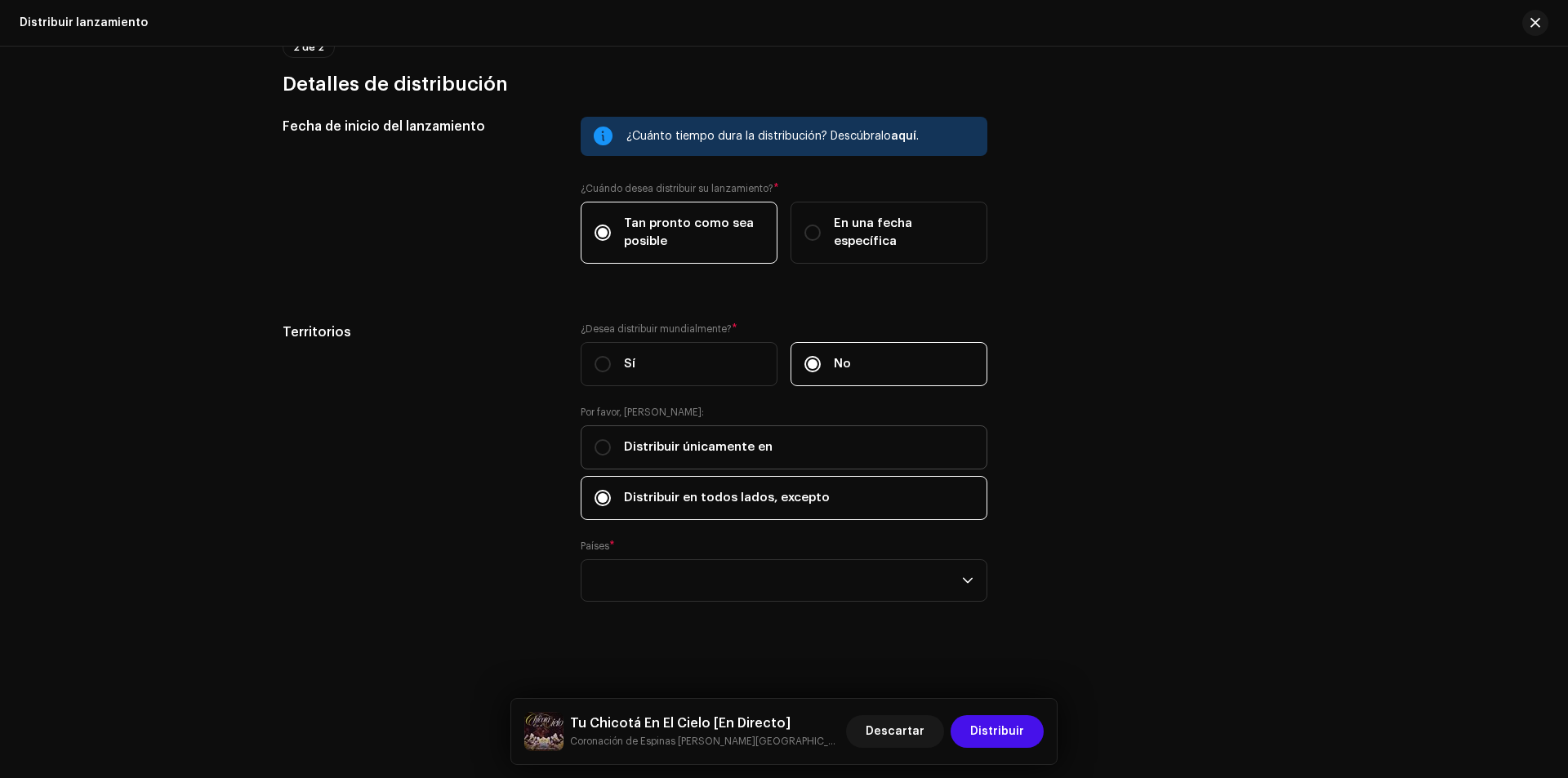
radio input "true"
click at [744, 578] on div "empty" at bounding box center [778, 580] width 368 height 41
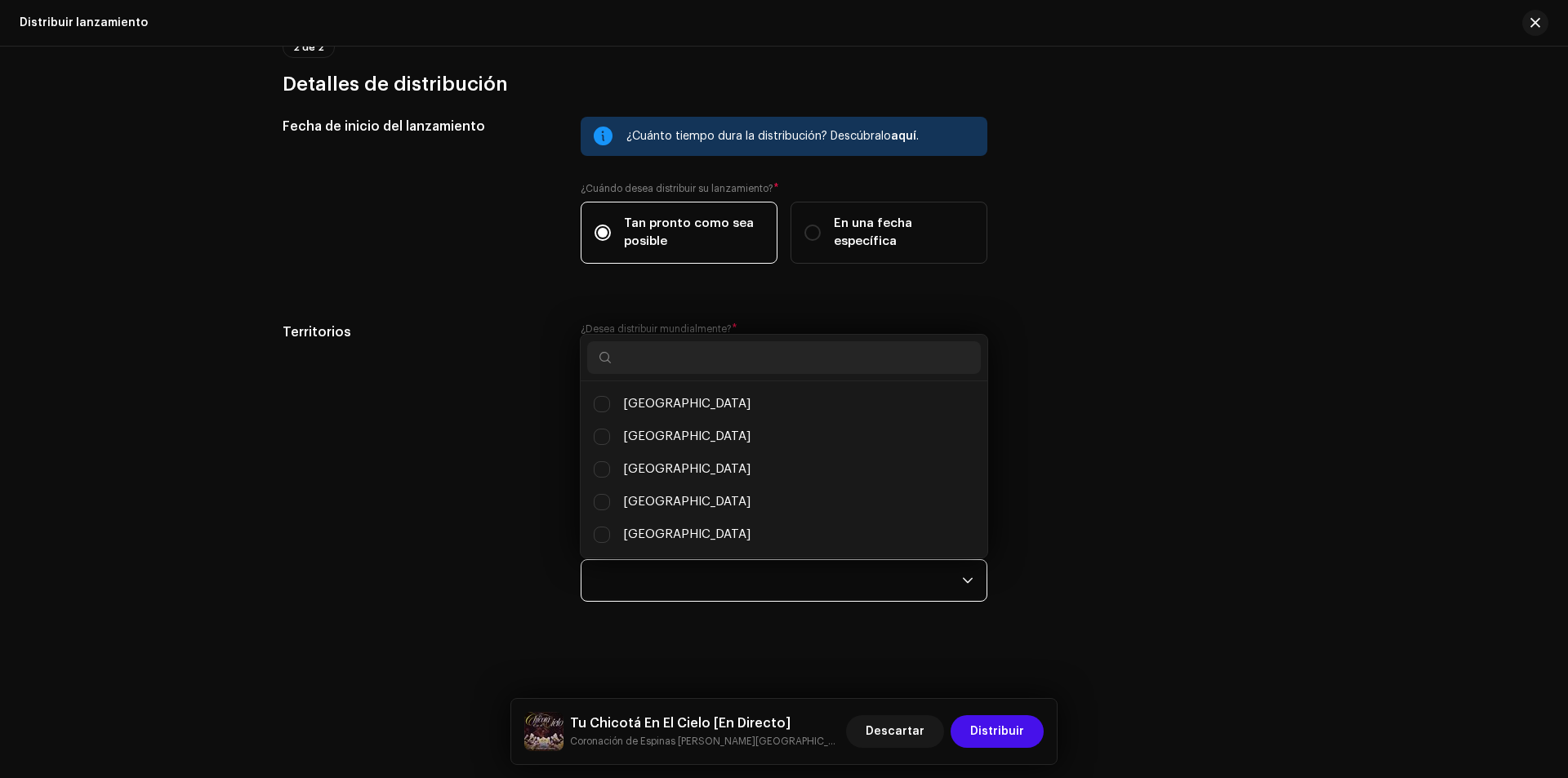
scroll to position [9, 73]
click at [706, 367] on input "text" at bounding box center [784, 358] width 393 height 33
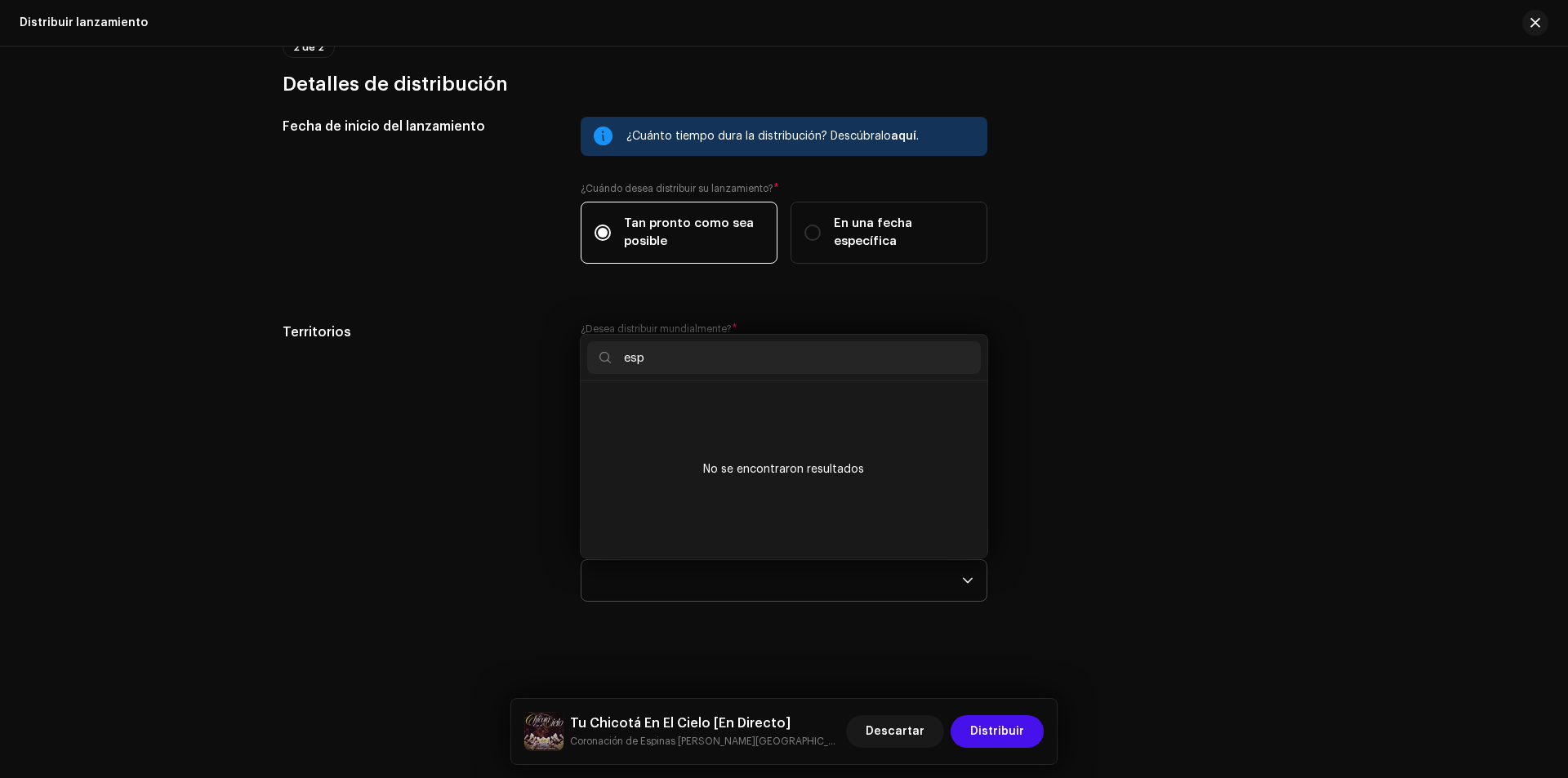
scroll to position [0, 0]
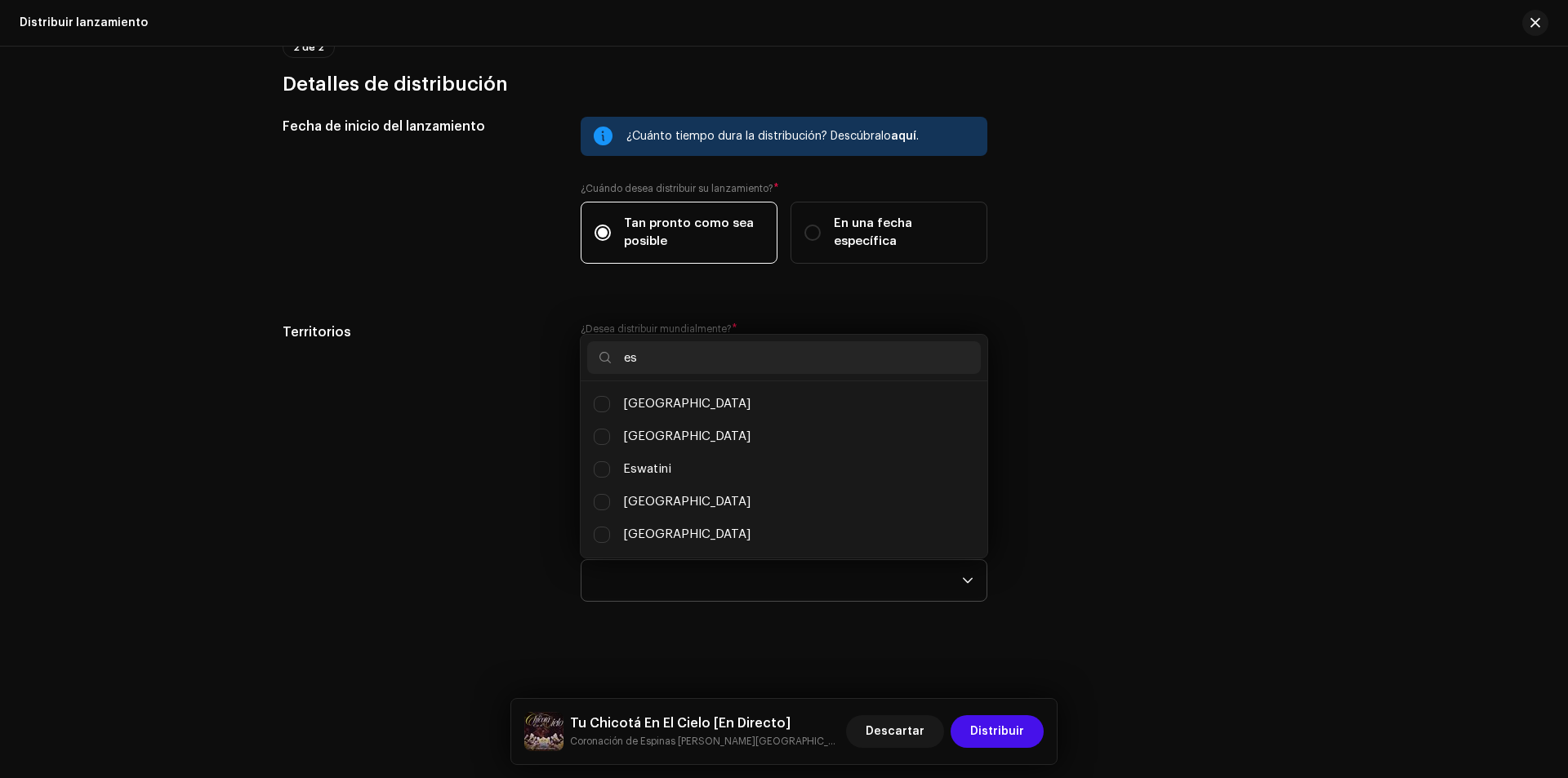
type input "e"
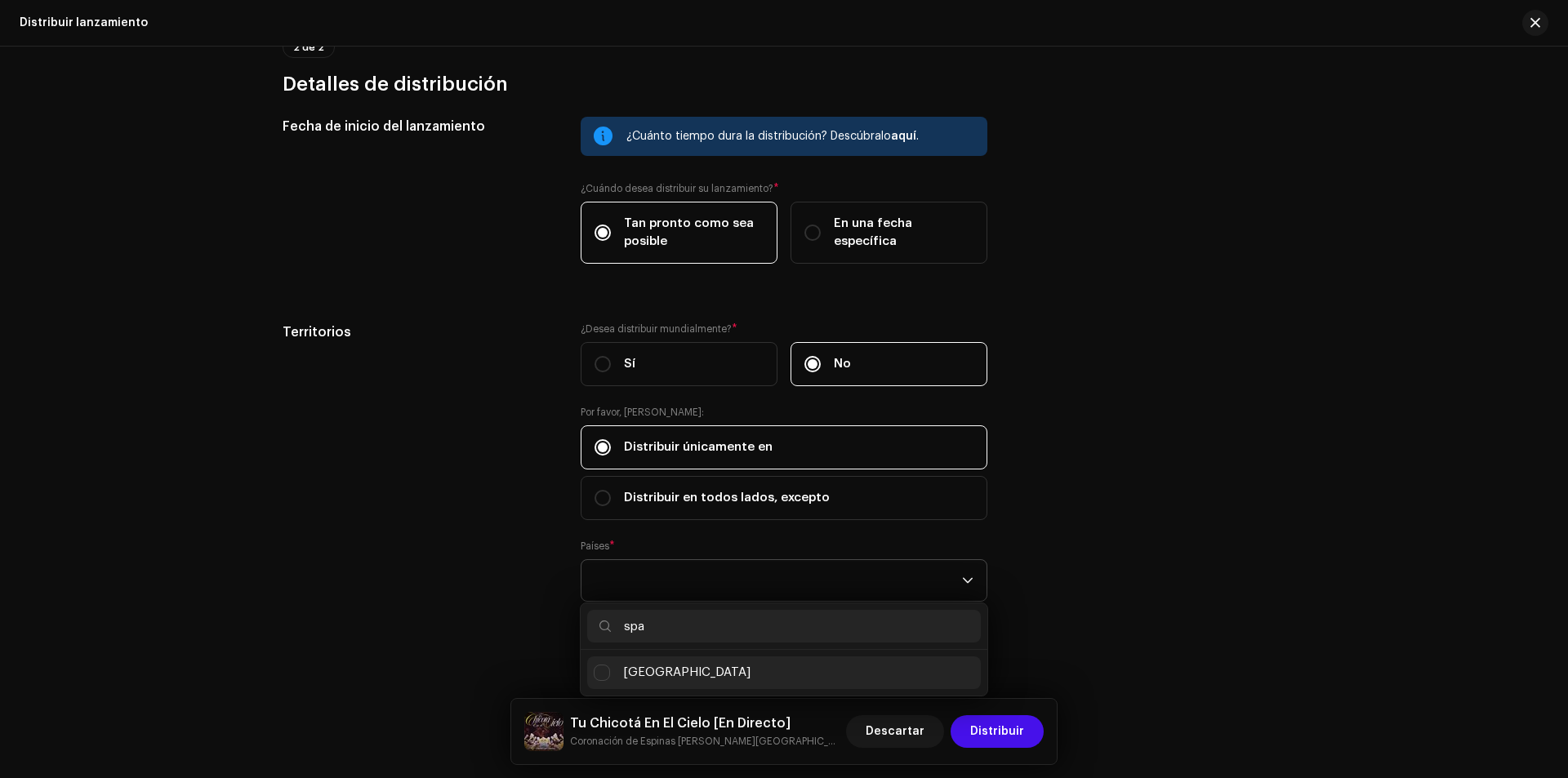
type input "spa"
click at [711, 677] on li "[GEOGRAPHIC_DATA]" at bounding box center [784, 672] width 393 height 33
checkbox input "true"
click at [1110, 606] on div "Territorios ¿Desea distribuir mundialmente? * Sí No Por favor, elija: Distribui…" at bounding box center [783, 472] width 1003 height 299
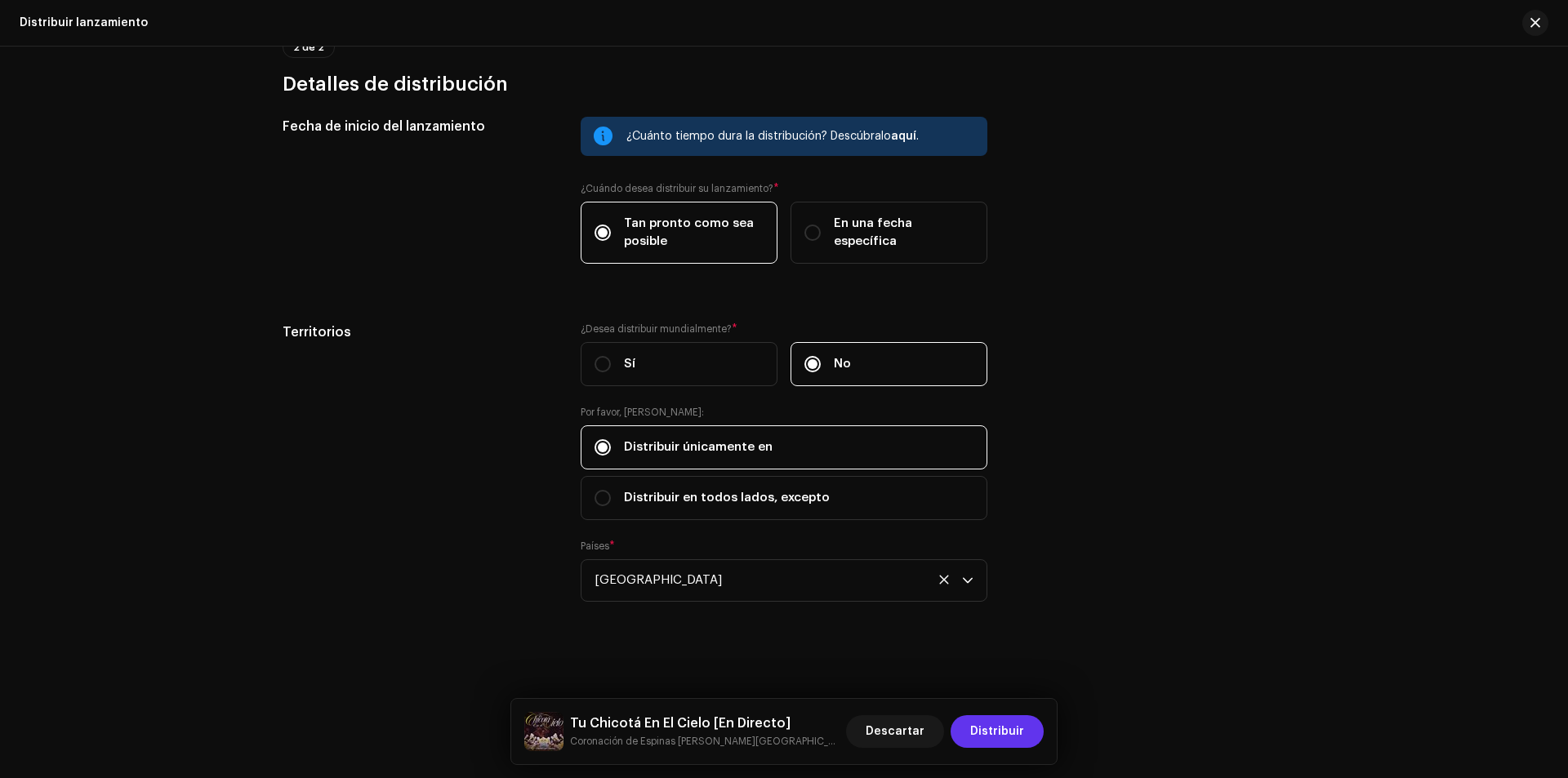
click at [1001, 730] on span "Distribuir" at bounding box center [997, 732] width 54 height 33
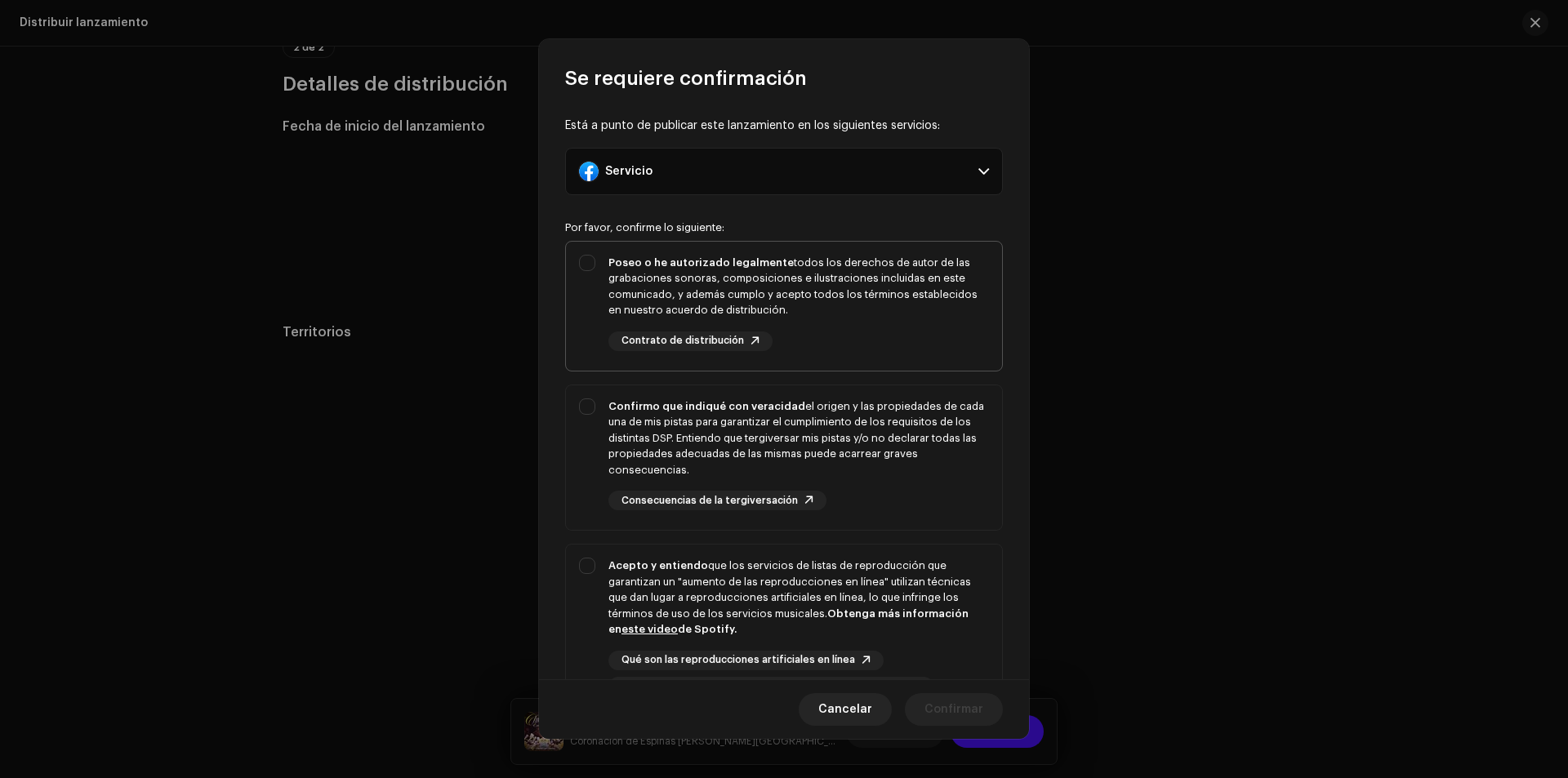
click at [782, 326] on div "Poseo o he autorizado legalmente todos los derechos de autor de las grabaciones…" at bounding box center [798, 303] width 381 height 96
checkbox input "true"
click at [795, 415] on div "Confirmo que indiqué con veracidad el origen y las propiedades de cada una de m…" at bounding box center [798, 437] width 381 height 80
checkbox input "true"
click at [837, 587] on div "Acepto y entiendo que los servicios de listas de reproducción que garantizan un…" at bounding box center [798, 597] width 381 height 80
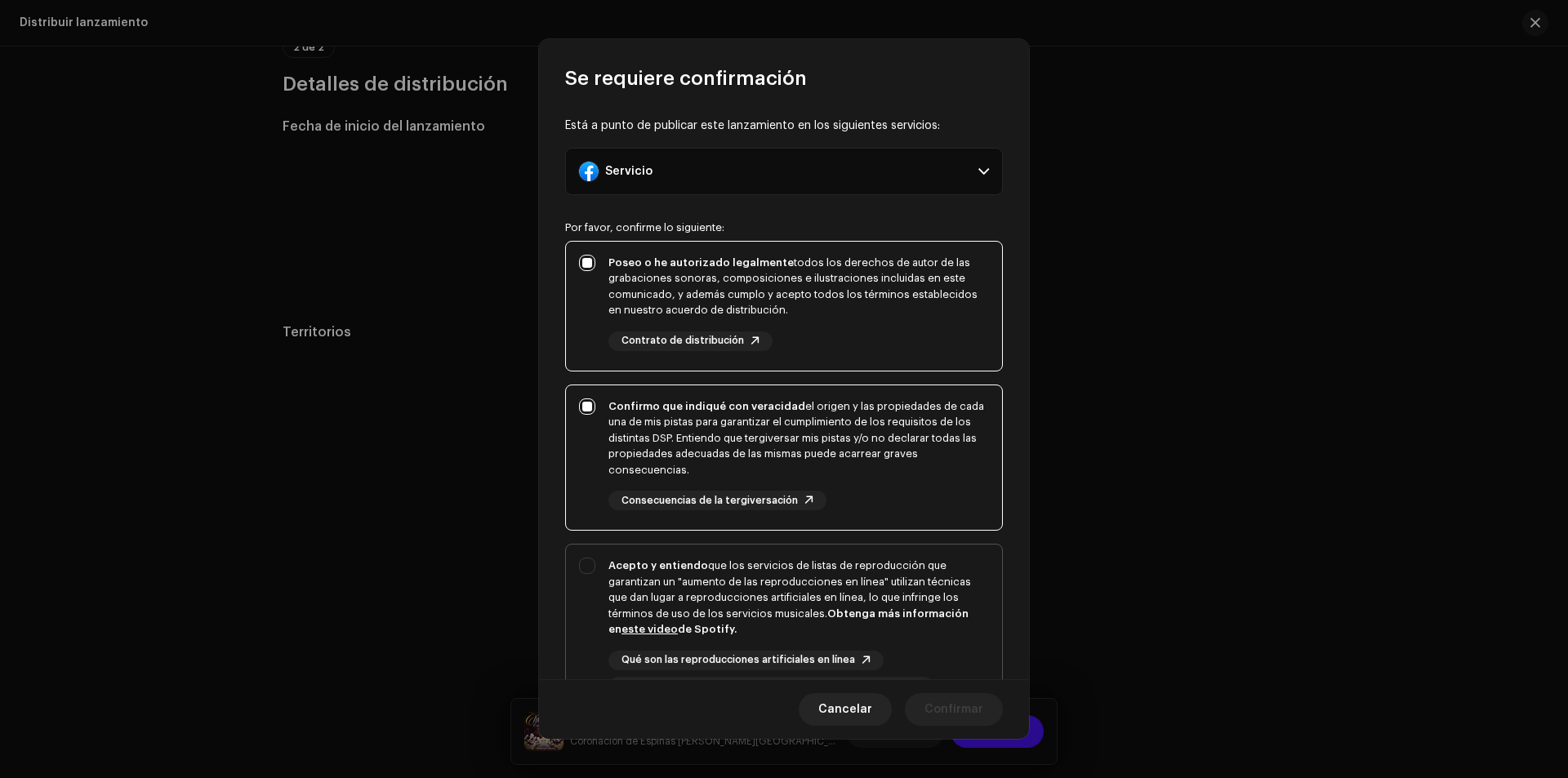
checkbox input "true"
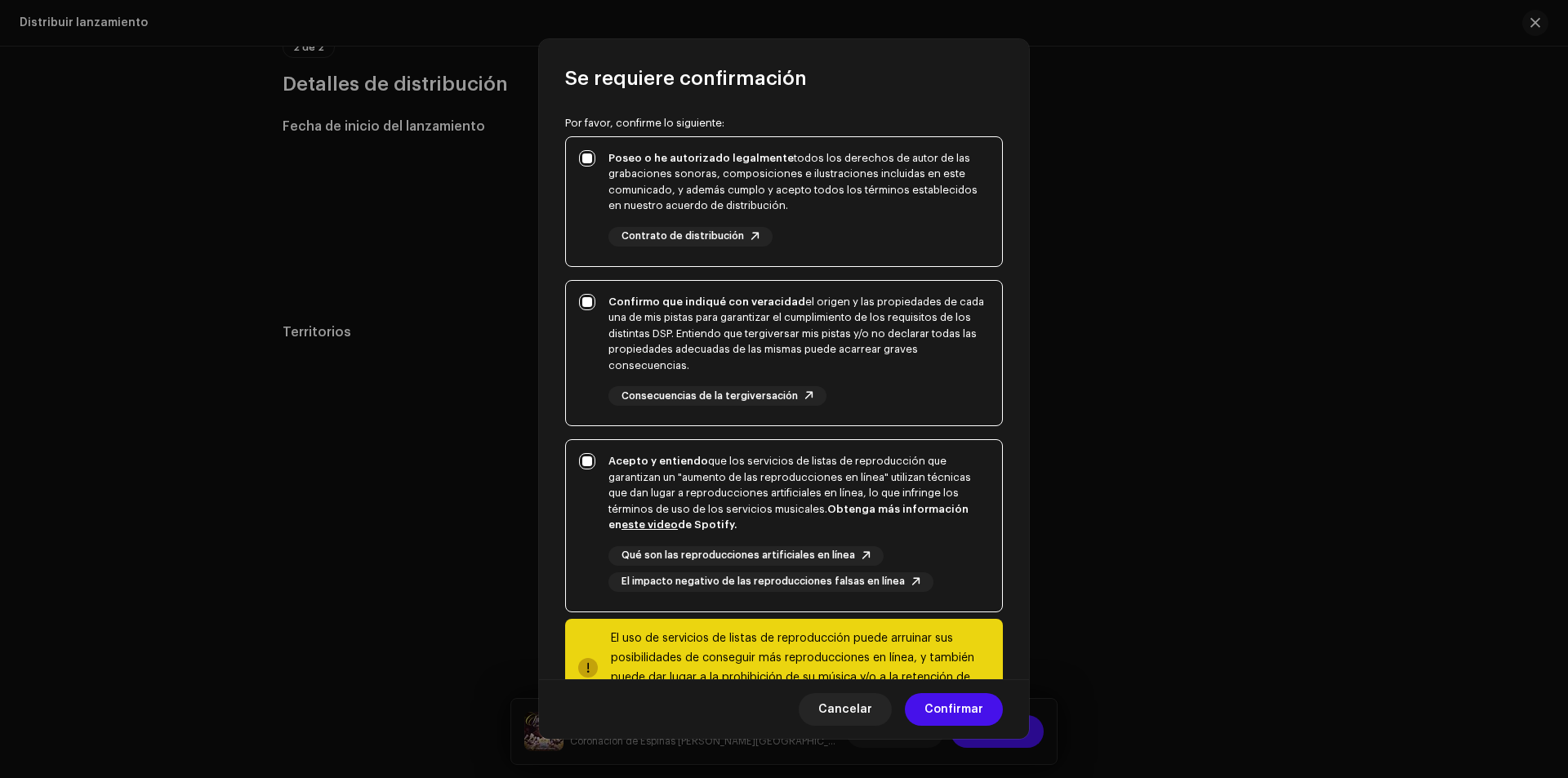
scroll to position [167, 0]
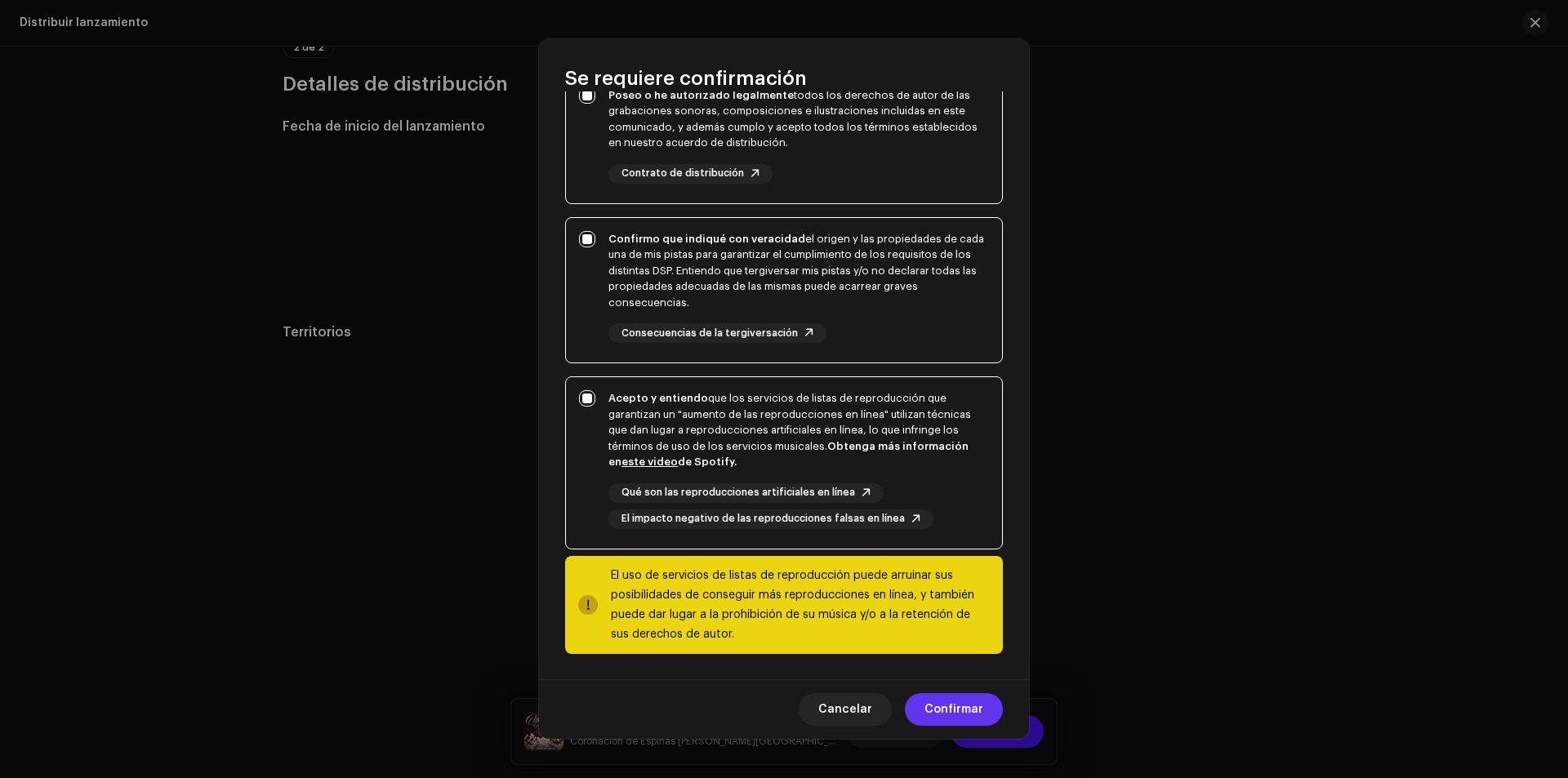
click at [952, 705] on span "Confirmar" at bounding box center [953, 710] width 59 height 33
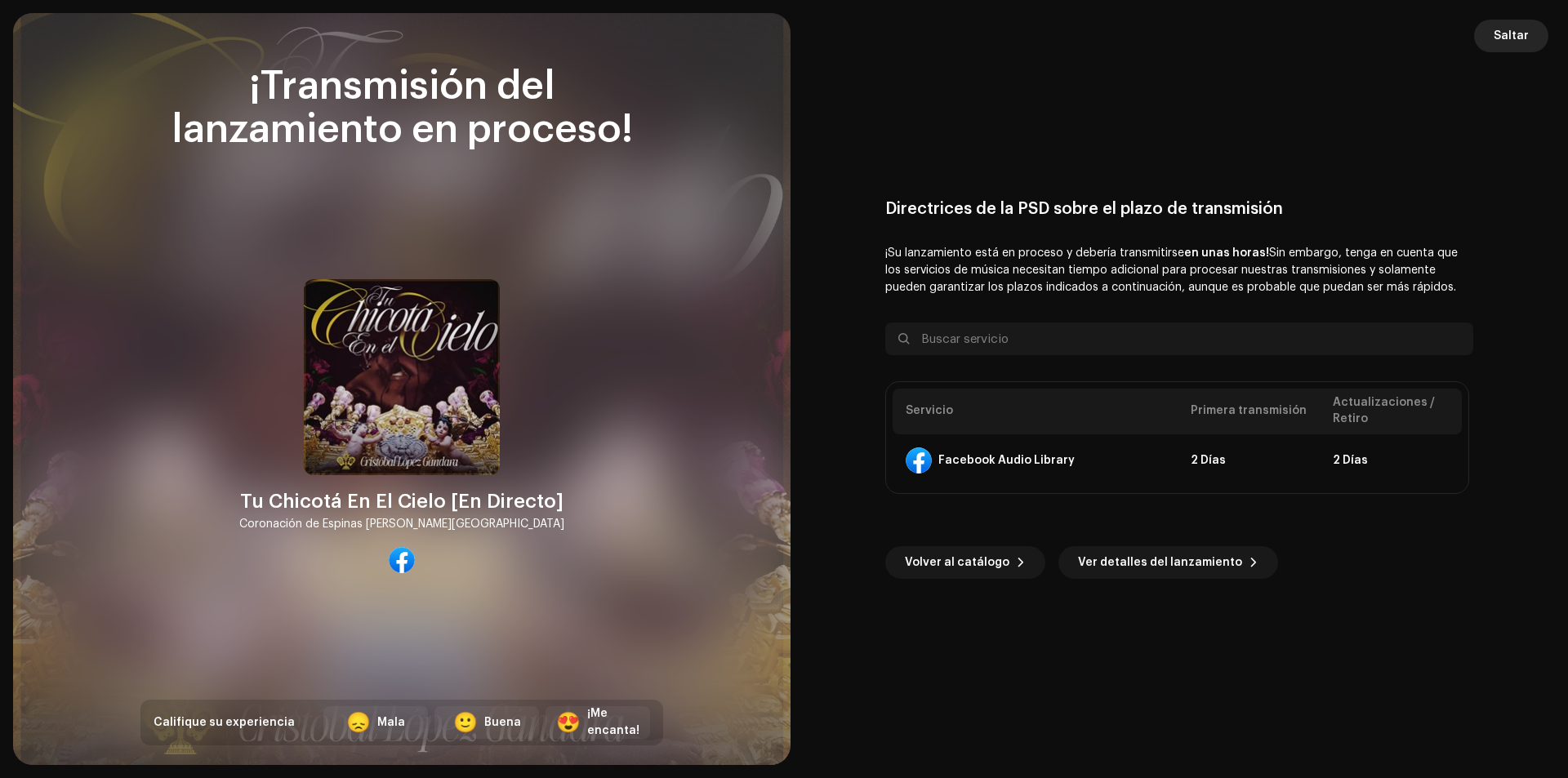
click at [1511, 38] on span "Saltar" at bounding box center [1511, 35] width 36 height 33
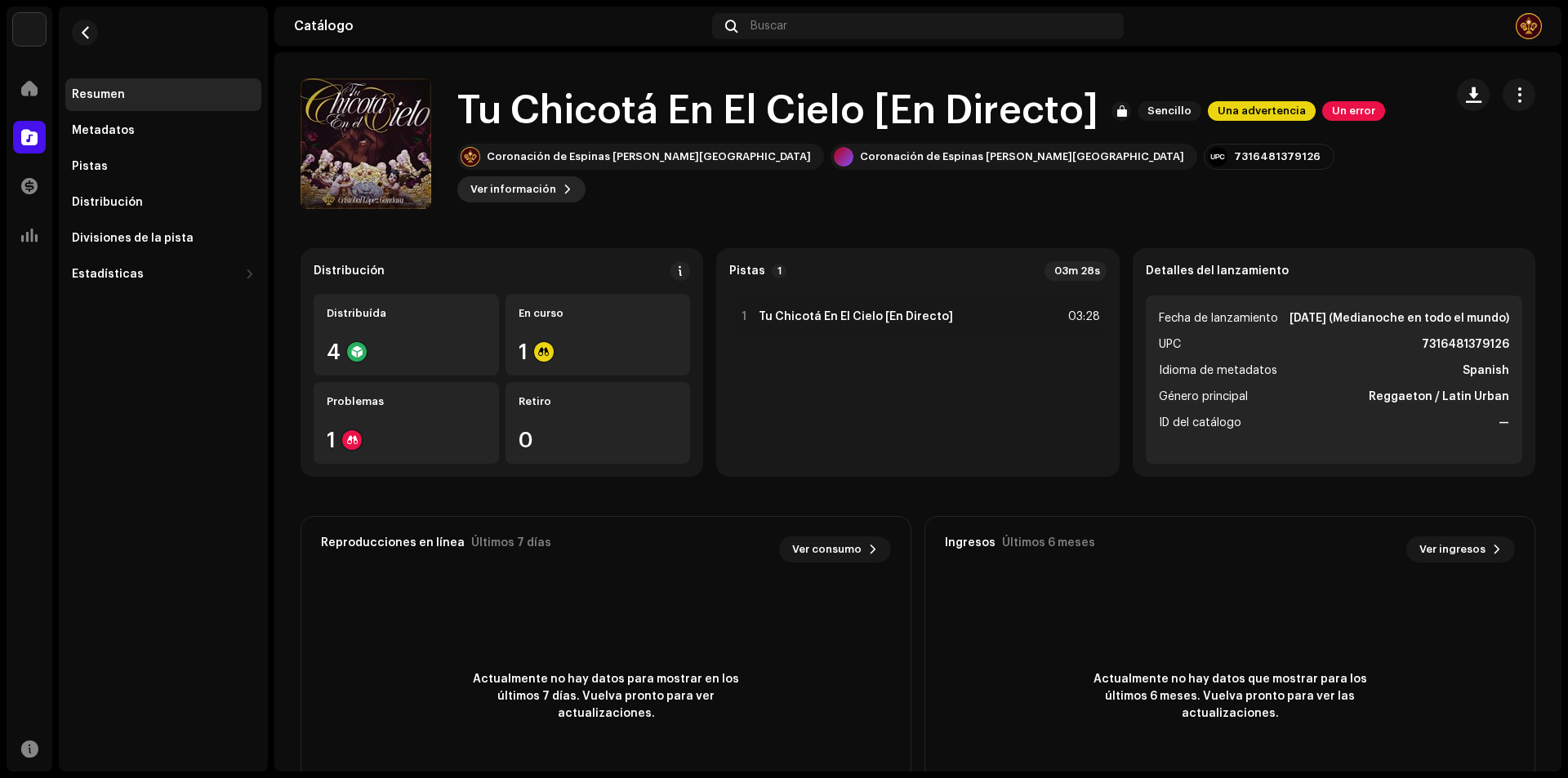
click at [557, 177] on span "Ver información" at bounding box center [512, 189] width 85 height 33
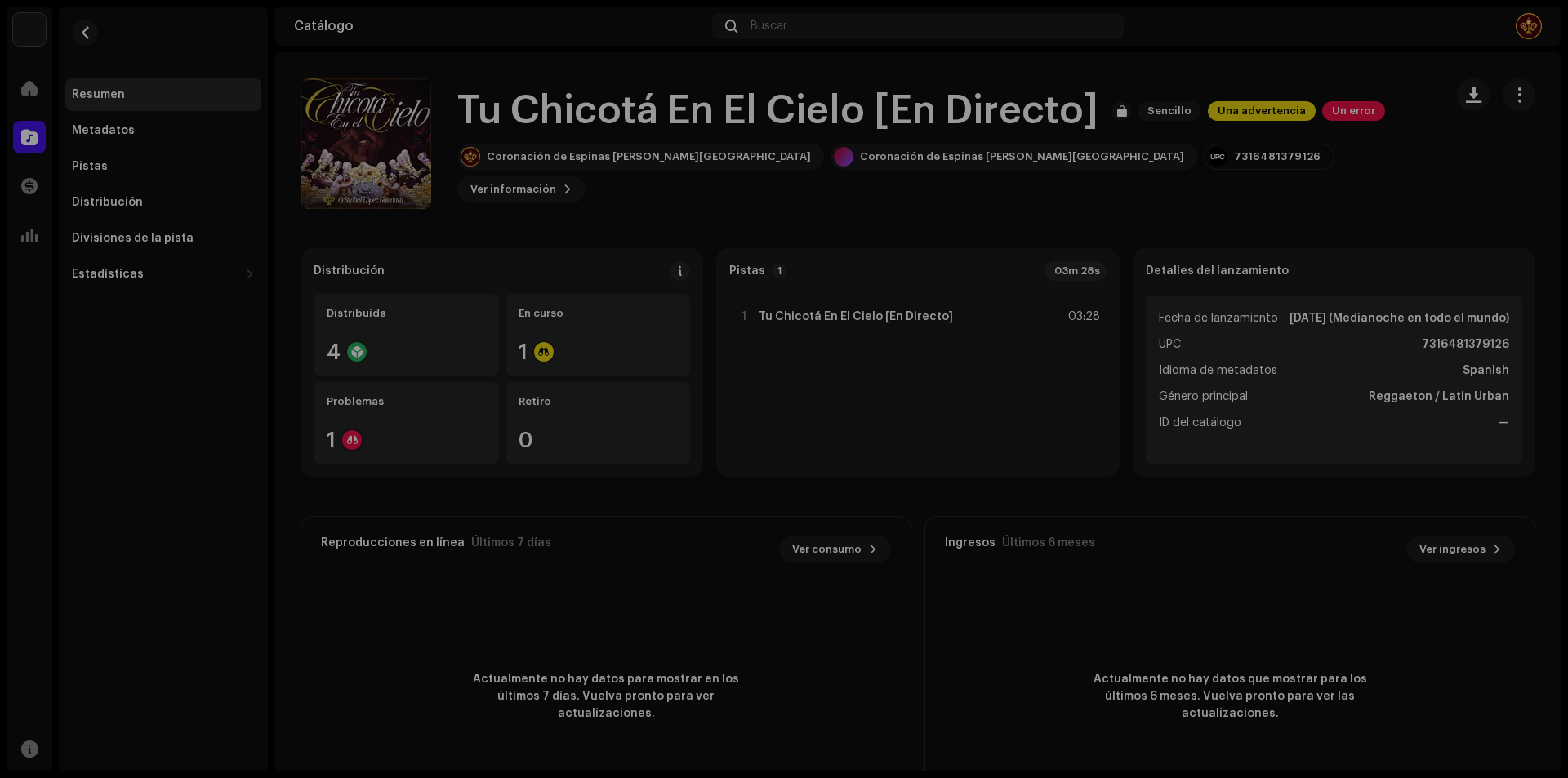
click at [1256, 320] on div "Tu Chicotá En El Cielo [En Directo] 3042469 Metadatos Distribución Idioma de me…" at bounding box center [784, 389] width 1568 height 778
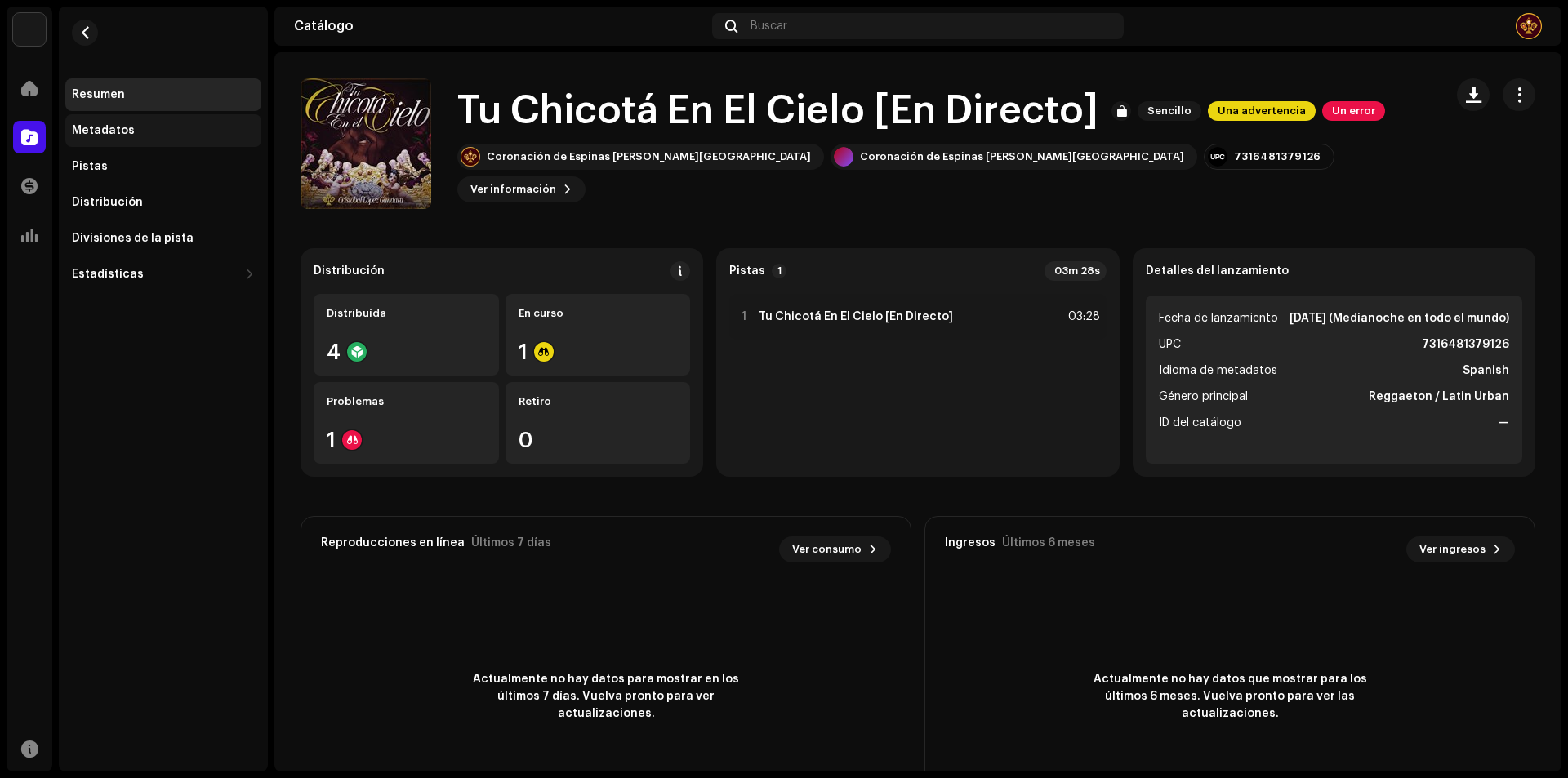
click at [177, 133] on div "Metadatos" at bounding box center [163, 130] width 183 height 13
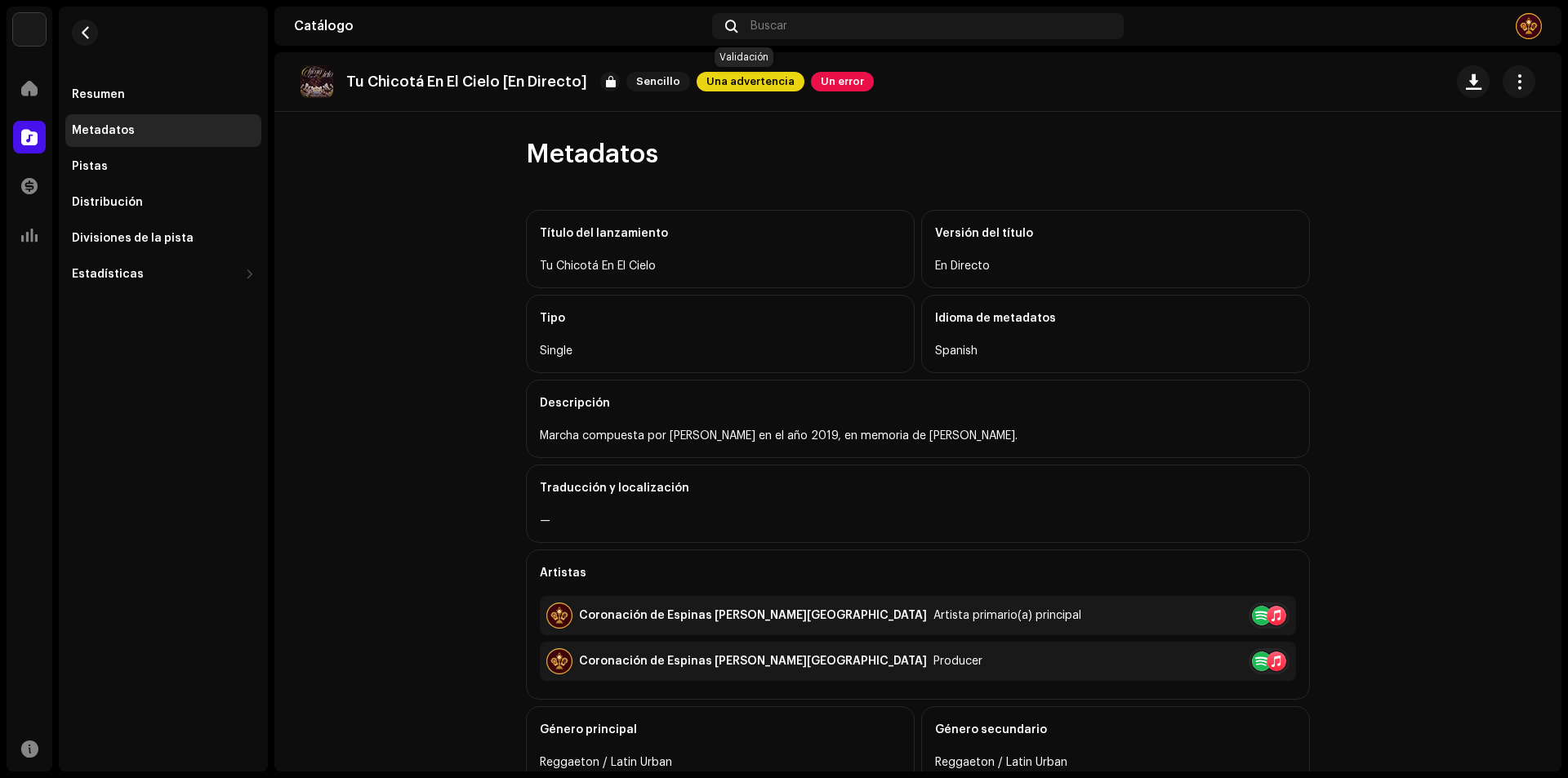
click at [763, 88] on span "Una advertencia" at bounding box center [750, 82] width 107 height 19
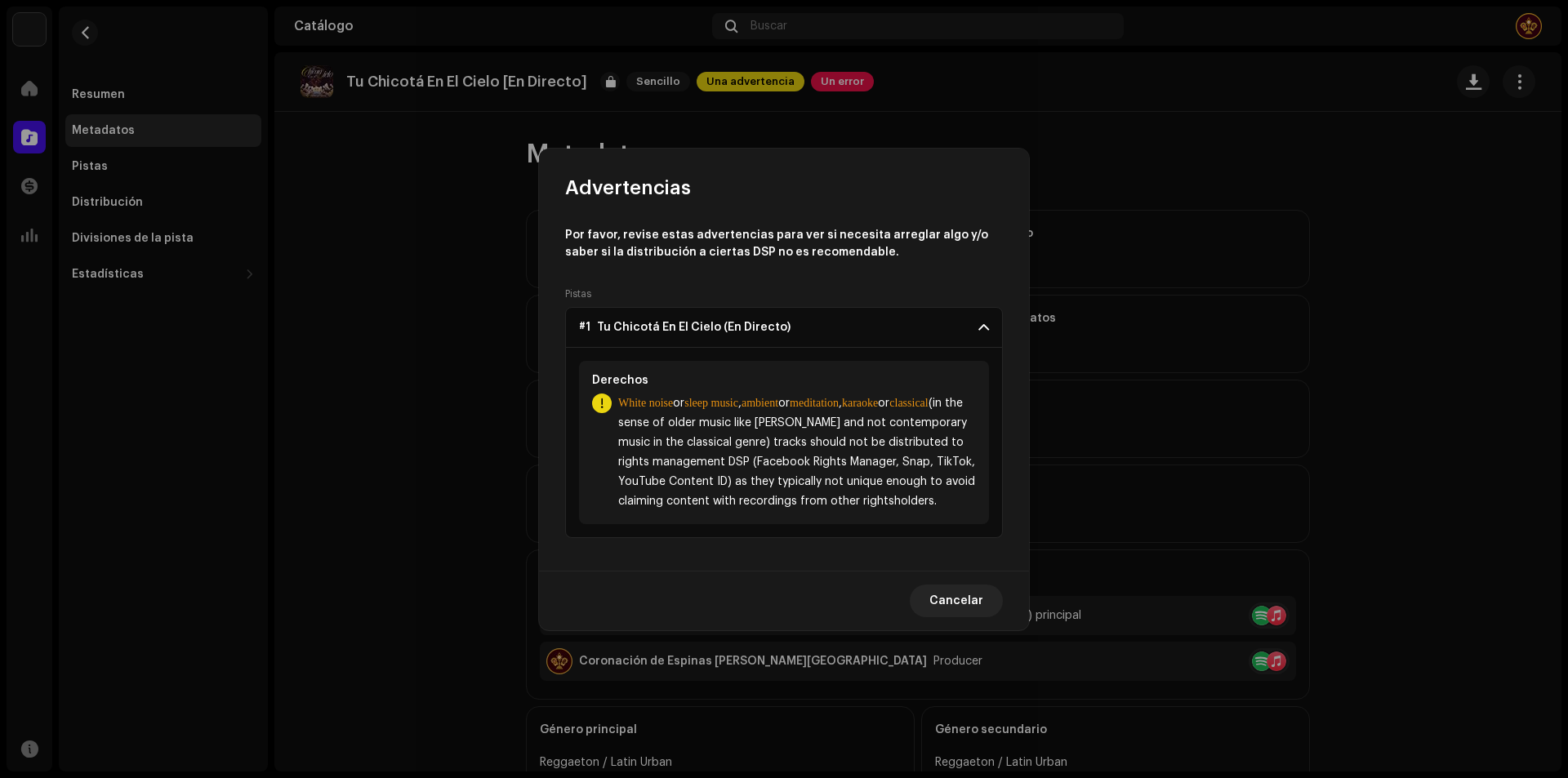
click at [878, 397] on b "karaoke" at bounding box center [860, 403] width 36 height 12
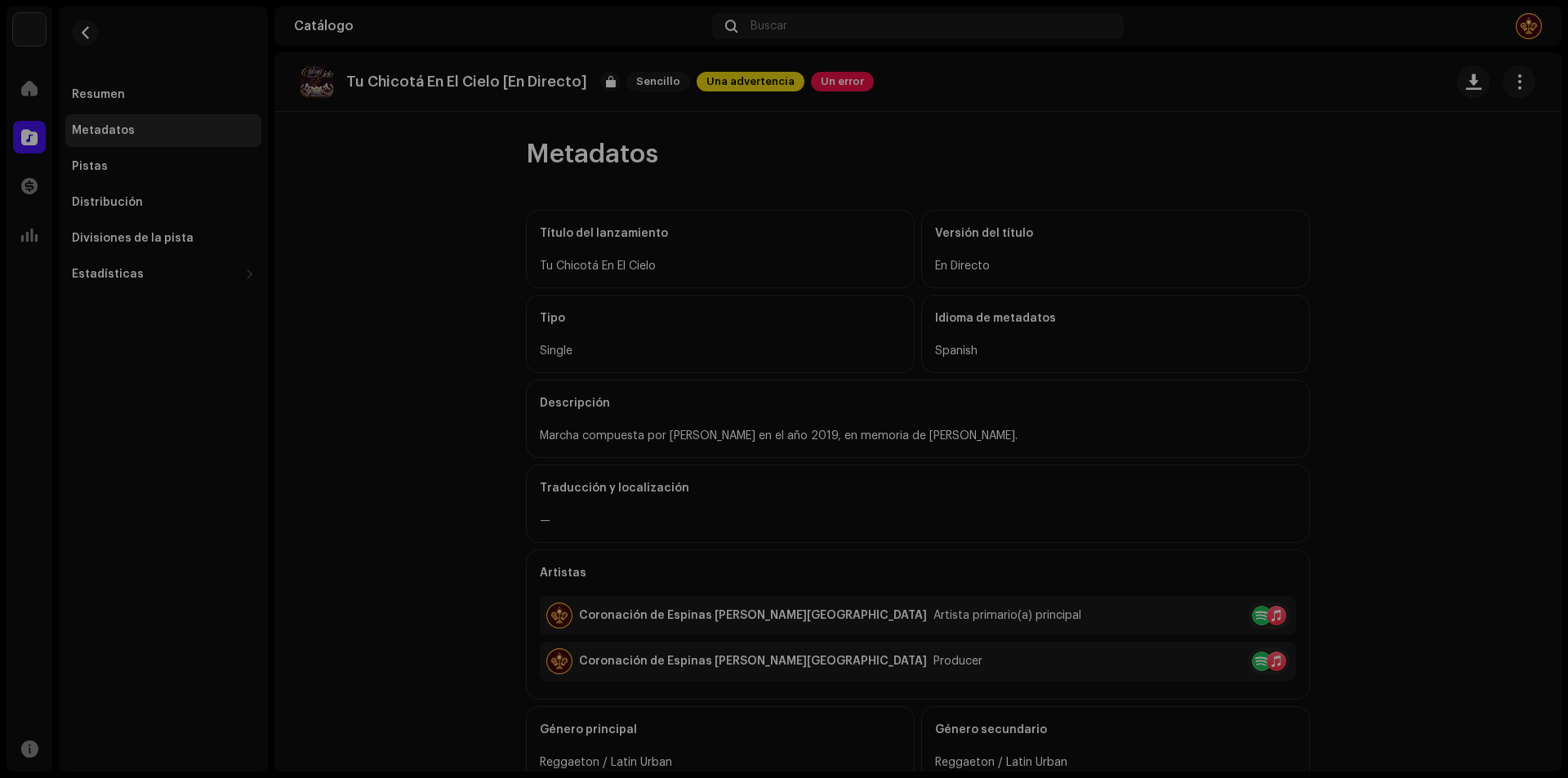
click at [1218, 235] on div "Advertencias Por favor, revise estas advertencias para ver si necesita arreglar…" at bounding box center [784, 389] width 1568 height 778
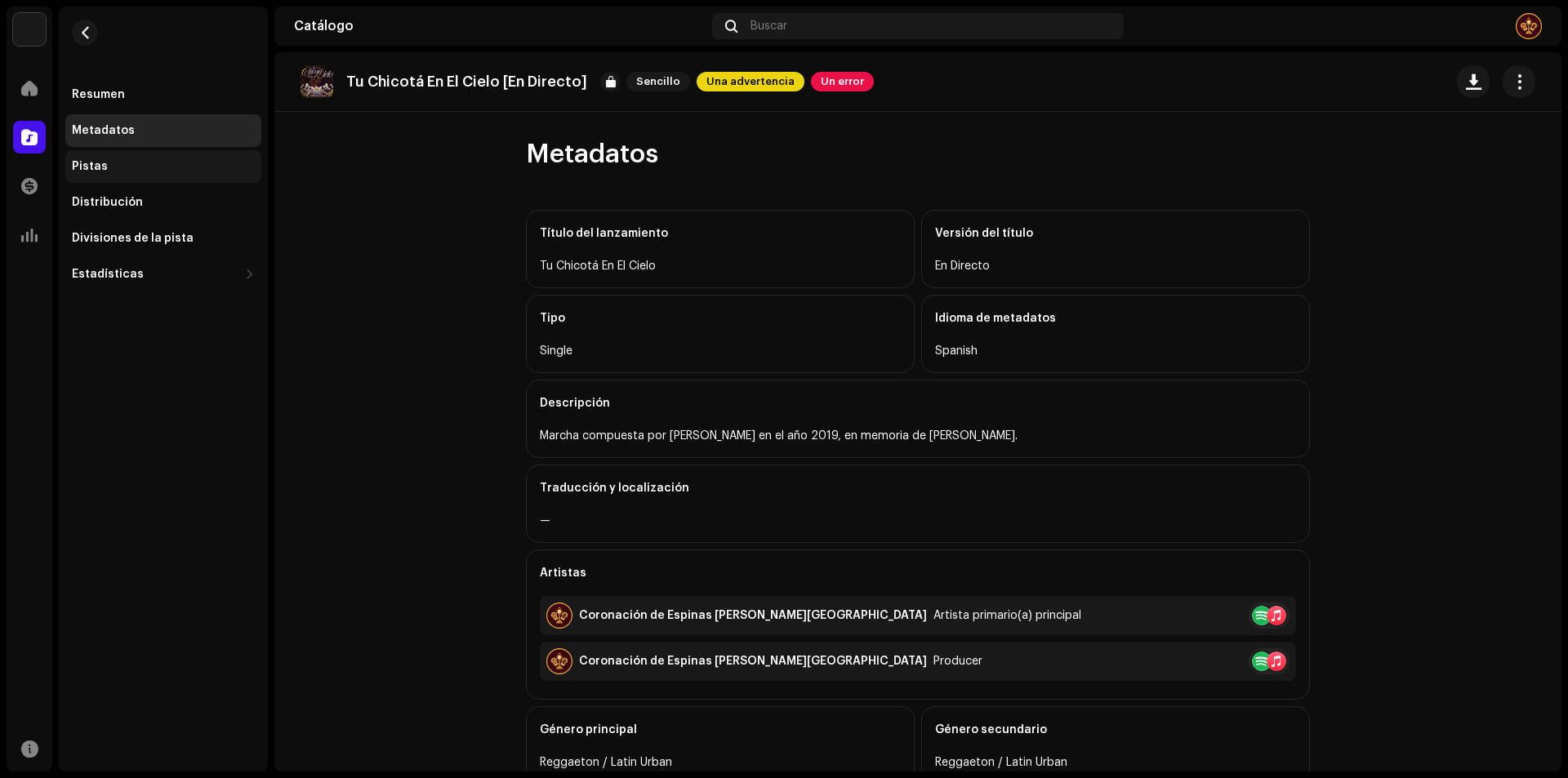
click at [116, 177] on div "Pistas" at bounding box center [163, 167] width 196 height 33
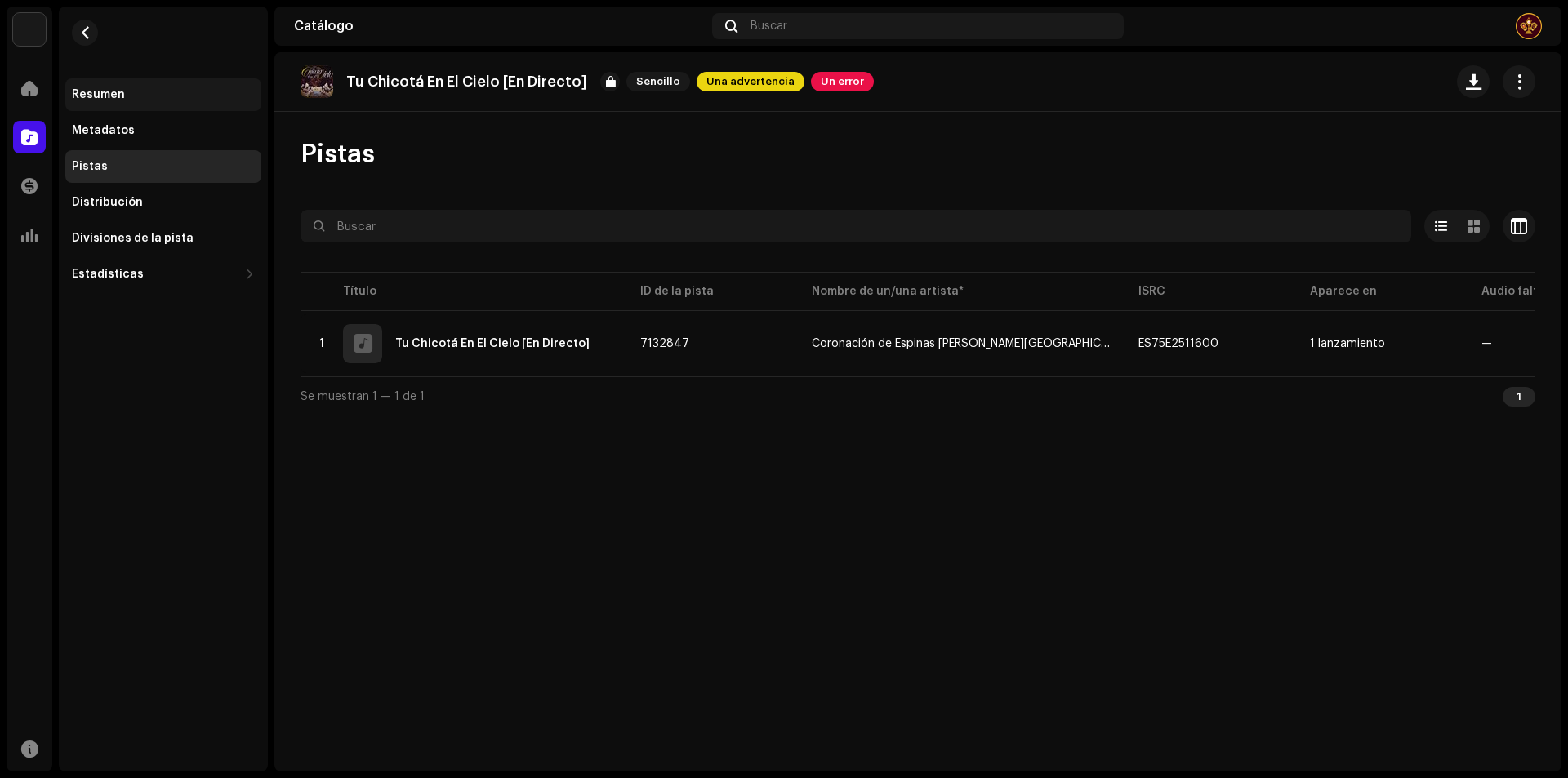
click at [162, 96] on div "Resumen" at bounding box center [163, 95] width 183 height 13
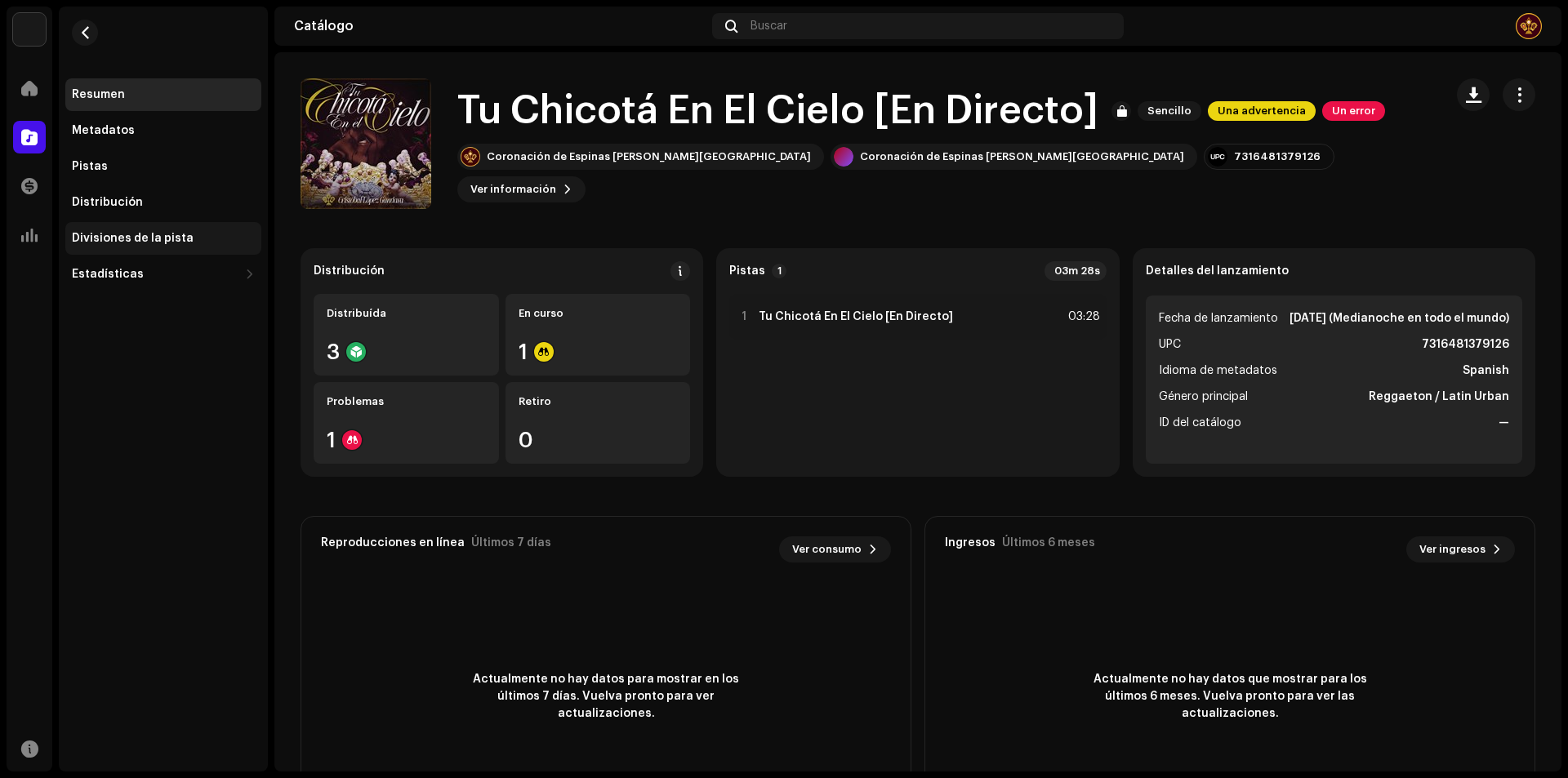
click at [145, 231] on div "Divisiones de la pista" at bounding box center [163, 239] width 196 height 33
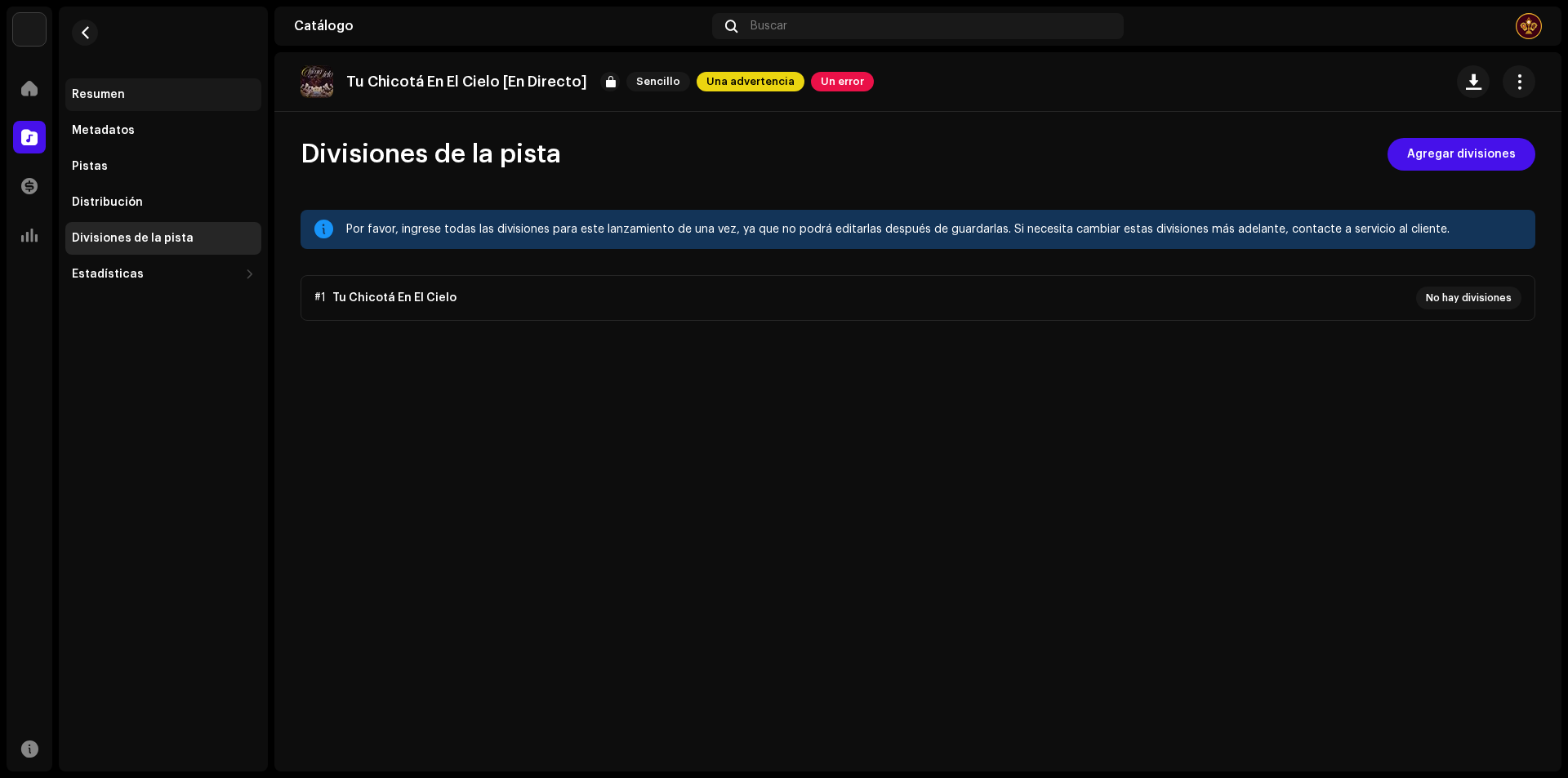
click at [143, 96] on div "Resumen" at bounding box center [163, 95] width 183 height 13
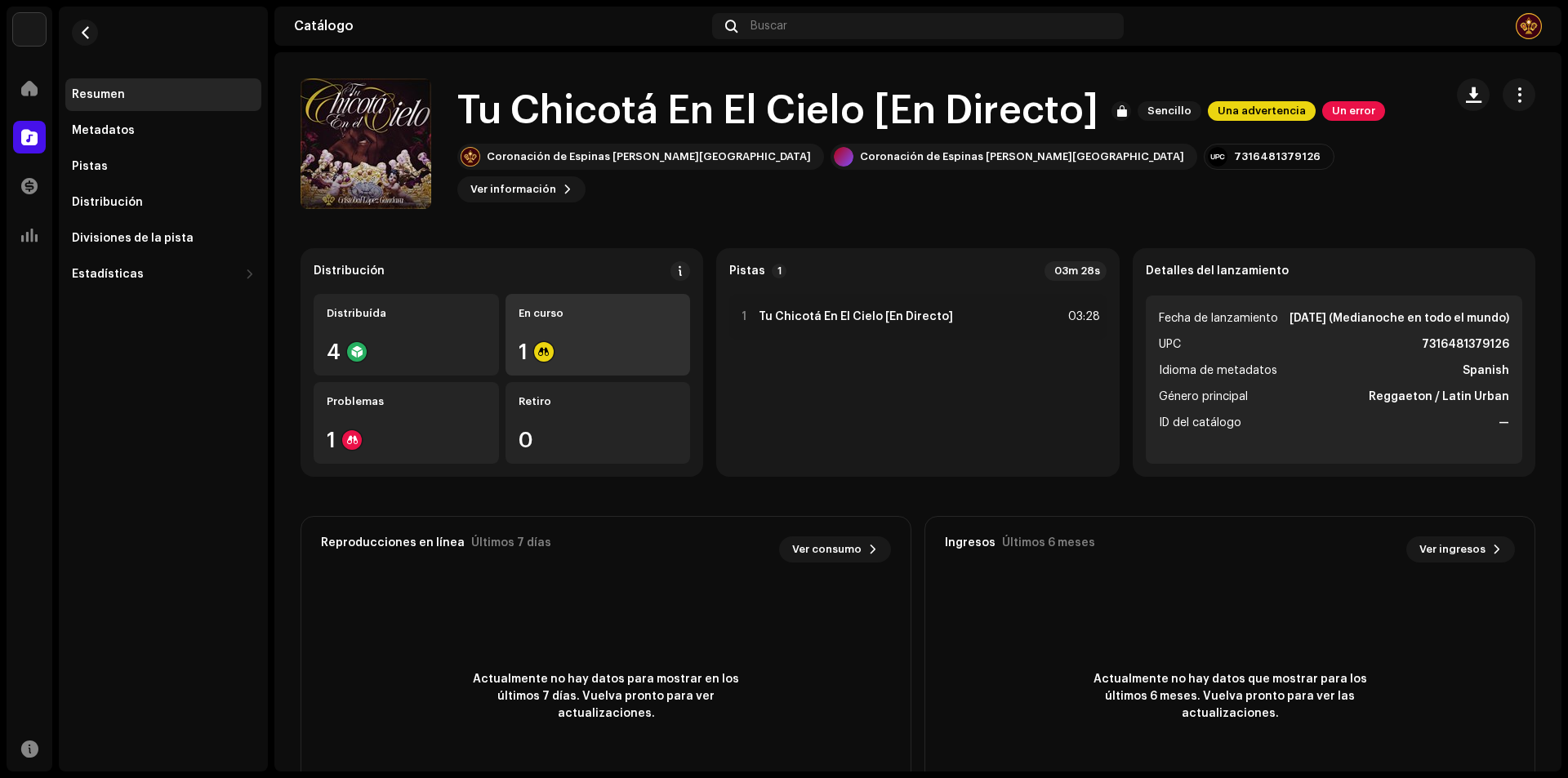
click at [623, 344] on div "1" at bounding box center [598, 352] width 159 height 21
